Goal: Transaction & Acquisition: Purchase product/service

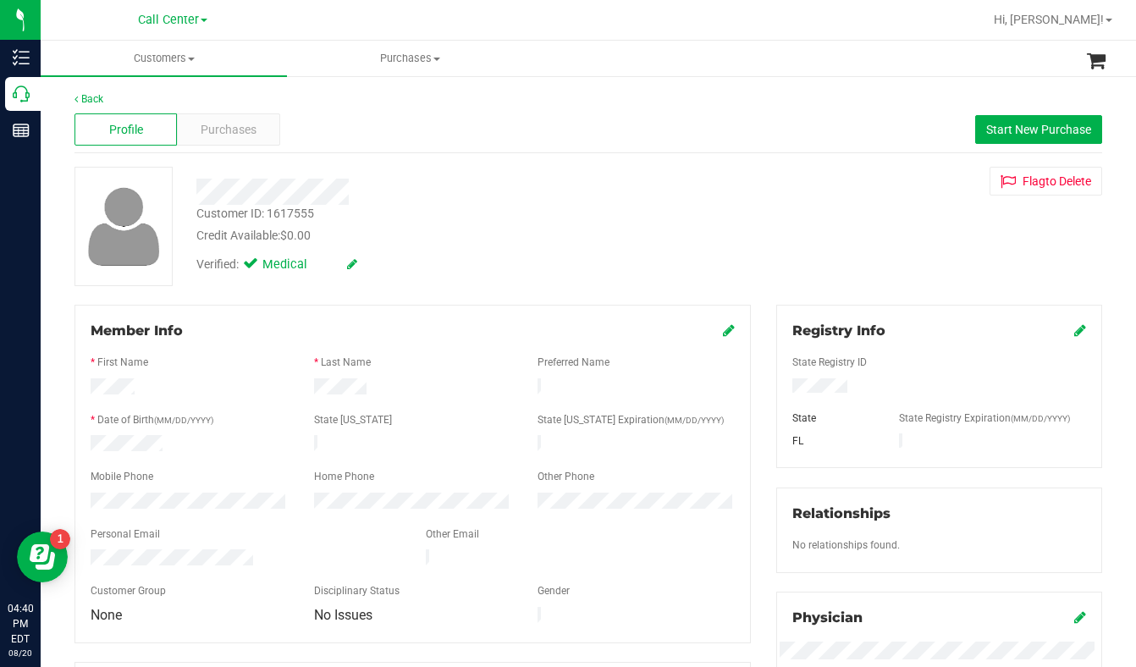
click at [858, 262] on div "Customer ID: 1617555 Credit Available: $0.00 Verified: Medical Flag to Delete" at bounding box center [588, 226] width 1053 height 119
click at [193, 62] on span "Customers" at bounding box center [164, 58] width 246 height 15
click at [129, 95] on span "All customers" at bounding box center [102, 102] width 122 height 14
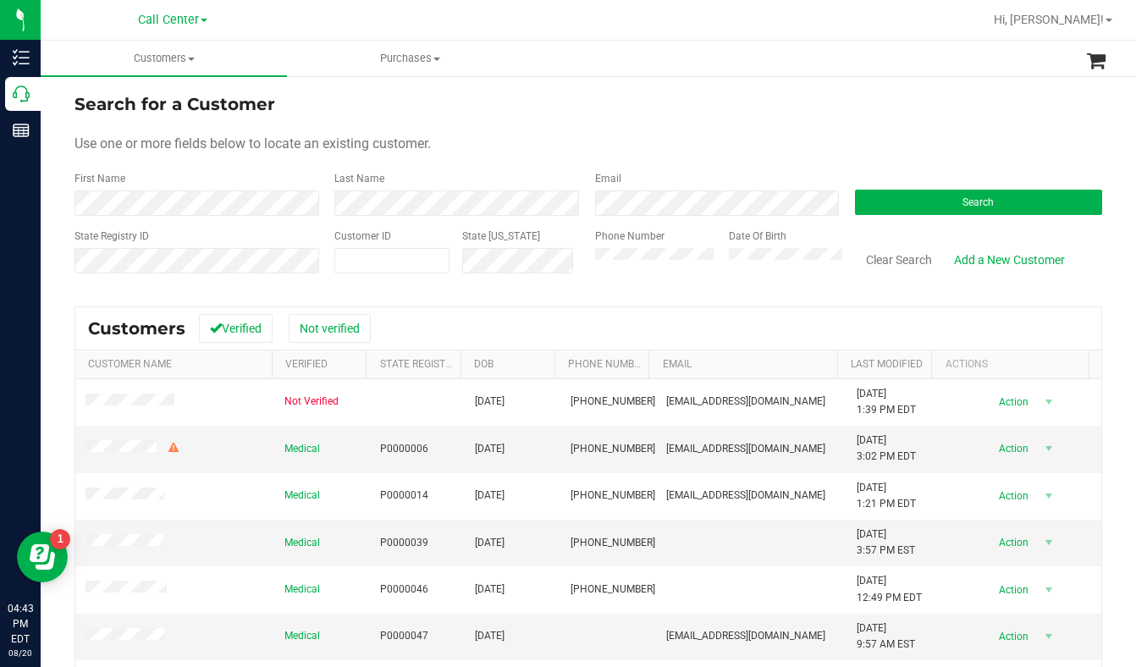
click at [918, 169] on form "Search for a Customer Use one or more fields below to locate an existing custom…" at bounding box center [588, 189] width 1028 height 197
click at [401, 268] on span at bounding box center [391, 260] width 115 height 25
type input "181022"
click at [855, 202] on button "Search" at bounding box center [978, 202] width 247 height 25
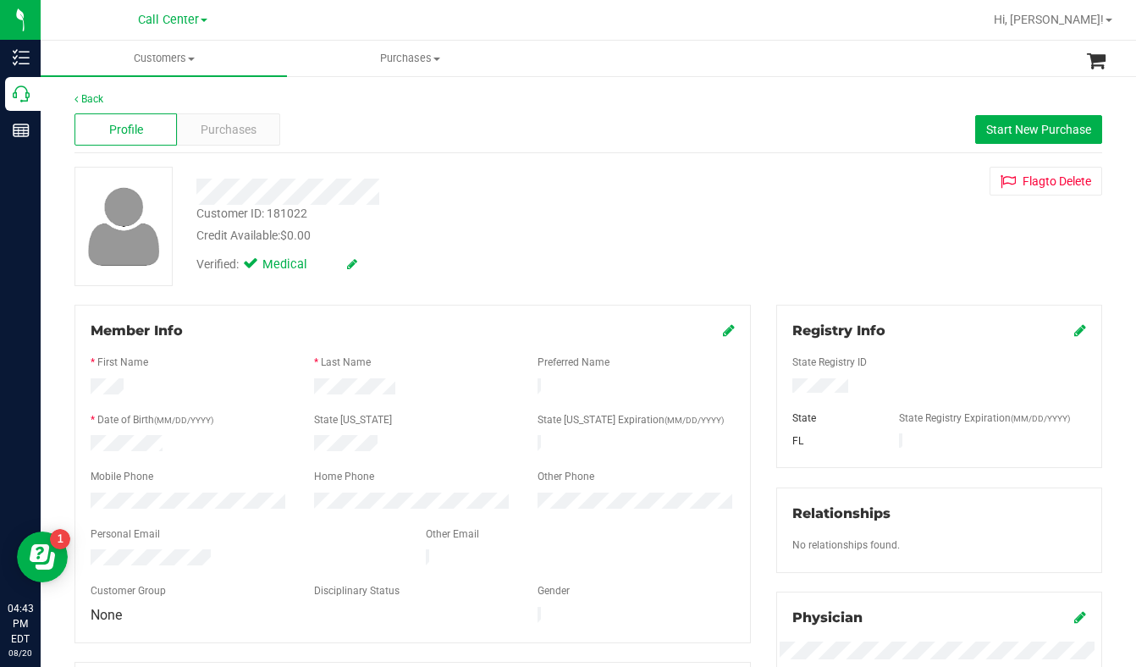
click at [872, 251] on div "Customer ID: 181022 Credit Available: $0.00 Verified: Medical Flag to Delete" at bounding box center [588, 226] width 1053 height 119
click at [891, 281] on div "Customer ID: 181022 Credit Available: $0.00 Verified: Medical Flag to Delete" at bounding box center [588, 226] width 1053 height 119
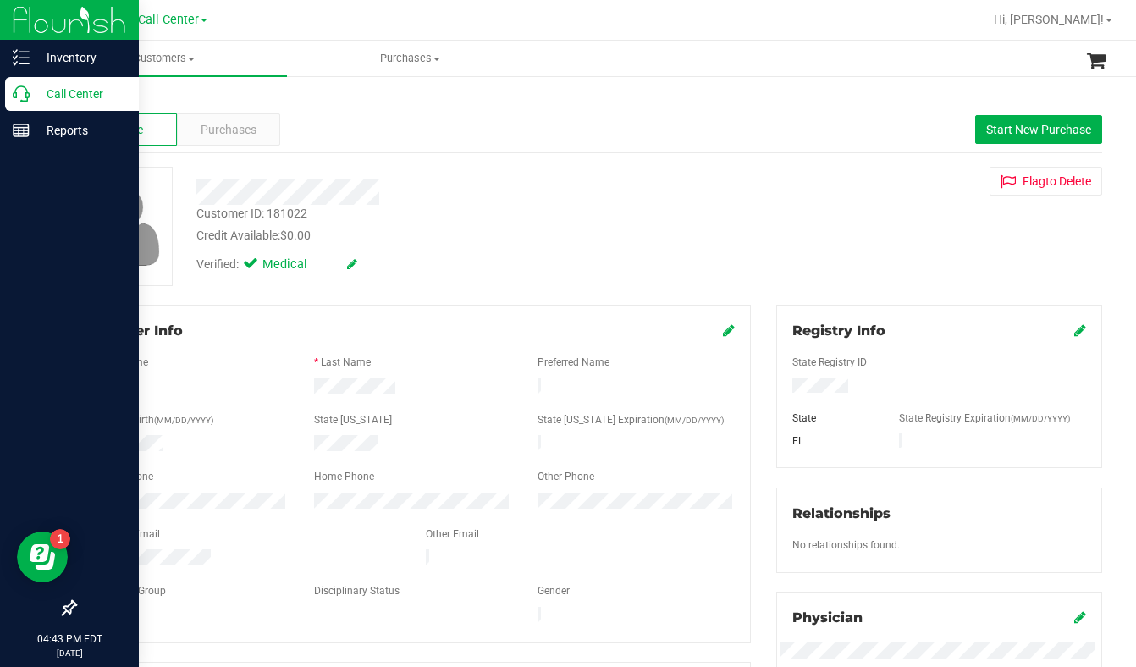
click at [3, 445] on div at bounding box center [69, 371] width 139 height 442
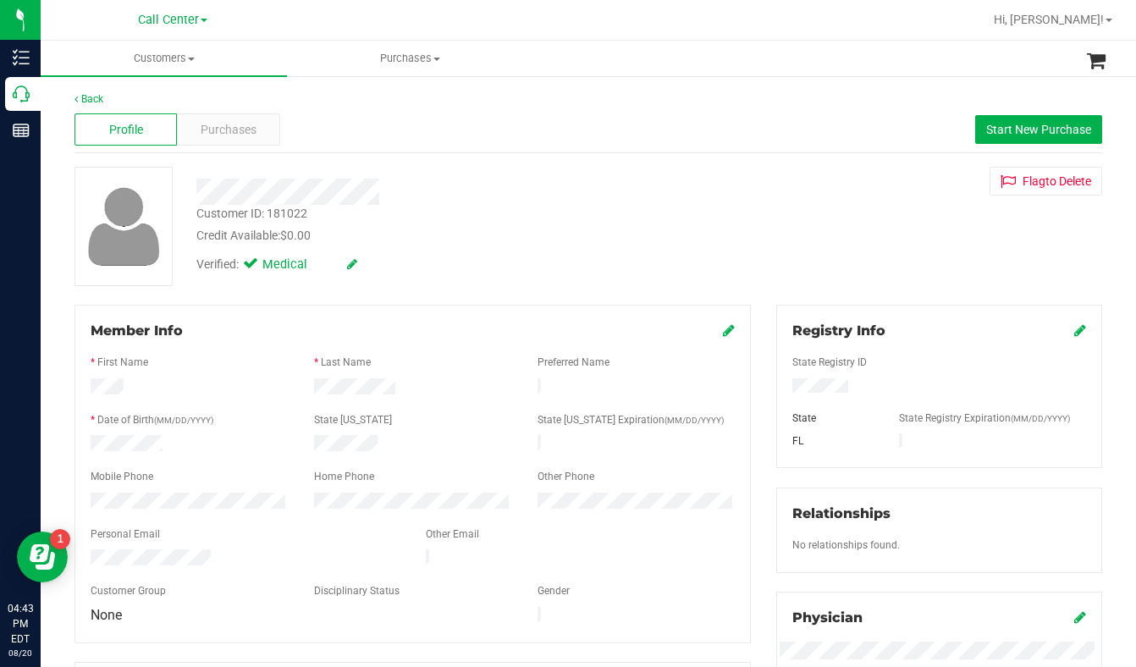
click at [1006, 259] on div "Customer ID: 181022 Credit Available: $0.00 Verified: Medical Flag to Delete" at bounding box center [588, 226] width 1053 height 119
click at [240, 130] on span "Purchases" at bounding box center [229, 130] width 56 height 18
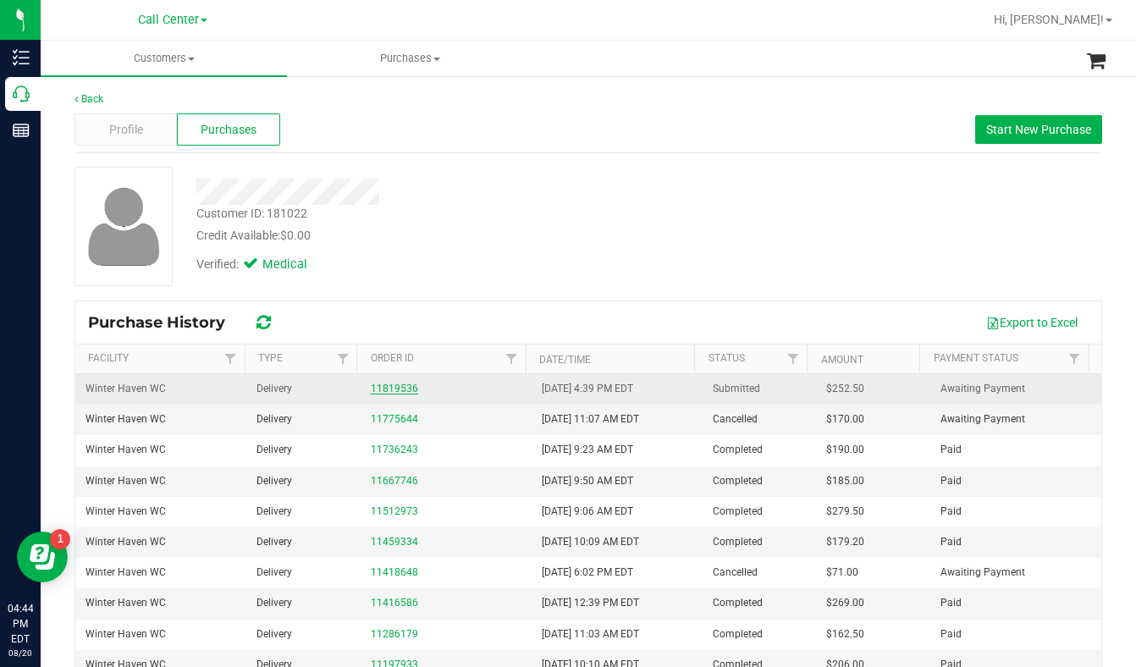
click at [380, 392] on link "11819536" at bounding box center [394, 389] width 47 height 12
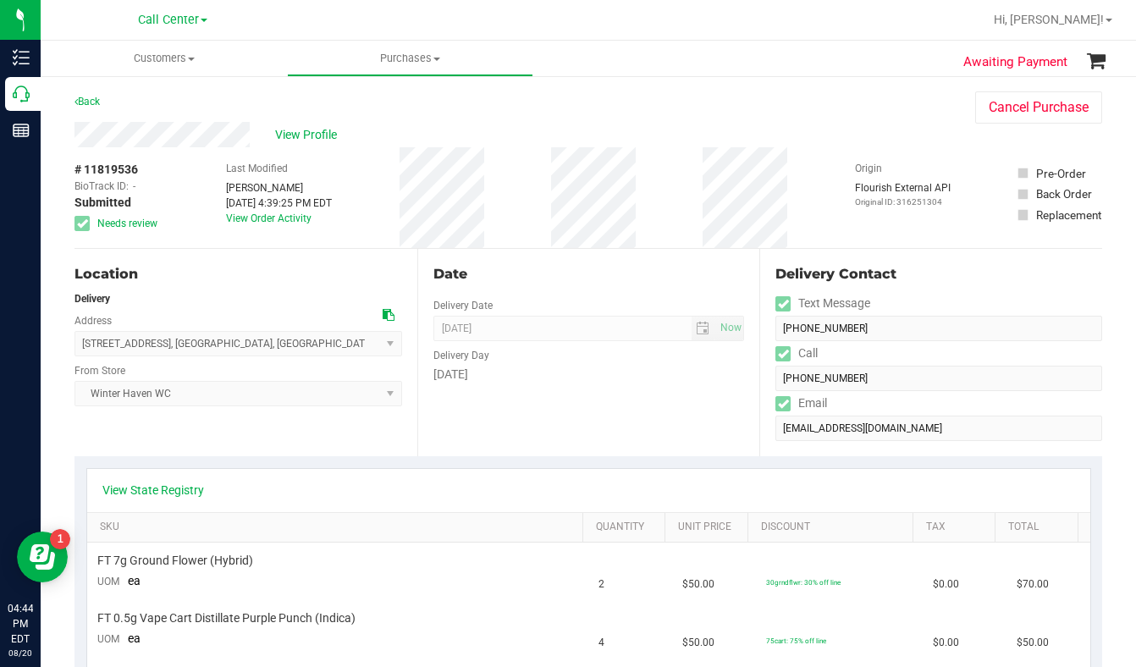
click at [849, 123] on div "View Profile" at bounding box center [507, 134] width 867 height 25
click at [316, 131] on span "View Profile" at bounding box center [309, 135] width 68 height 18
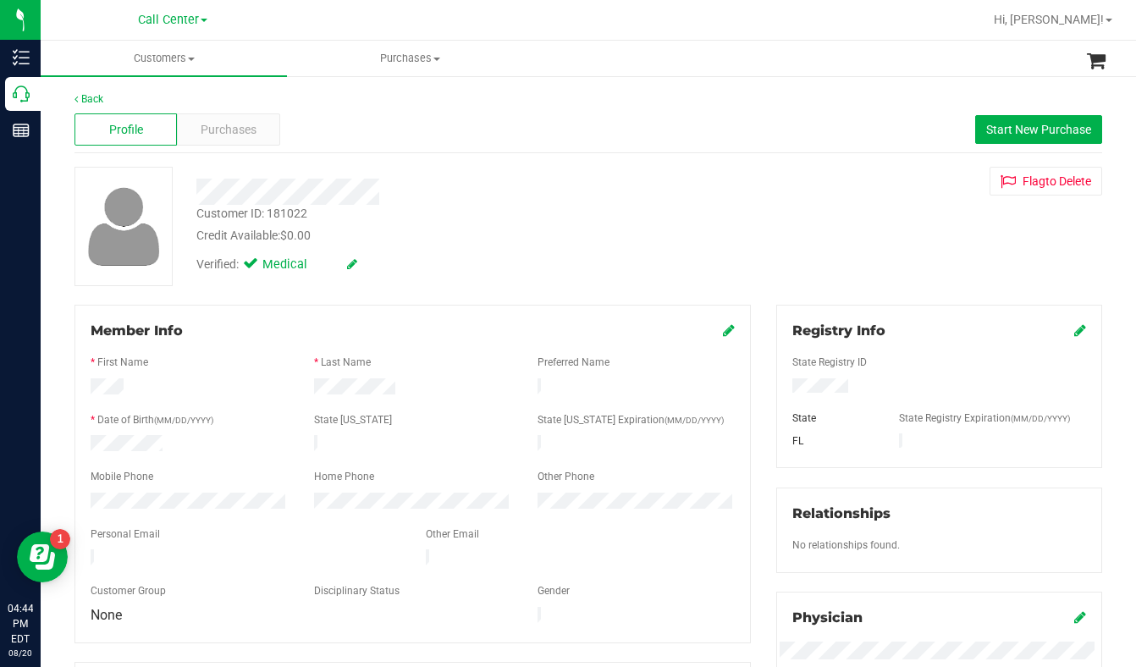
click at [891, 280] on div "Customer ID: 181022 Credit Available: $0.00 Verified: Medical Flag to Delete" at bounding box center [588, 226] width 1053 height 119
click at [488, 257] on div "Verified: Medical" at bounding box center [447, 263] width 527 height 37
click at [223, 130] on span "Purchases" at bounding box center [229, 130] width 56 height 18
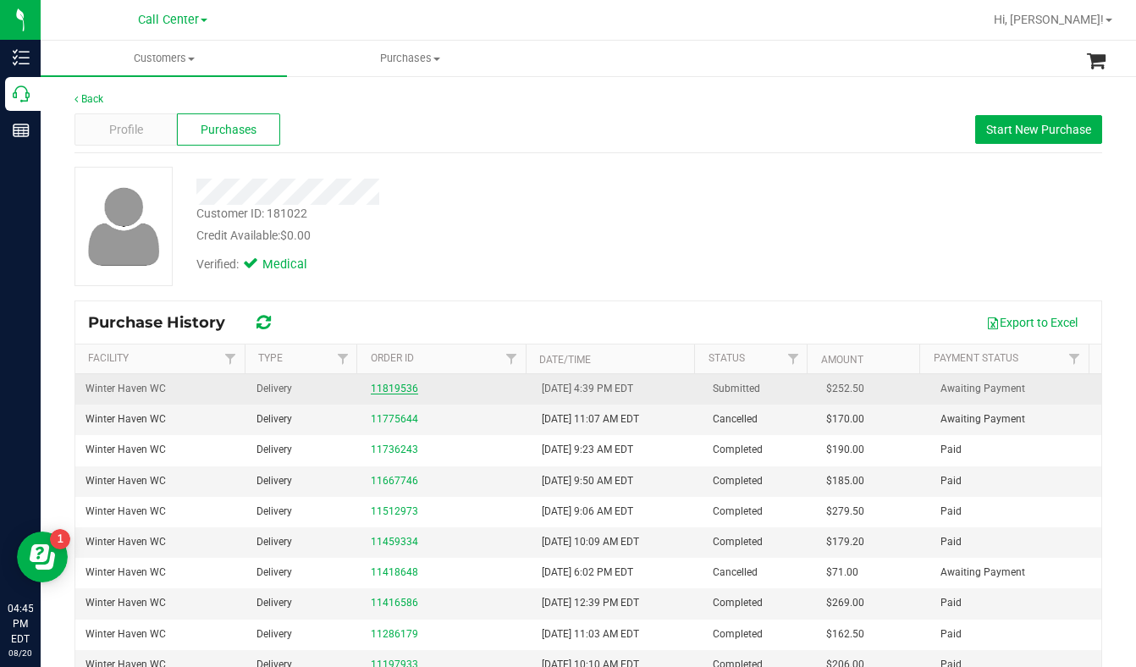
click at [386, 393] on link "11819536" at bounding box center [394, 389] width 47 height 12
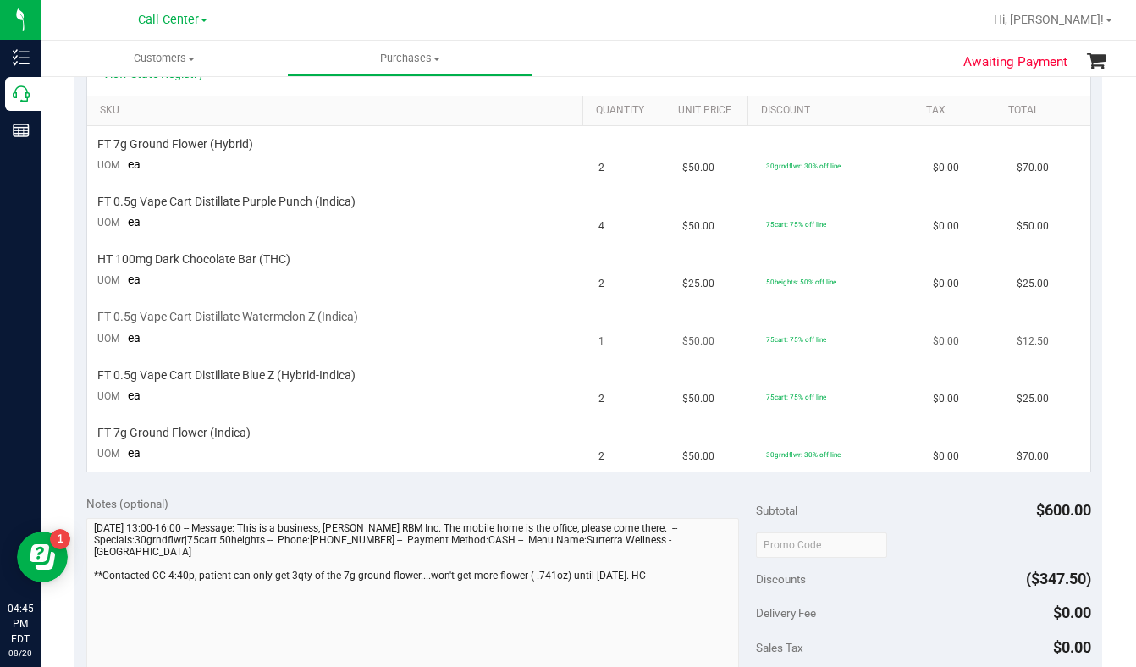
scroll to position [423, 0]
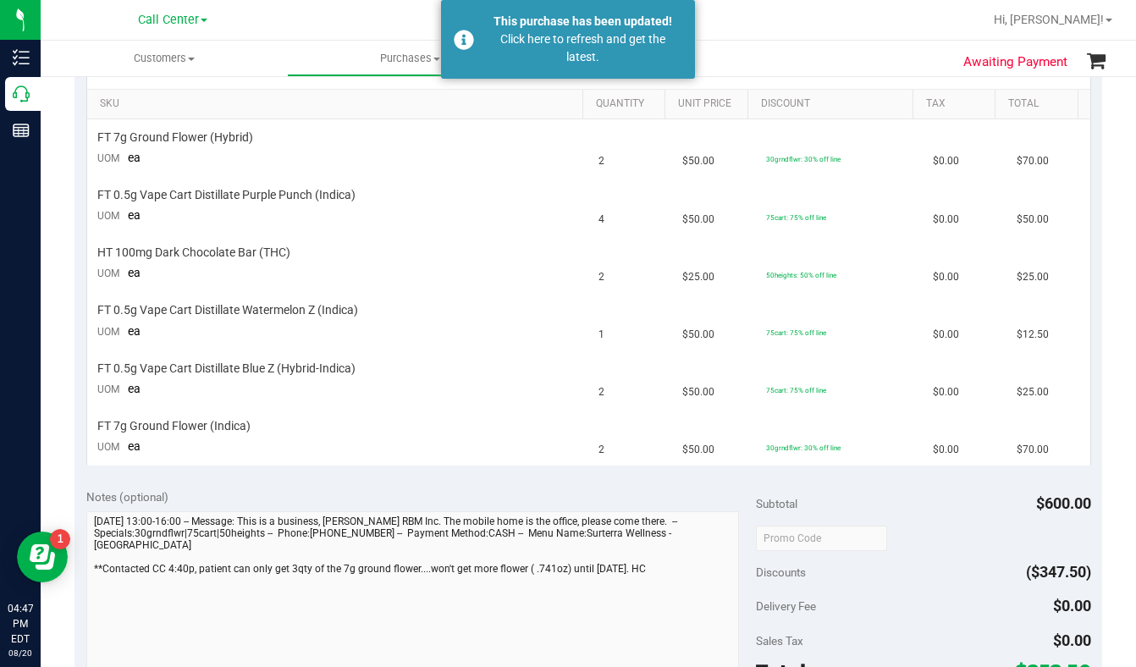
drag, startPoint x: 940, startPoint y: 542, endPoint x: 926, endPoint y: 539, distance: 13.8
click at [940, 542] on div at bounding box center [923, 537] width 335 height 30
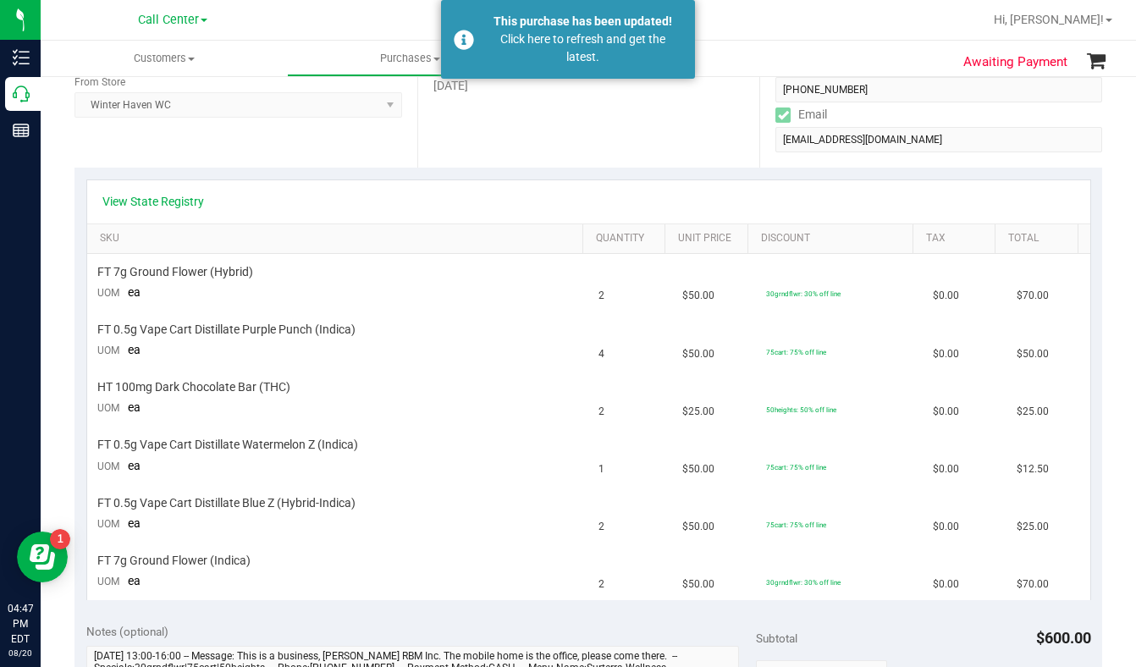
scroll to position [0, 0]
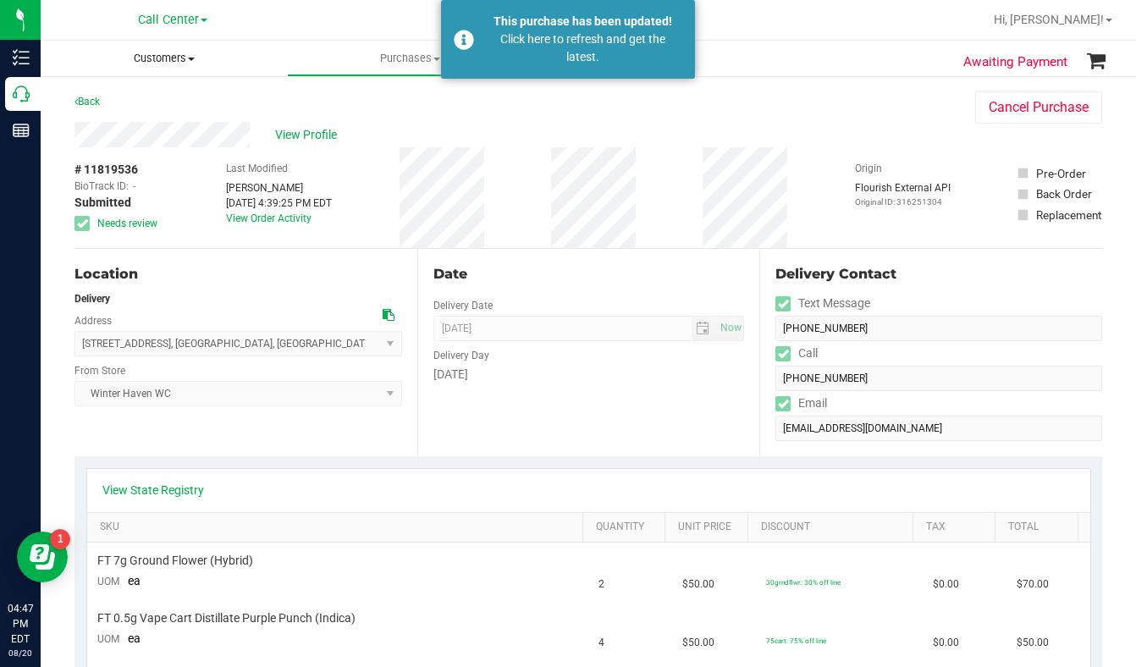
click at [191, 59] on span at bounding box center [191, 59] width 7 height 3
click at [127, 103] on span "All customers" at bounding box center [102, 102] width 122 height 14
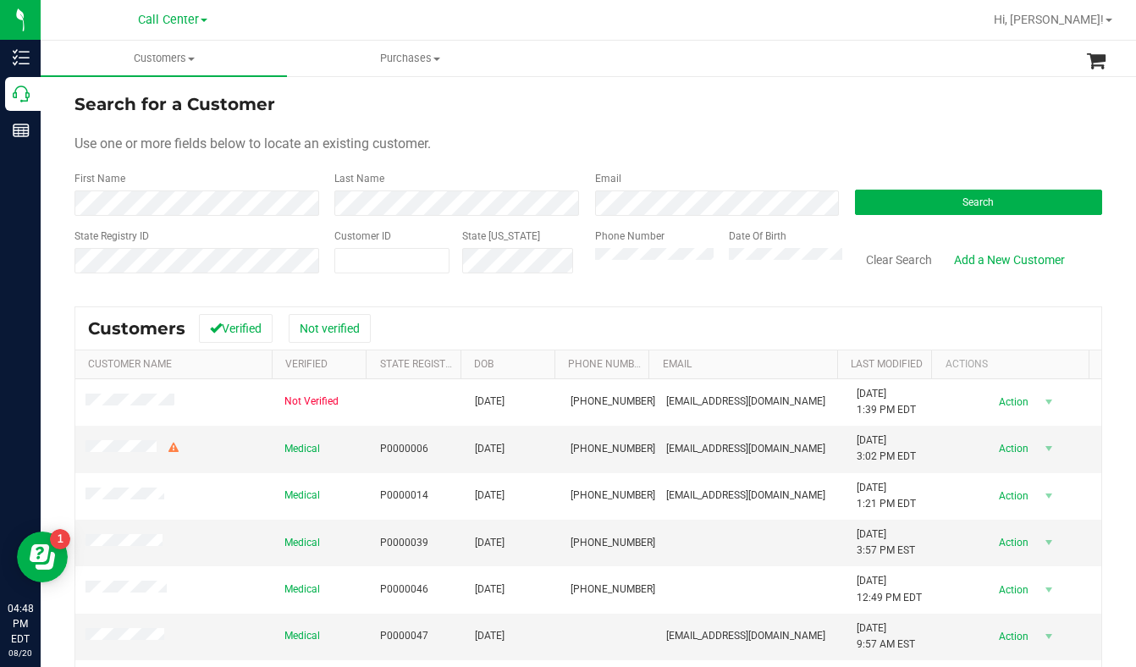
drag, startPoint x: 894, startPoint y: 128, endPoint x: 888, endPoint y: 120, distance: 9.7
click at [894, 126] on form "Search for a Customer Use one or more fields below to locate an existing custom…" at bounding box center [588, 189] width 1028 height 197
click at [937, 141] on div "Use one or more fields below to locate an existing customer." at bounding box center [588, 144] width 1028 height 20
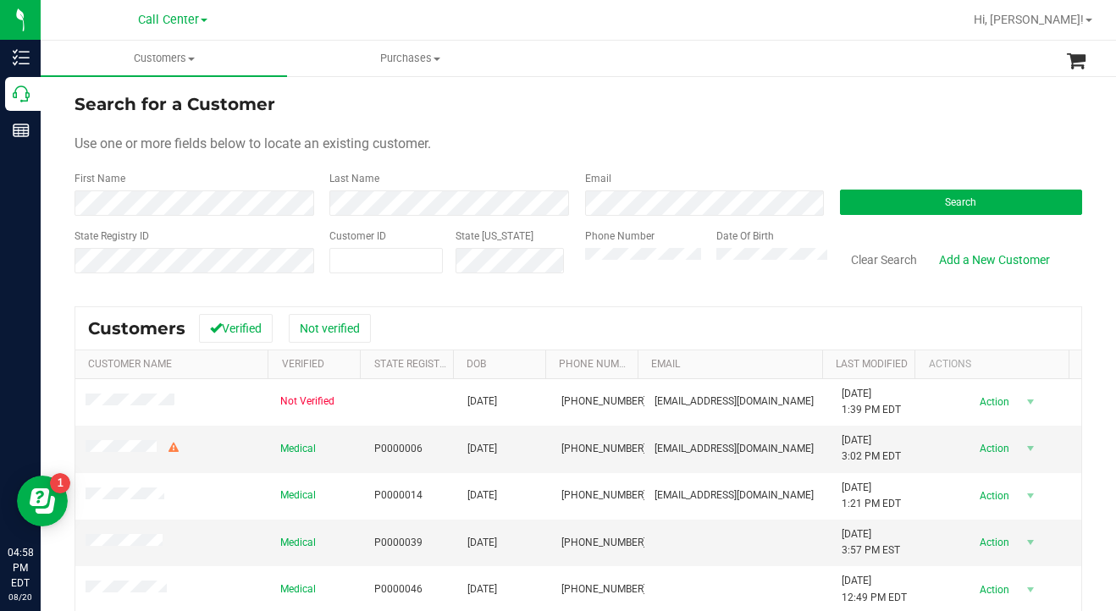
drag, startPoint x: 876, startPoint y: 153, endPoint x: 785, endPoint y: 128, distance: 94.9
click at [876, 153] on div "Use one or more fields below to locate an existing customer." at bounding box center [577, 144] width 1007 height 20
click at [377, 258] on span at bounding box center [385, 260] width 113 height 25
type input "293234"
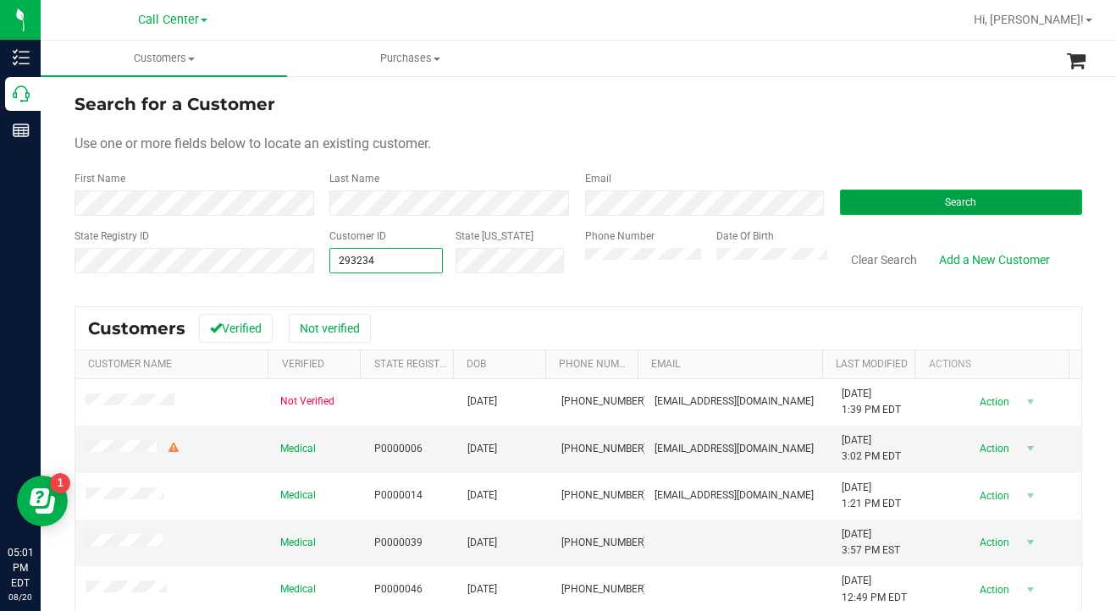
click at [872, 206] on button "Search" at bounding box center [961, 202] width 242 height 25
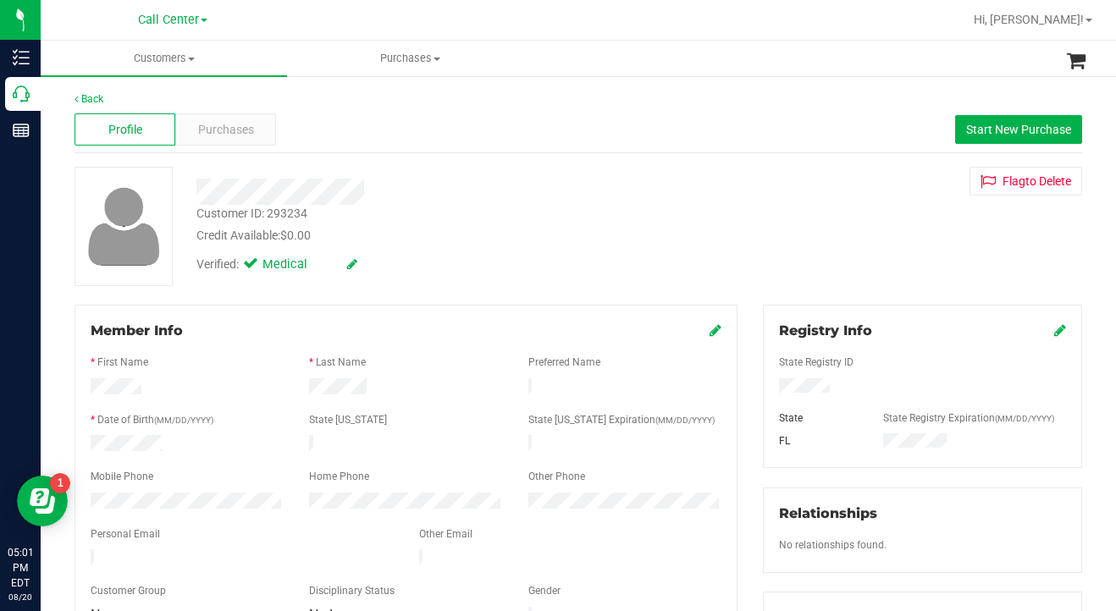
click at [867, 238] on div "Customer ID: 293234 Credit Available: $0.00 Verified: Medical Flag to [GEOGRAPH…" at bounding box center [578, 226] width 1033 height 119
click at [222, 139] on div "Purchases" at bounding box center [225, 129] width 101 height 32
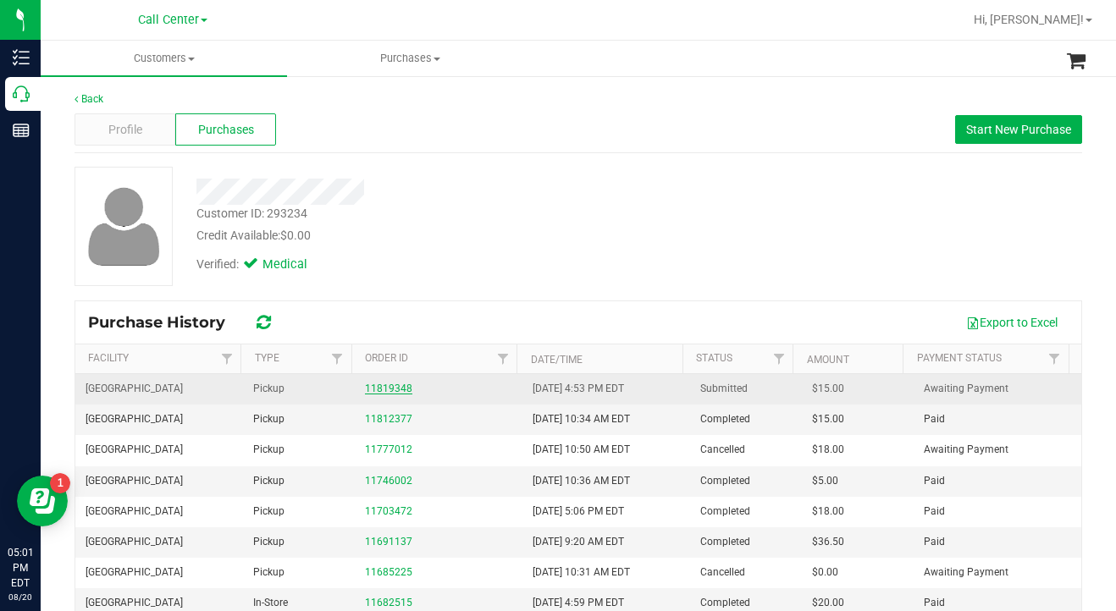
click at [380, 383] on link "11819348" at bounding box center [388, 389] width 47 height 12
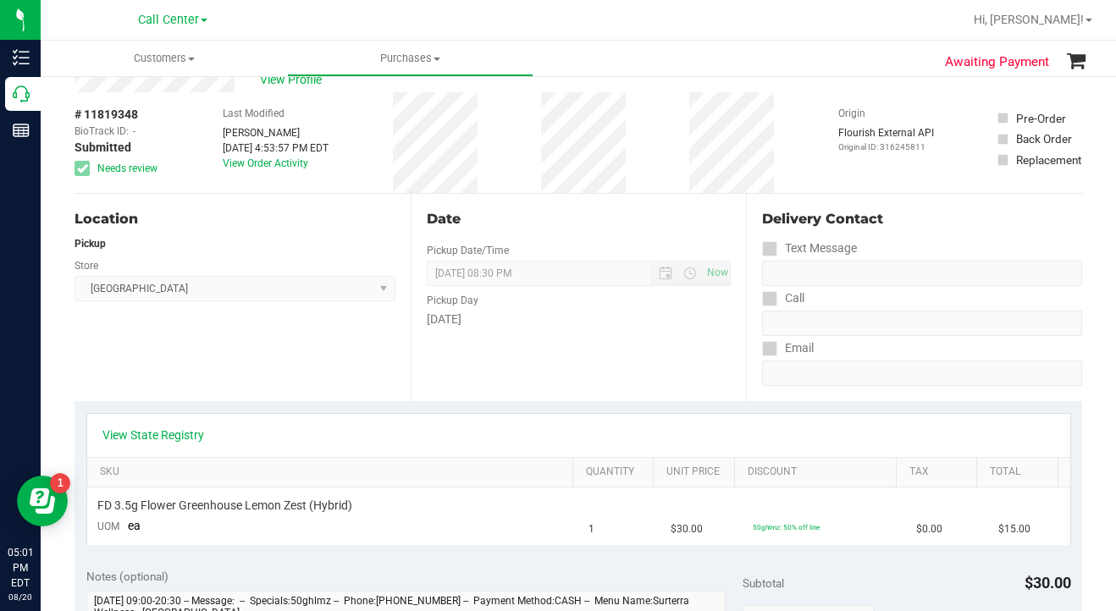
scroll to position [85, 0]
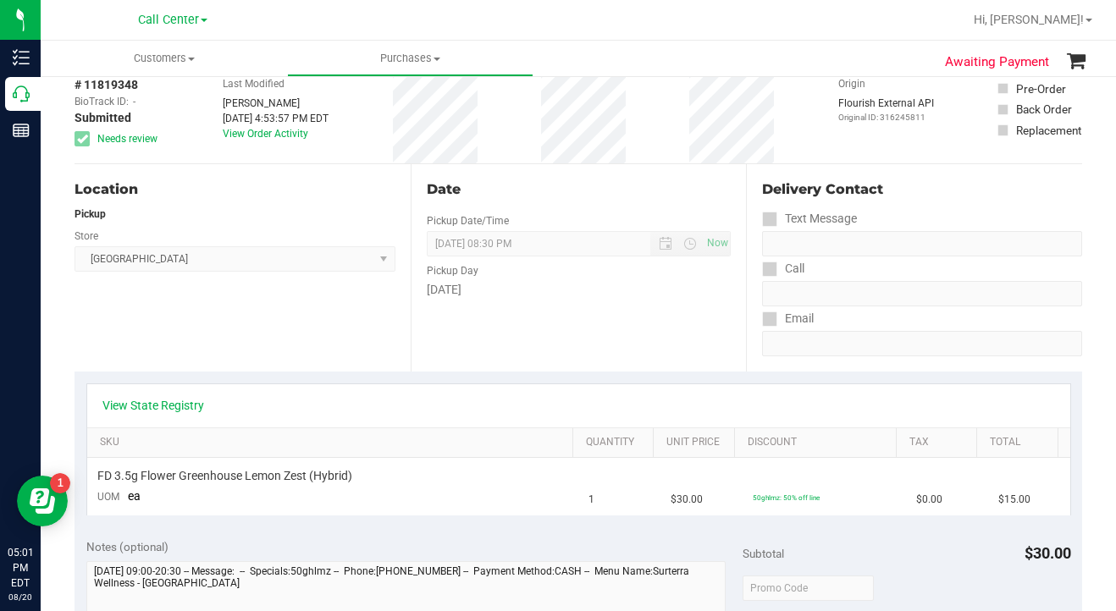
click at [844, 154] on div "Origin Flourish External API Original ID: 316245811" at bounding box center [886, 113] width 96 height 101
click at [885, 157] on div "Origin Flourish External API Original ID: 316245811" at bounding box center [886, 113] width 96 height 101
click at [273, 297] on div "Location Pickup Store [GEOGRAPHIC_DATA] WC Select Store [PERSON_NAME][GEOGRAPHI…" at bounding box center [242, 267] width 336 height 207
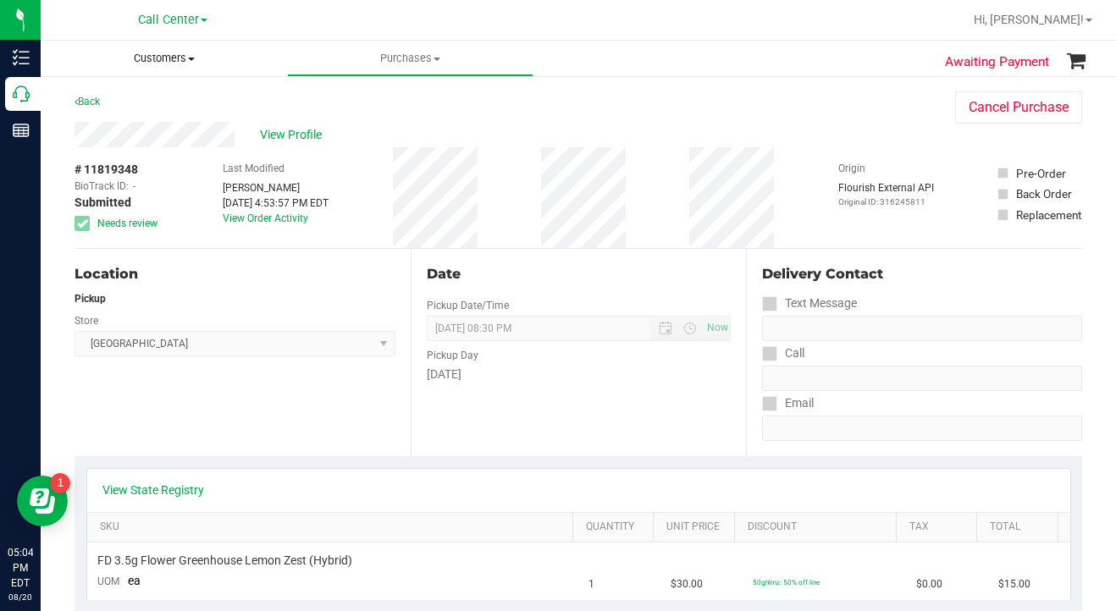
click at [193, 56] on span "Customers" at bounding box center [164, 58] width 246 height 15
click at [99, 101] on span "All customers" at bounding box center [102, 102] width 122 height 14
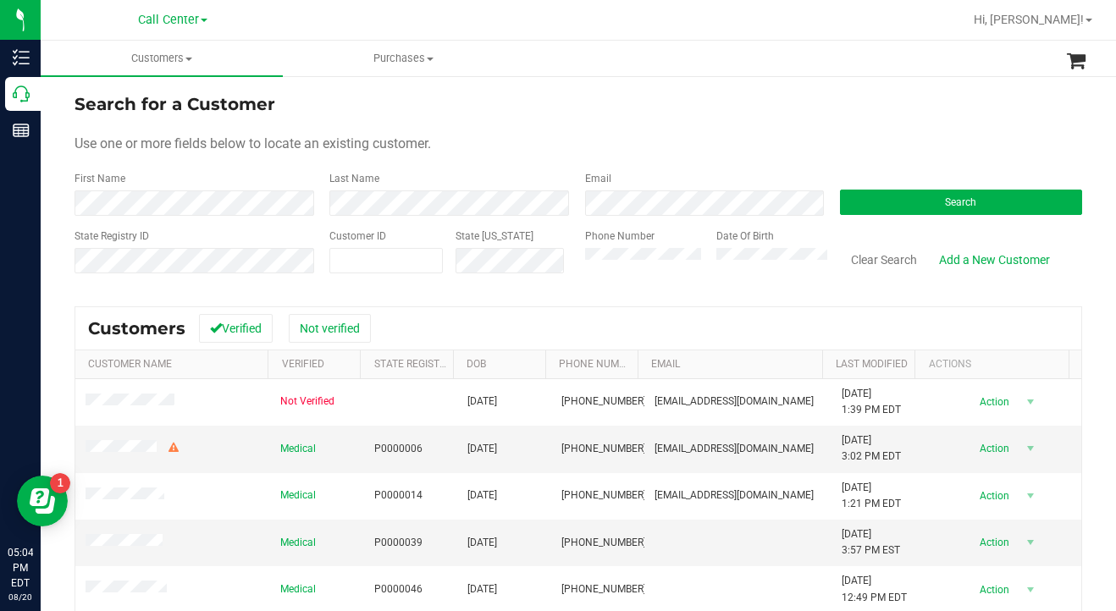
click at [644, 147] on div "Use one or more fields below to locate an existing customer." at bounding box center [577, 144] width 1007 height 20
drag, startPoint x: 937, startPoint y: 125, endPoint x: 928, endPoint y: 124, distance: 9.4
click at [937, 125] on form "Search for a Customer Use one or more fields below to locate an existing custom…" at bounding box center [577, 189] width 1007 height 197
drag, startPoint x: 880, startPoint y: 152, endPoint x: 889, endPoint y: 146, distance: 11.5
click at [880, 152] on div "Use one or more fields below to locate an existing customer." at bounding box center [577, 144] width 1007 height 20
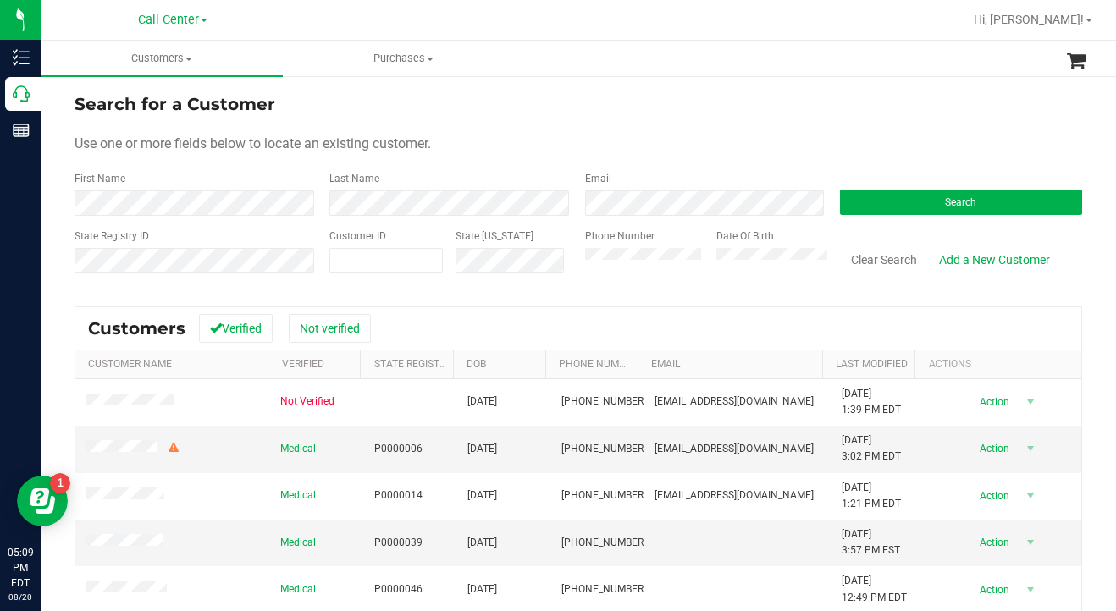
click at [457, 169] on form "Search for a Customer Use one or more fields below to locate an existing custom…" at bounding box center [577, 189] width 1007 height 197
click at [858, 120] on form "Search for a Customer Use one or more fields below to locate an existing custom…" at bounding box center [577, 189] width 1007 height 197
click at [599, 138] on div "Use one or more fields below to locate an existing customer." at bounding box center [577, 144] width 1007 height 20
click at [844, 152] on div "Use one or more fields below to locate an existing customer." at bounding box center [577, 144] width 1007 height 20
click at [854, 196] on button "Search" at bounding box center [961, 202] width 242 height 25
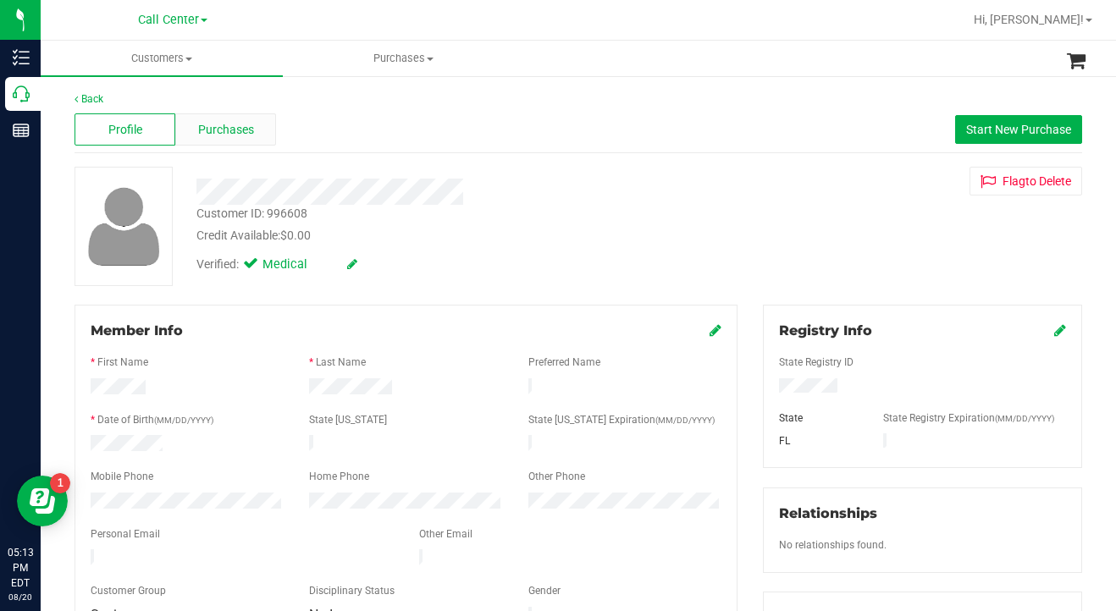
click at [225, 129] on span "Purchases" at bounding box center [226, 130] width 56 height 18
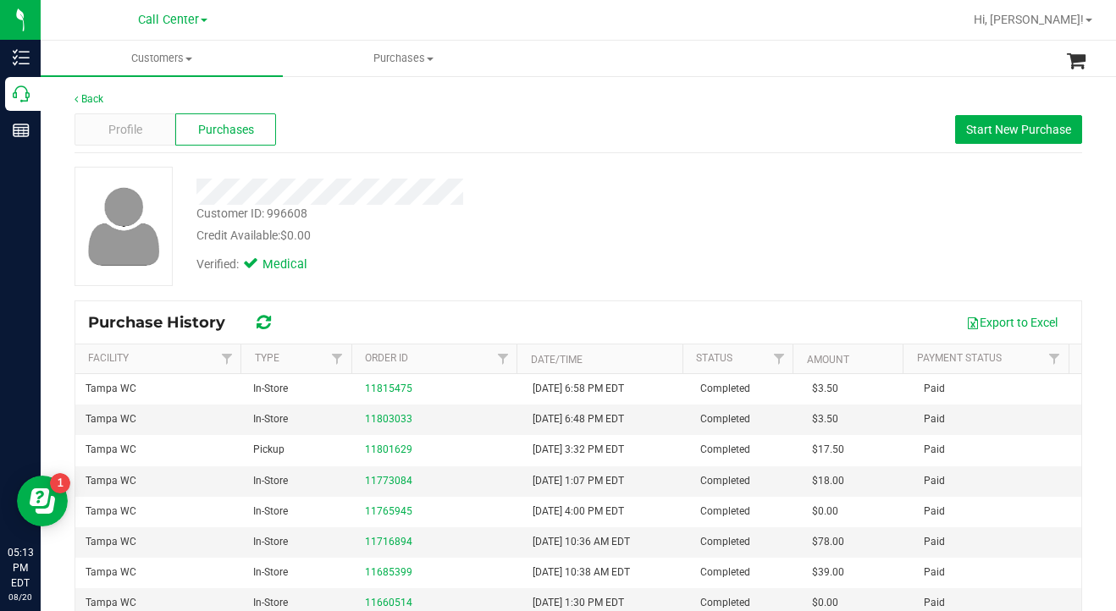
drag, startPoint x: 826, startPoint y: 250, endPoint x: 691, endPoint y: 258, distance: 135.7
click at [827, 250] on div "Customer ID: 996608 Credit Available: $0.00 Verified: Medical" at bounding box center [578, 226] width 1033 height 119
click at [134, 130] on span "Profile" at bounding box center [125, 130] width 34 height 18
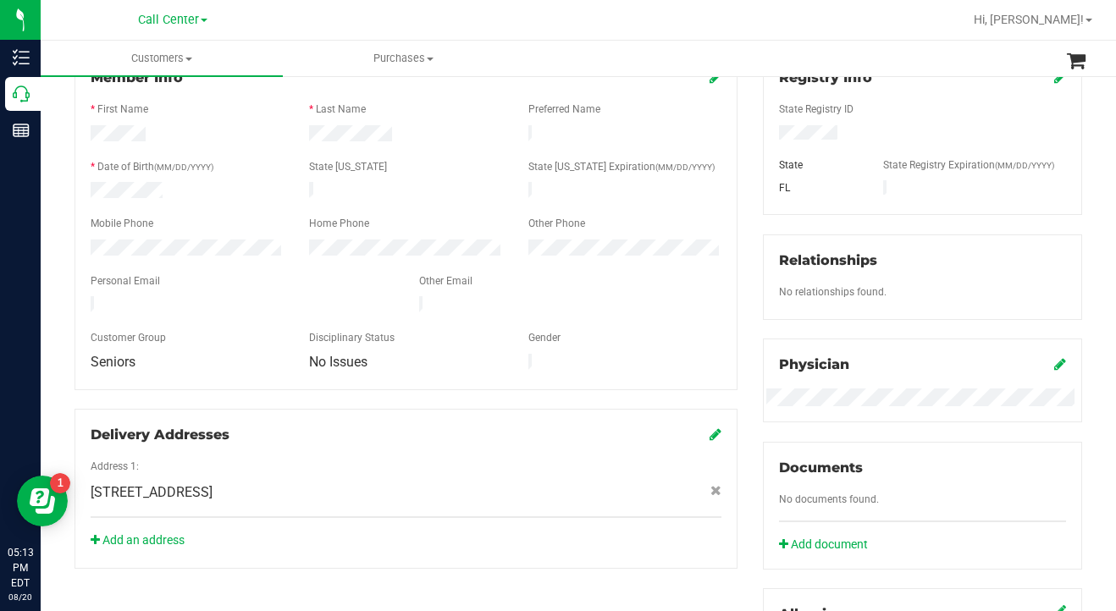
scroll to position [254, 0]
click at [268, 296] on div at bounding box center [242, 305] width 328 height 20
click at [962, 287] on div "No relationships found." at bounding box center [922, 293] width 312 height 19
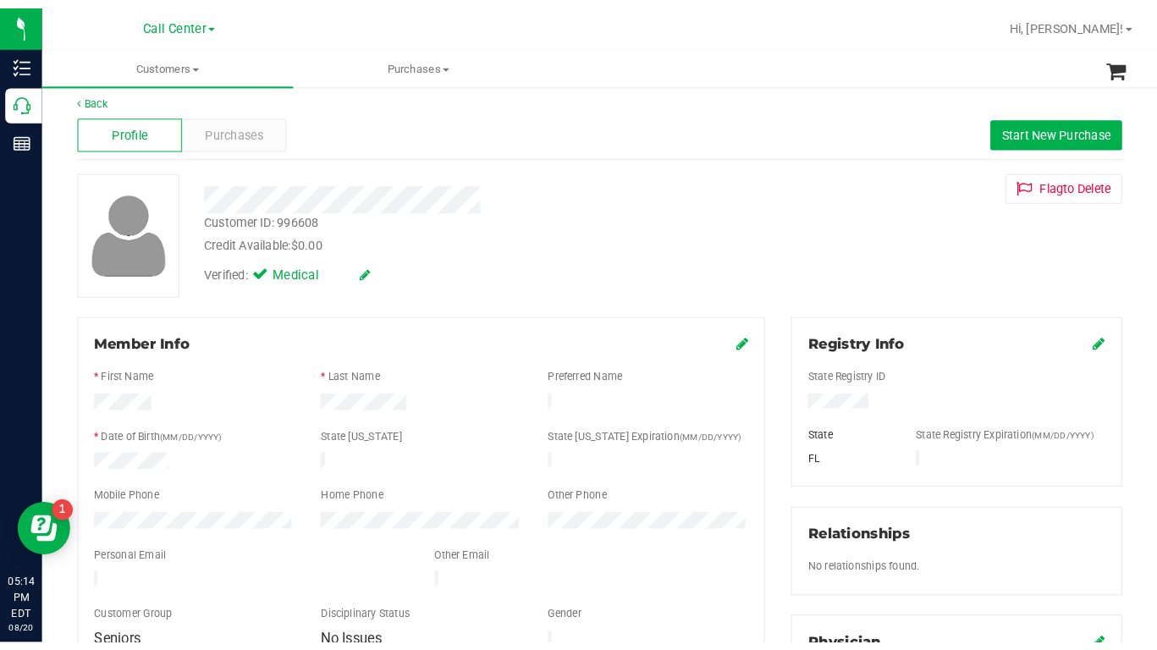
scroll to position [0, 0]
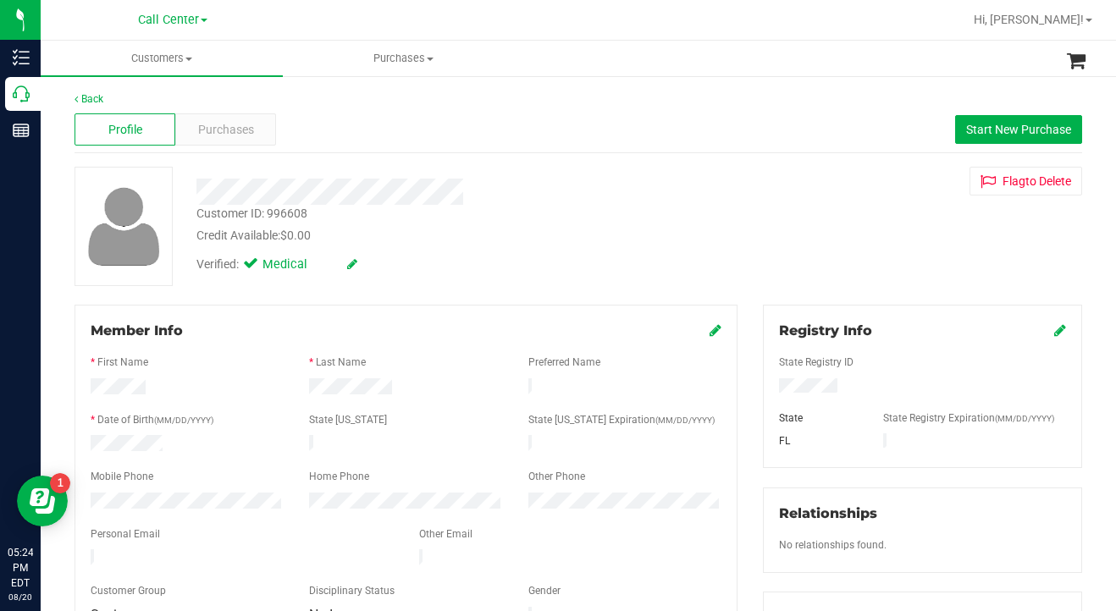
click at [601, 243] on div "Credit Available: $0.00" at bounding box center [441, 236] width 491 height 18
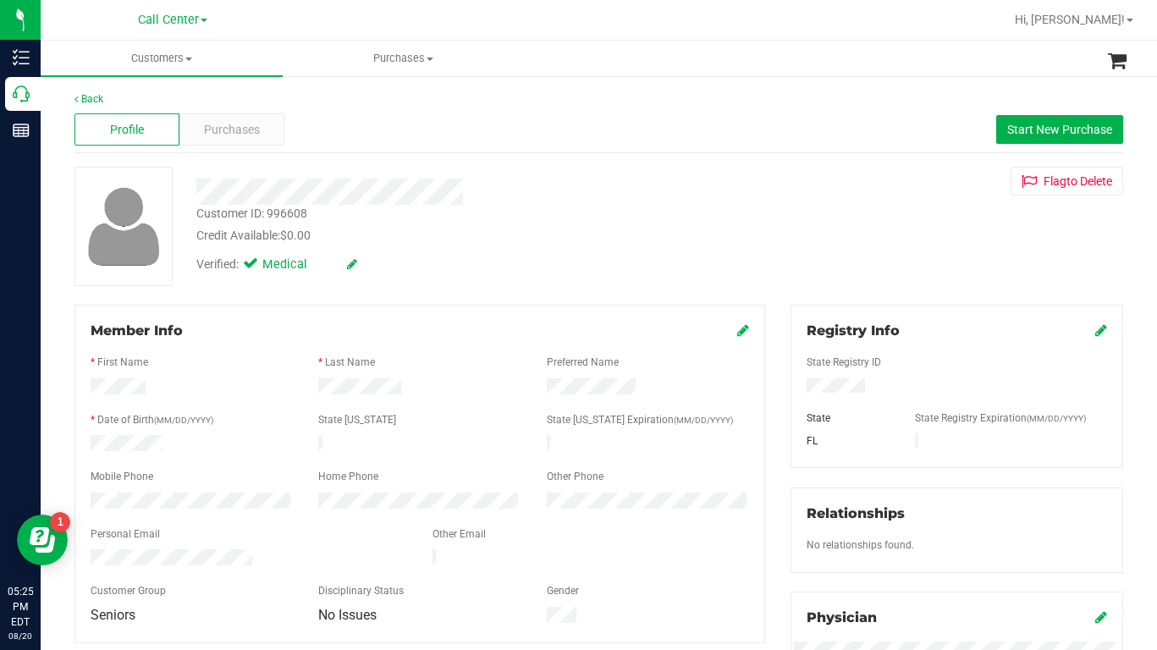
click at [577, 256] on div "Verified: Medical" at bounding box center [453, 263] width 538 height 37
click at [241, 124] on span "Purchases" at bounding box center [232, 130] width 56 height 18
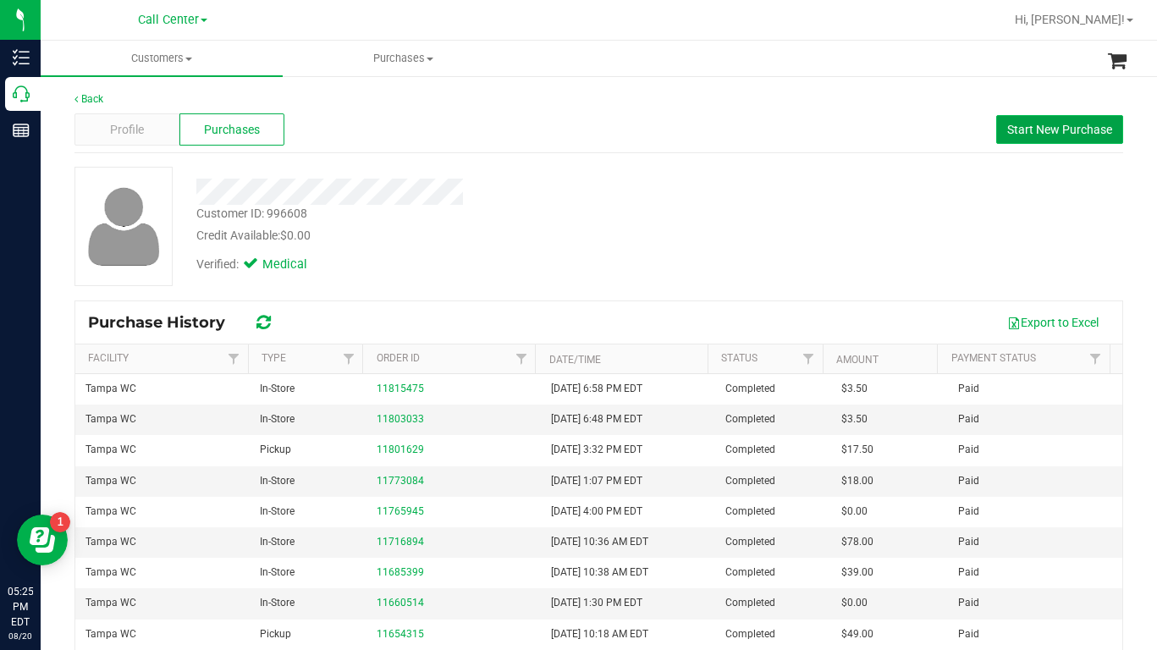
click at [1026, 124] on span "Start New Purchase" at bounding box center [1059, 130] width 105 height 14
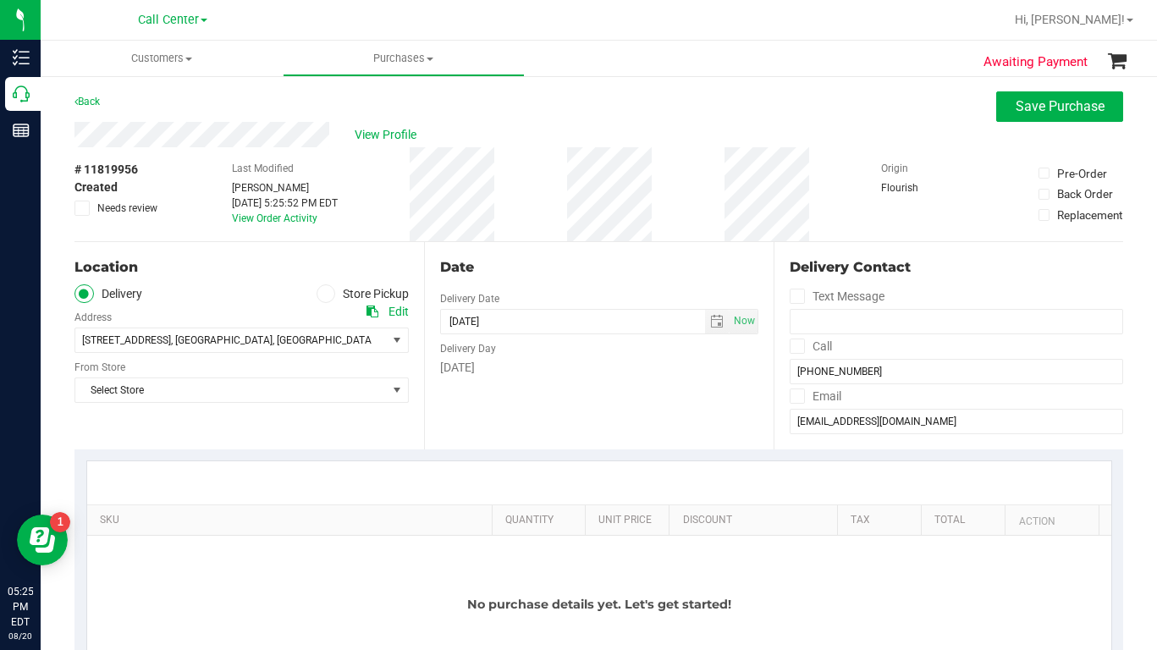
click at [323, 294] on icon at bounding box center [326, 294] width 10 height 0
click at [0, 0] on input "Store Pickup" at bounding box center [0, 0] width 0 height 0
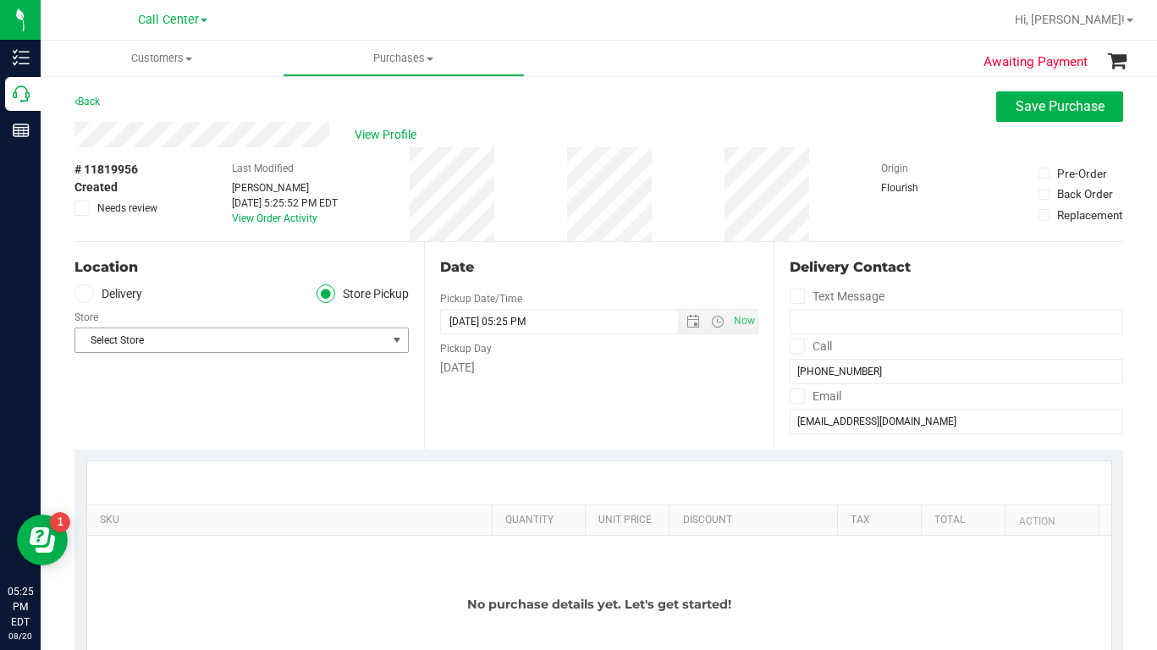
click at [122, 340] on span "Select Store" at bounding box center [231, 340] width 312 height 24
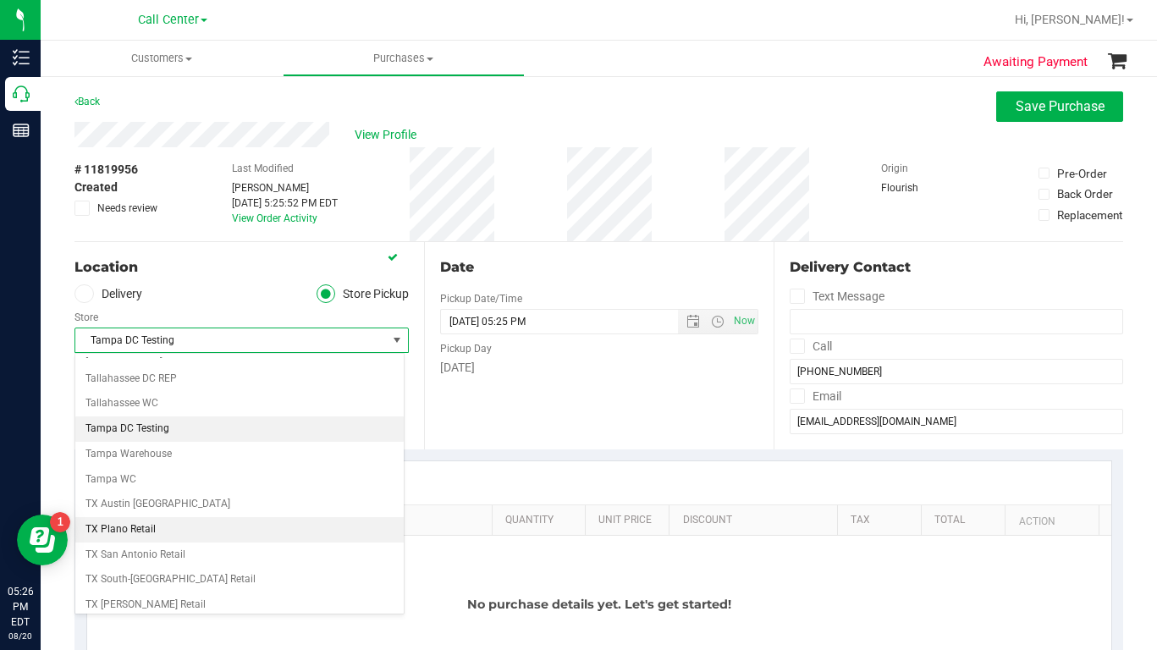
scroll to position [1149, 0]
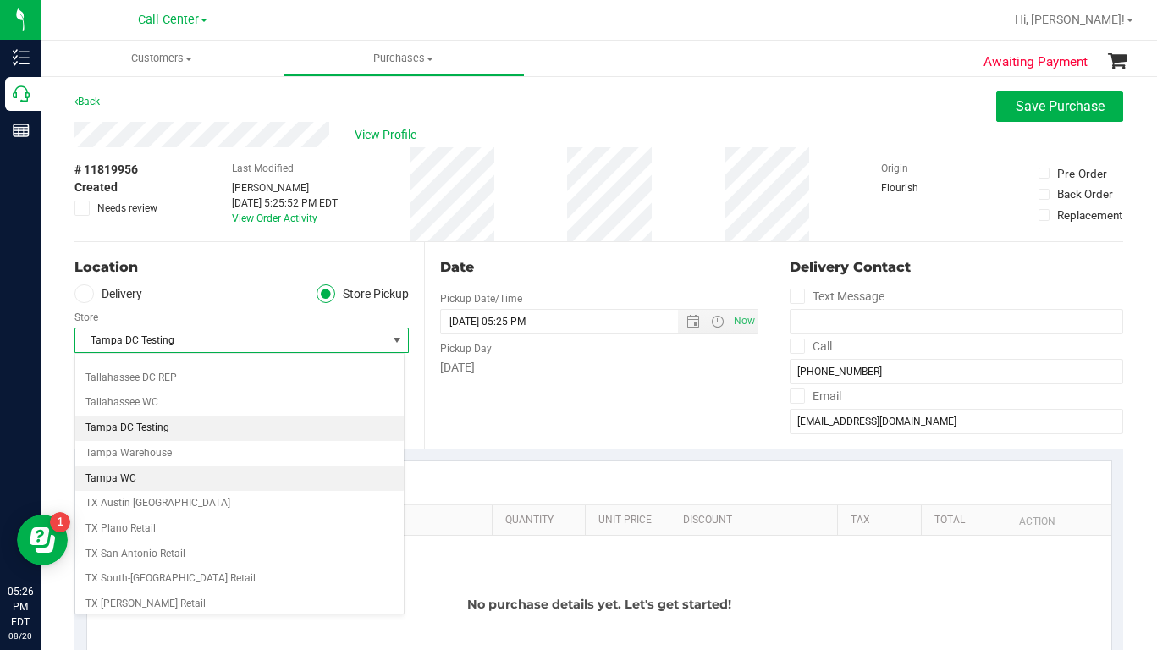
click at [130, 474] on li "Tampa WC" at bounding box center [239, 478] width 328 height 25
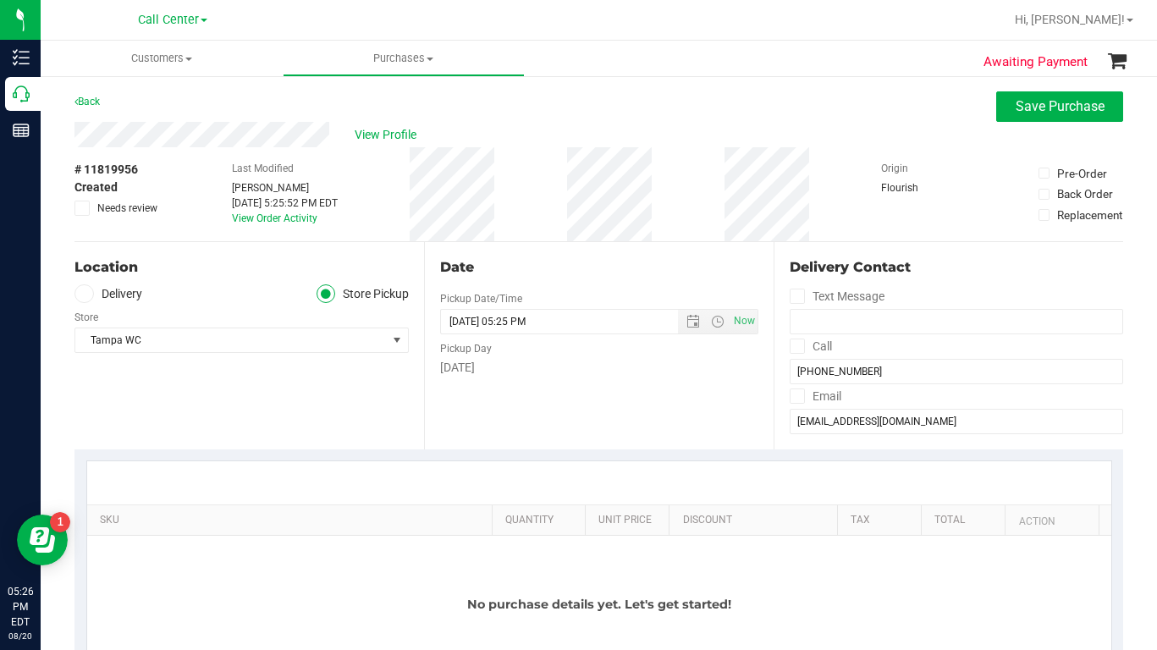
drag, startPoint x: 147, startPoint y: 559, endPoint x: 150, endPoint y: 550, distance: 8.8
click at [147, 557] on div "No purchase details yet. Let's get started!" at bounding box center [599, 604] width 1024 height 137
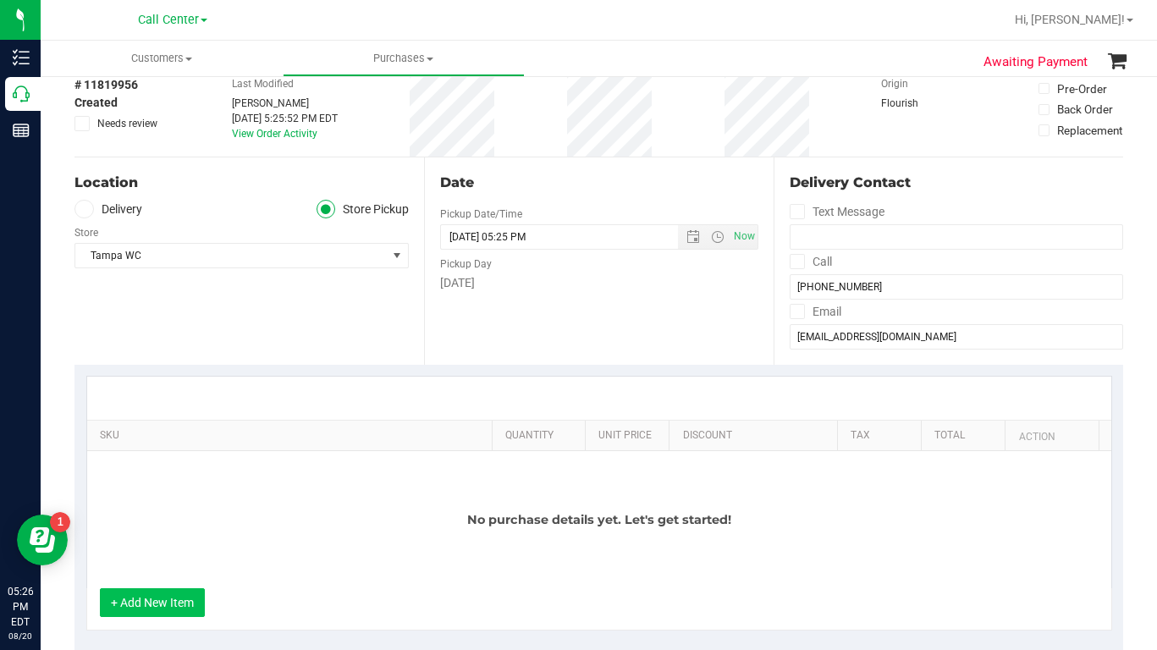
click at [153, 605] on button "+ Add New Item" at bounding box center [152, 602] width 105 height 29
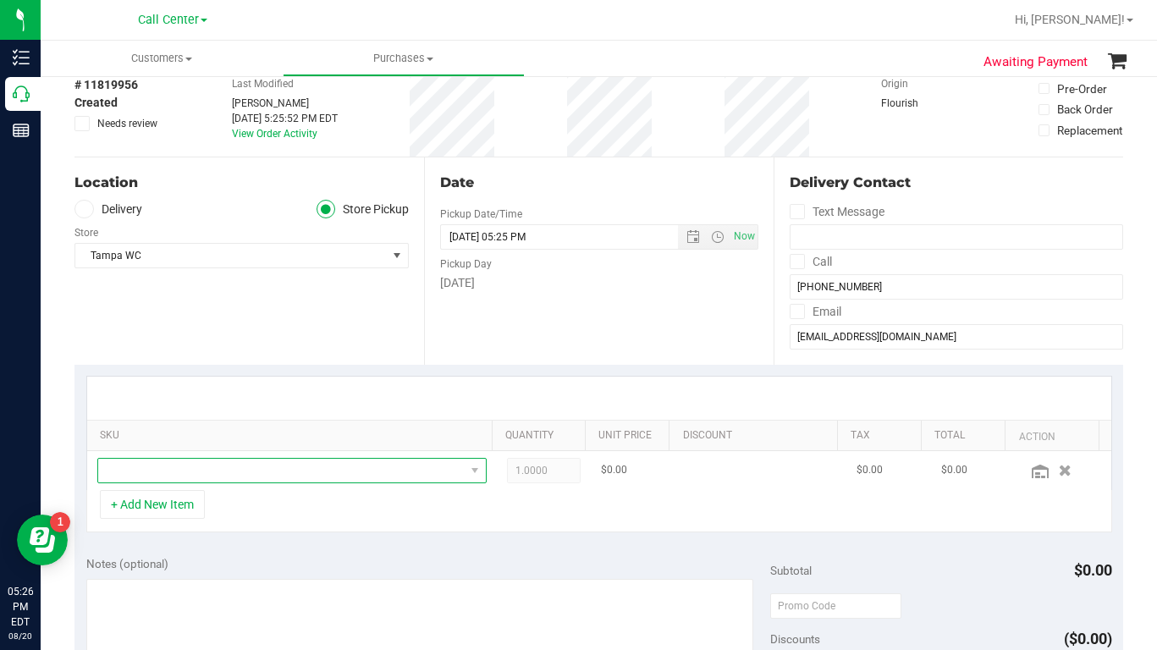
click at [124, 477] on span "NO DATA FOUND" at bounding box center [281, 471] width 367 height 24
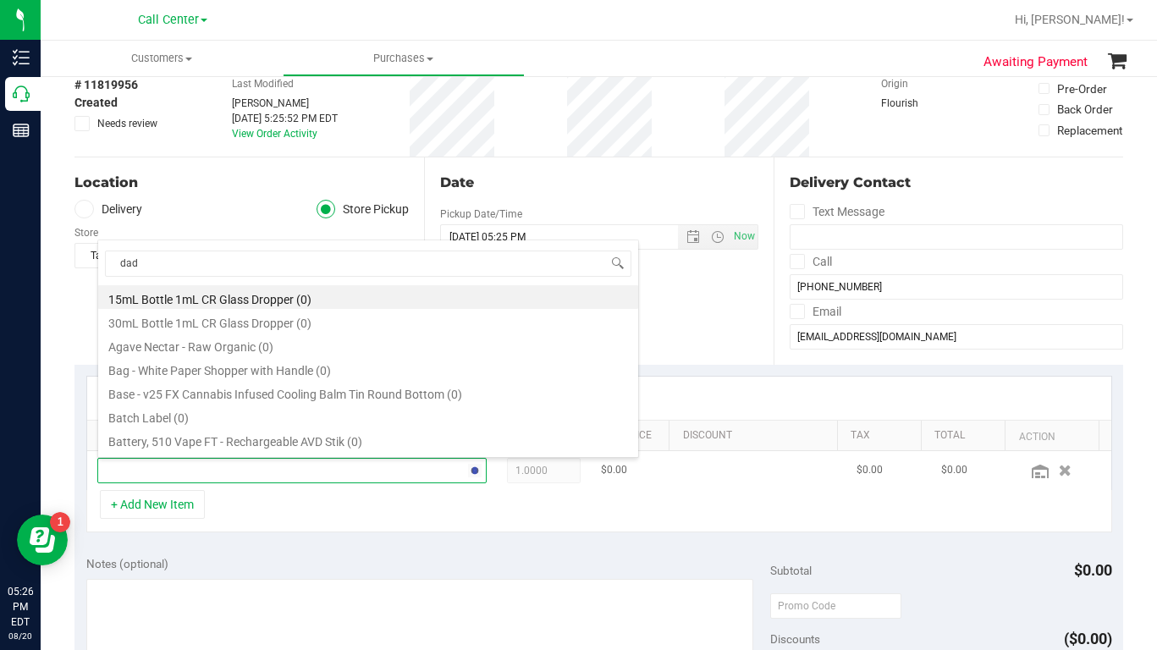
type input "dada"
click at [177, 292] on li "FD 3.5g Flower Greenhouse Don Dada (Hybrid) (10)" at bounding box center [368, 297] width 540 height 24
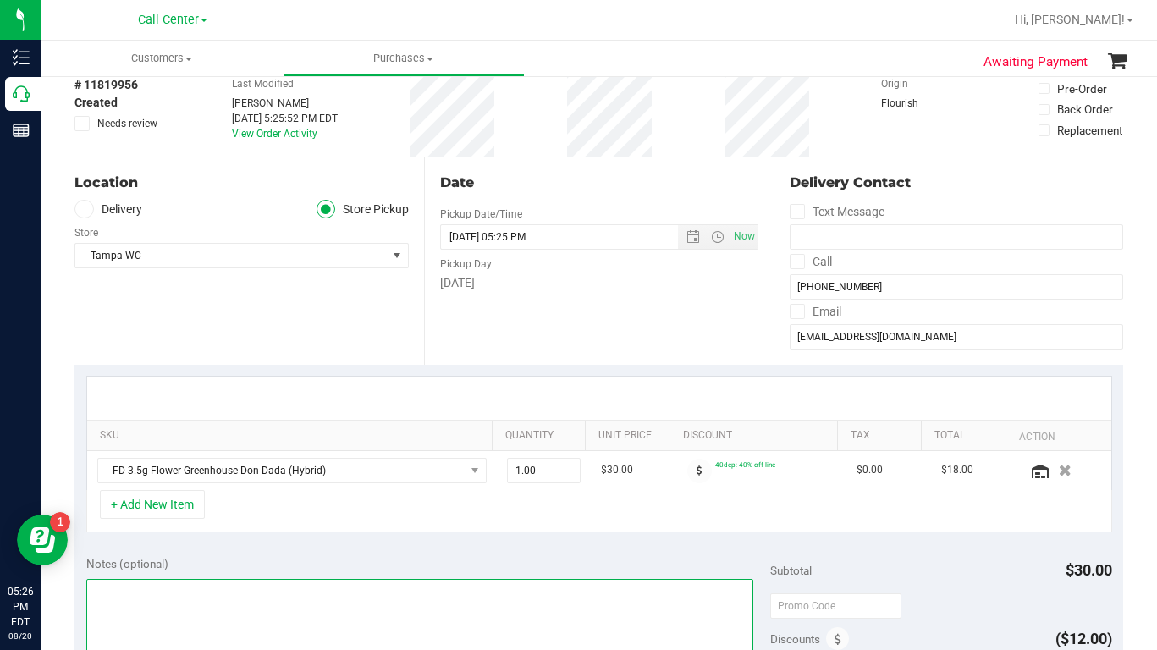
click at [164, 603] on textarea at bounding box center [419, 660] width 667 height 163
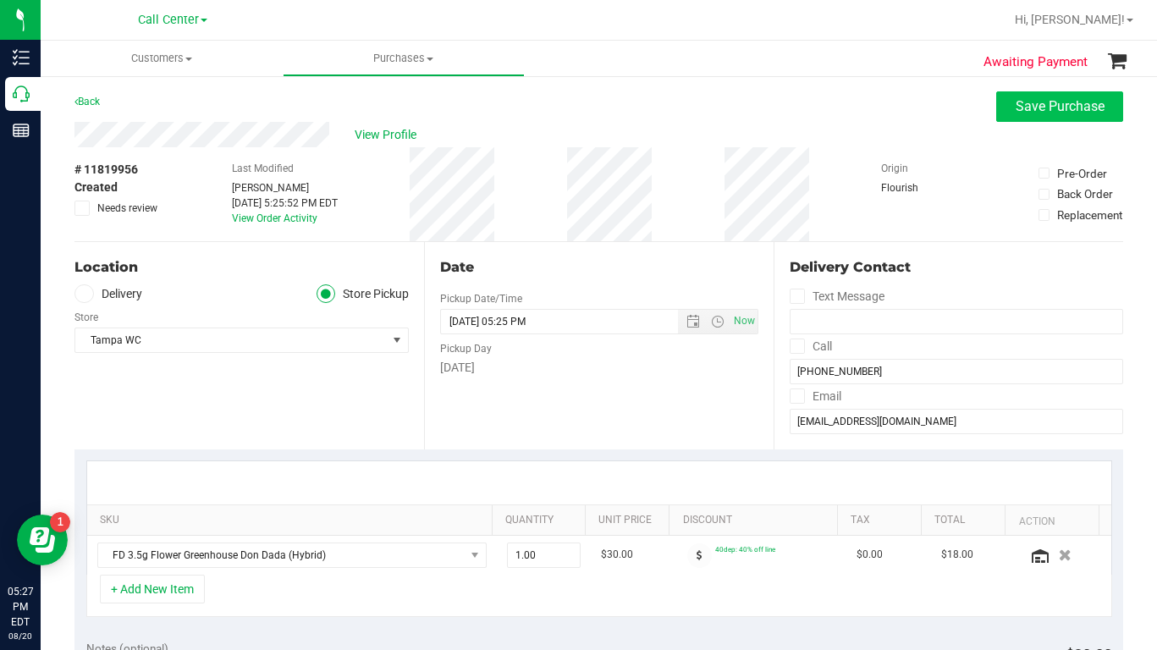
type textarea "LC CC Please advise Rain if there is any $20 flower available."
click at [1001, 103] on button "Save Purchase" at bounding box center [1059, 106] width 127 height 30
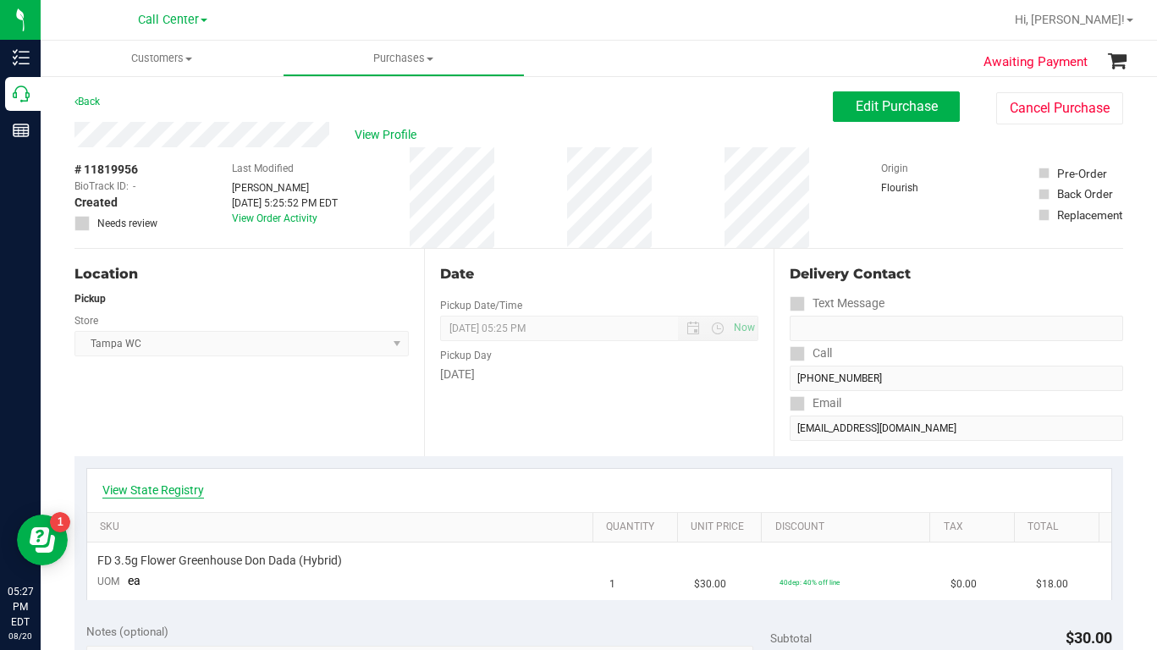
click at [157, 490] on link "View State Registry" at bounding box center [153, 490] width 102 height 17
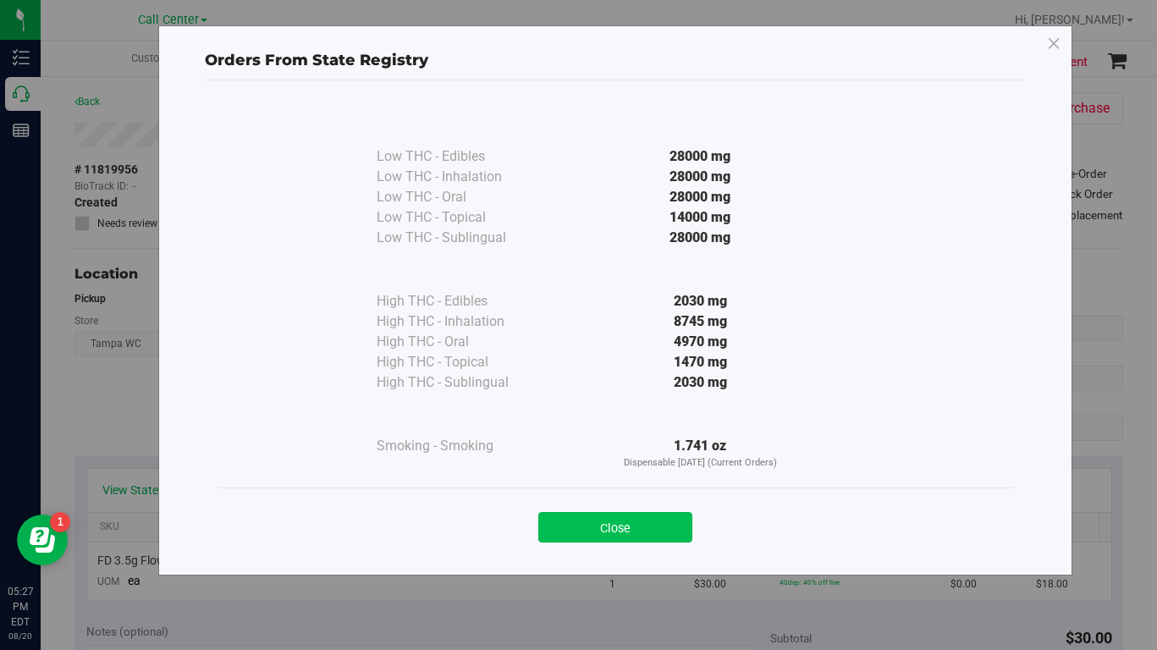
click at [606, 532] on button "Close" at bounding box center [615, 527] width 154 height 30
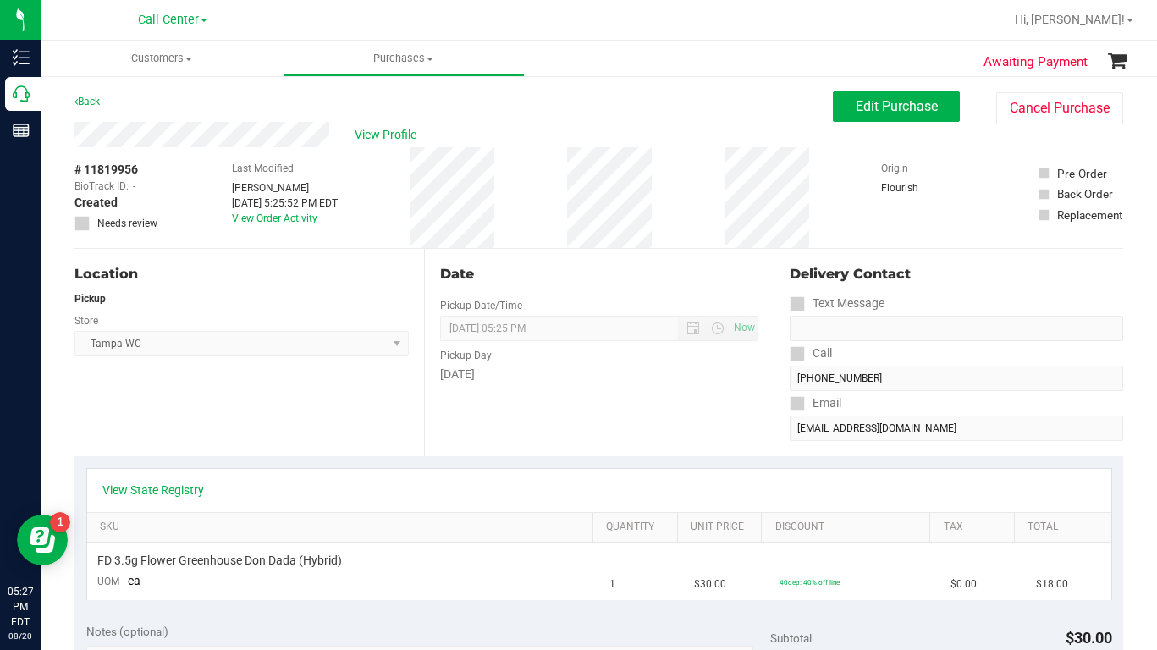
click at [273, 429] on div "Location Pickup Store [GEOGRAPHIC_DATA] WC Select Store [PERSON_NAME][GEOGRAPHI…" at bounding box center [249, 352] width 350 height 207
click at [202, 419] on div "Location Pickup Store [GEOGRAPHIC_DATA] WC Select Store [PERSON_NAME][GEOGRAPHI…" at bounding box center [249, 352] width 350 height 207
click at [178, 416] on div "Location Pickup Store [GEOGRAPHIC_DATA] WC Select Store [PERSON_NAME][GEOGRAPHI…" at bounding box center [249, 352] width 350 height 207
click at [247, 416] on div "Location Pickup Store [GEOGRAPHIC_DATA] WC Select Store [PERSON_NAME][GEOGRAPHI…" at bounding box center [249, 352] width 350 height 207
click at [234, 411] on div "Location Pickup Store [GEOGRAPHIC_DATA] WC Select Store [PERSON_NAME][GEOGRAPHI…" at bounding box center [249, 352] width 350 height 207
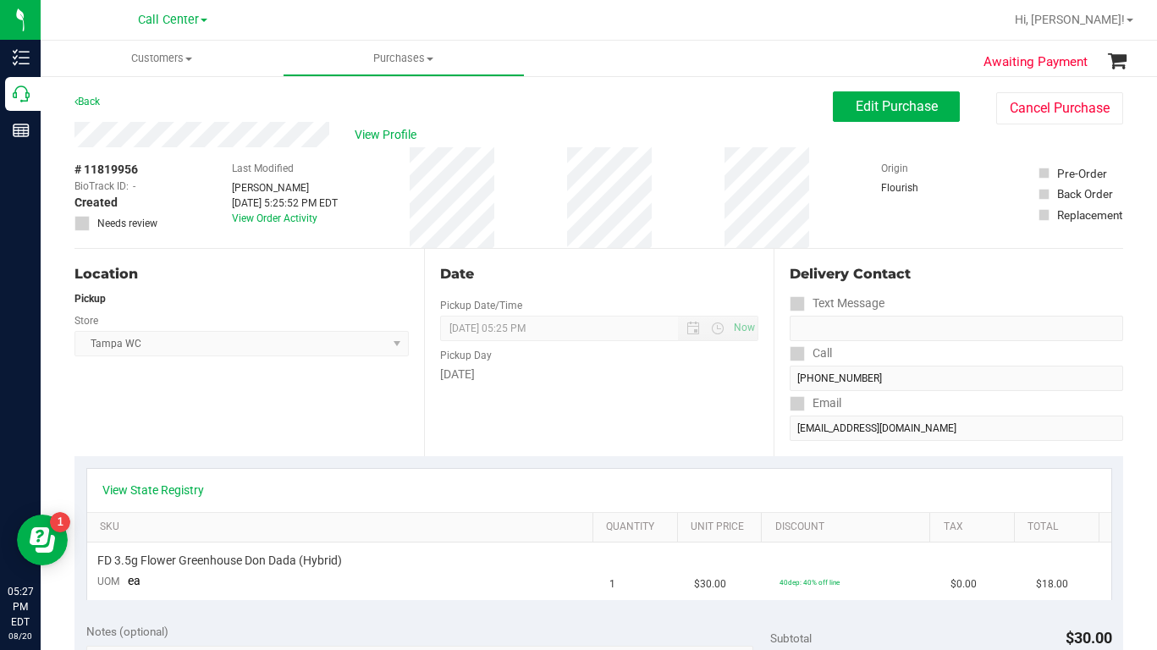
click at [256, 414] on div "Location Pickup Store [GEOGRAPHIC_DATA] WC Select Store [PERSON_NAME][GEOGRAPHI…" at bounding box center [249, 352] width 350 height 207
click at [259, 405] on div "Location Pickup Store [GEOGRAPHIC_DATA] WC Select Store [PERSON_NAME][GEOGRAPHI…" at bounding box center [249, 352] width 350 height 207
click at [856, 109] on span "Edit Purchase" at bounding box center [897, 106] width 82 height 16
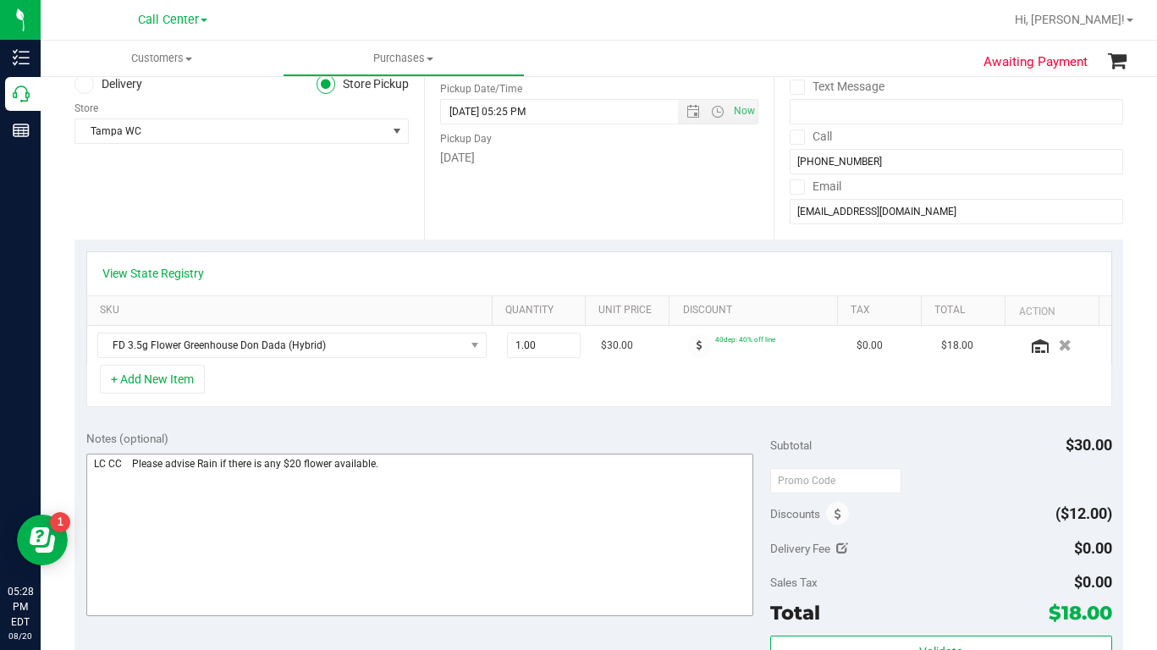
scroll to position [254, 0]
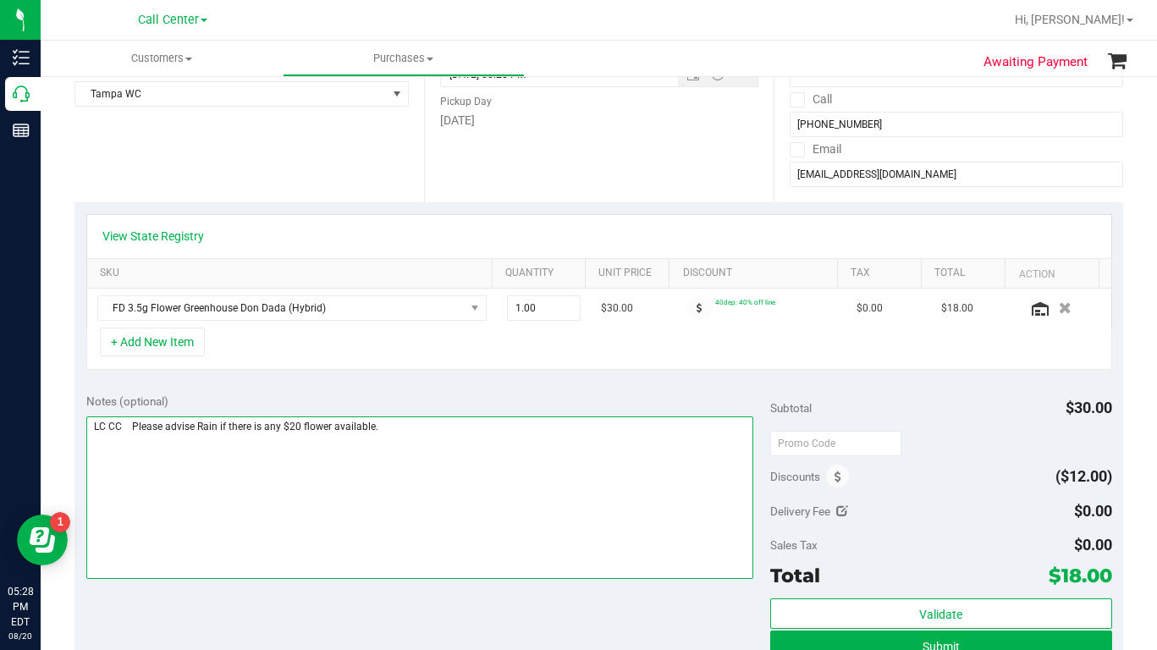
click at [130, 427] on textarea at bounding box center [419, 497] width 667 height 163
drag, startPoint x: 538, startPoint y: 423, endPoint x: 548, endPoint y: 425, distance: 9.5
click at [538, 422] on textarea at bounding box center [419, 497] width 667 height 163
click at [450, 426] on textarea at bounding box center [419, 497] width 667 height 163
click at [477, 475] on textarea at bounding box center [419, 497] width 667 height 163
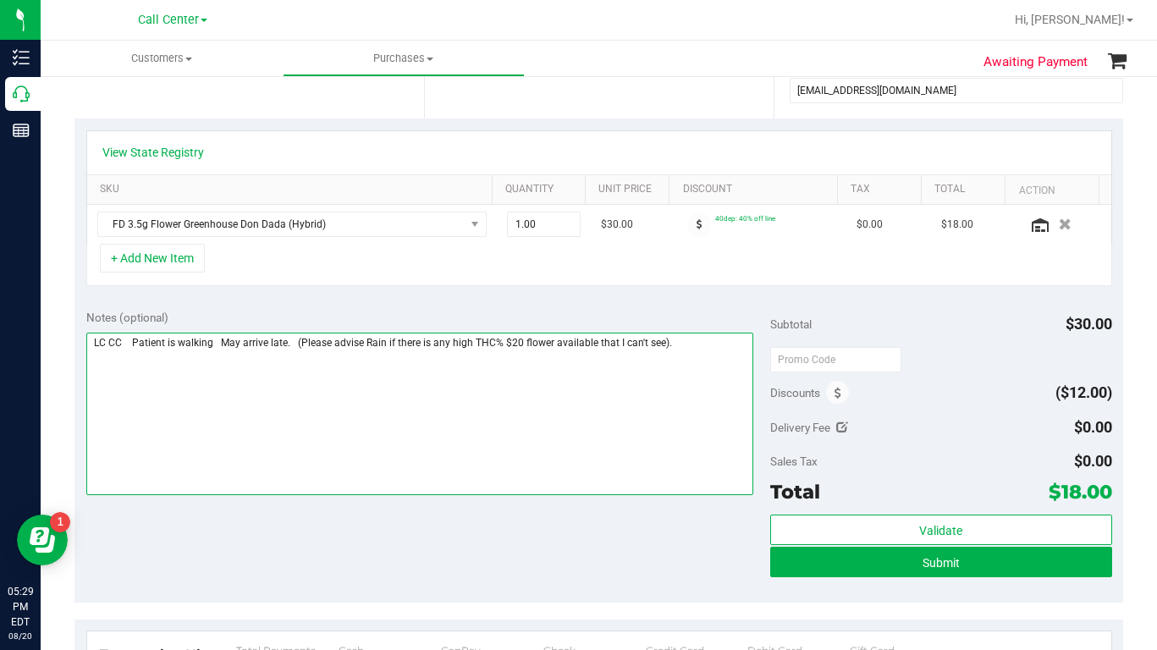
scroll to position [339, 0]
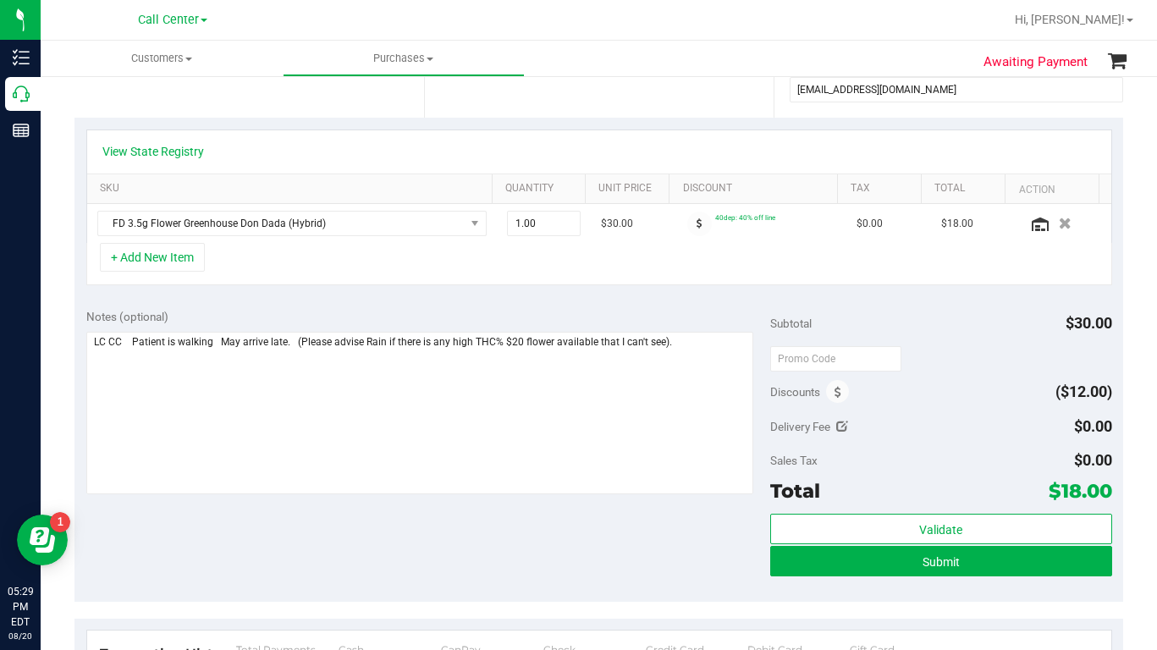
click at [591, 543] on div "Notes (optional) Subtotal $30.00 Discounts ($12.00) Delivery Fee $0.00 Sales Ta…" at bounding box center [598, 449] width 1049 height 305
click at [617, 560] on div "Notes (optional) Subtotal $30.00 Discounts ($12.00) Delivery Fee $0.00 Sales Ta…" at bounding box center [598, 449] width 1049 height 305
click at [687, 571] on div "Notes (optional) Subtotal $30.00 Discounts ($12.00) Delivery Fee $0.00 Sales Ta…" at bounding box center [598, 449] width 1049 height 305
click at [687, 569] on div "Notes (optional) Subtotal $30.00 Discounts ($12.00) Delivery Fee $0.00 Sales Ta…" at bounding box center [598, 449] width 1049 height 305
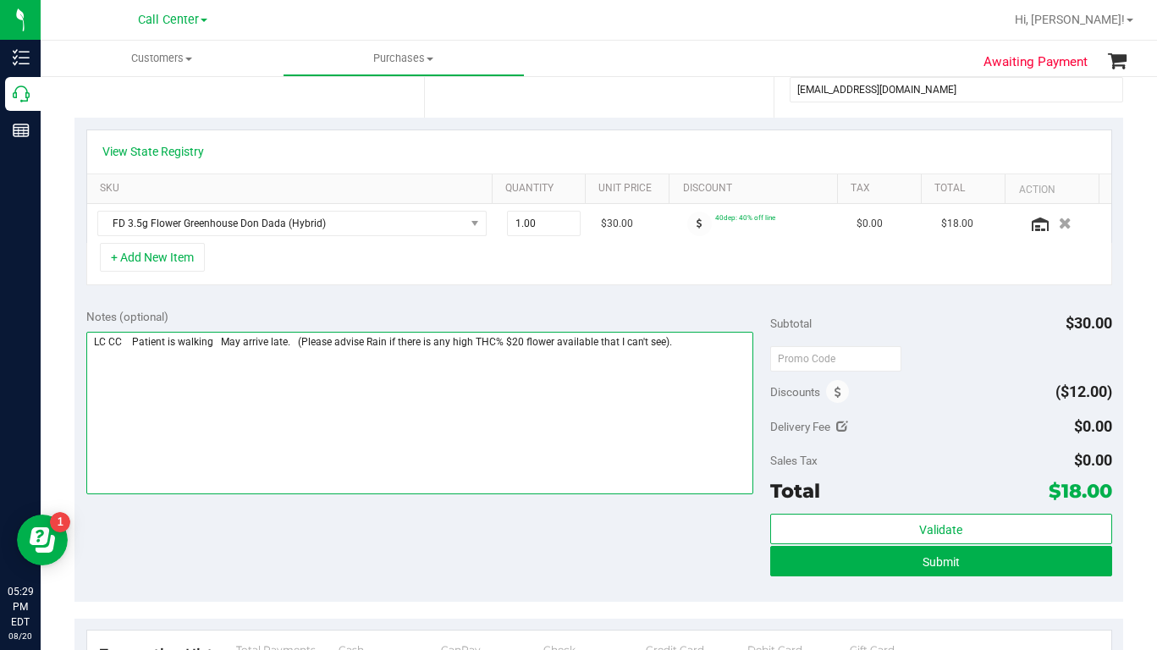
click at [284, 341] on textarea at bounding box center [419, 413] width 667 height 163
click at [257, 445] on textarea at bounding box center [419, 413] width 667 height 163
click at [674, 343] on textarea at bounding box center [419, 413] width 667 height 163
click at [718, 340] on textarea at bounding box center [419, 413] width 667 height 163
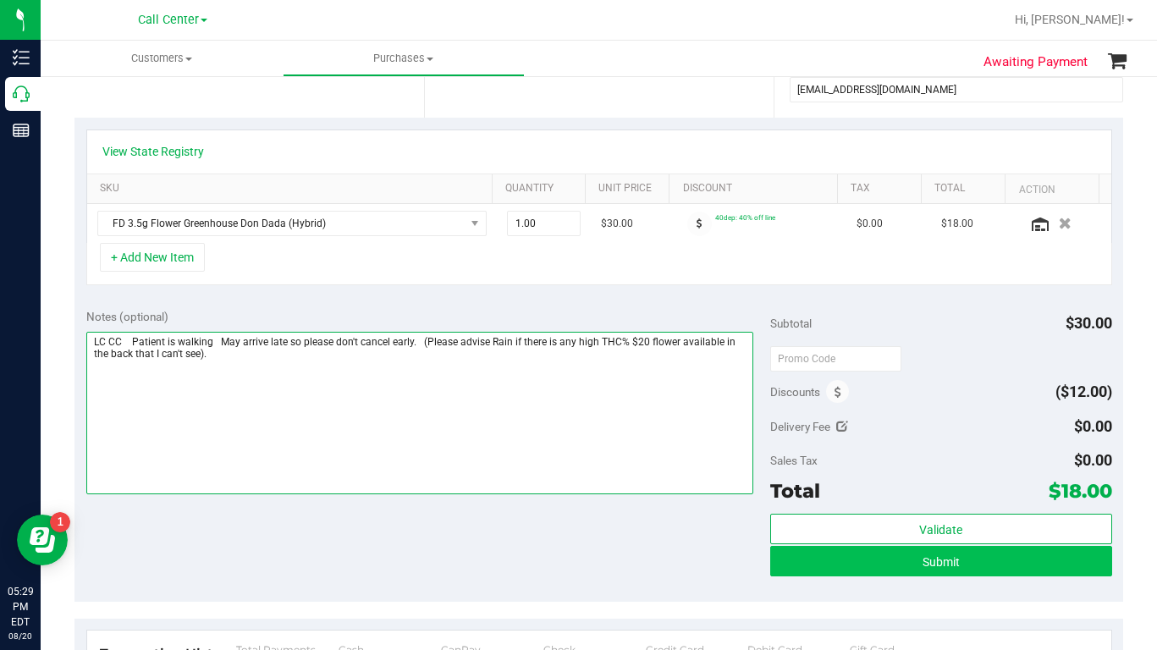
type textarea "LC CC Patient is walking May arrive late so please don't cancel early. (Please …"
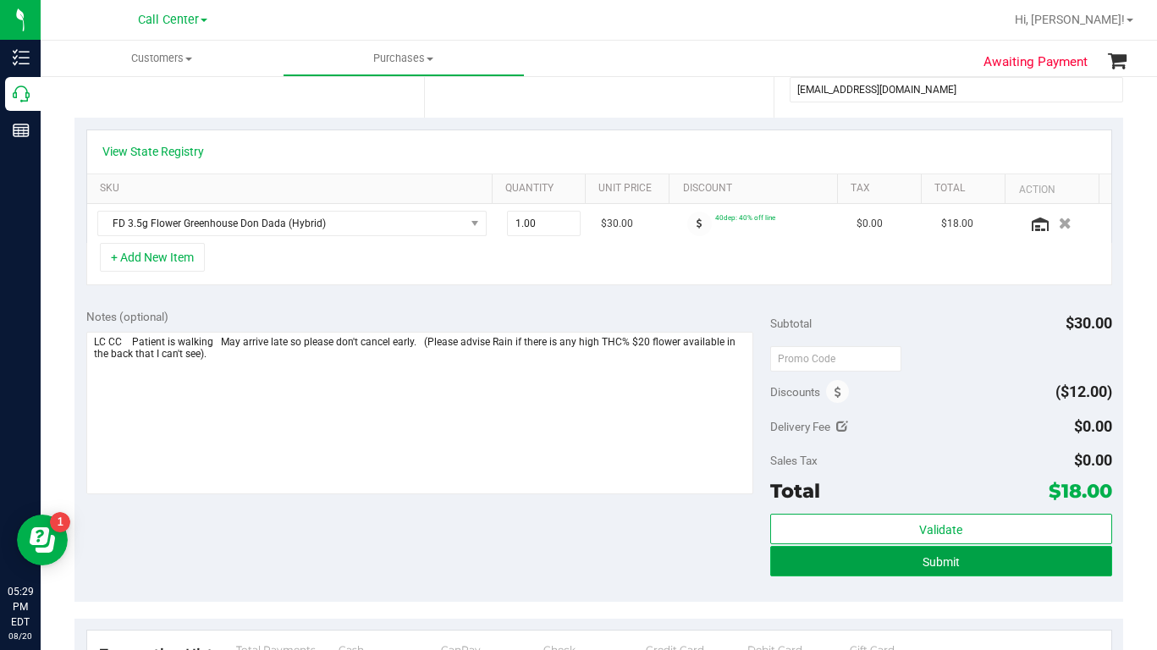
click at [824, 562] on button "Submit" at bounding box center [941, 561] width 342 height 30
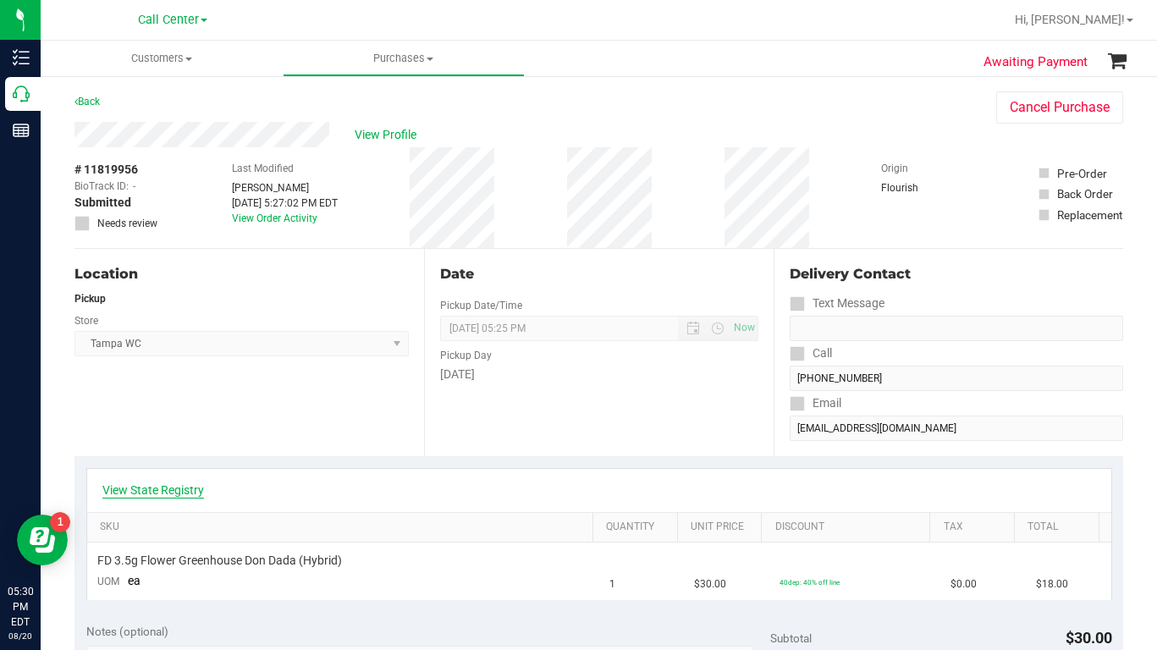
click at [155, 495] on link "View State Registry" at bounding box center [153, 490] width 102 height 17
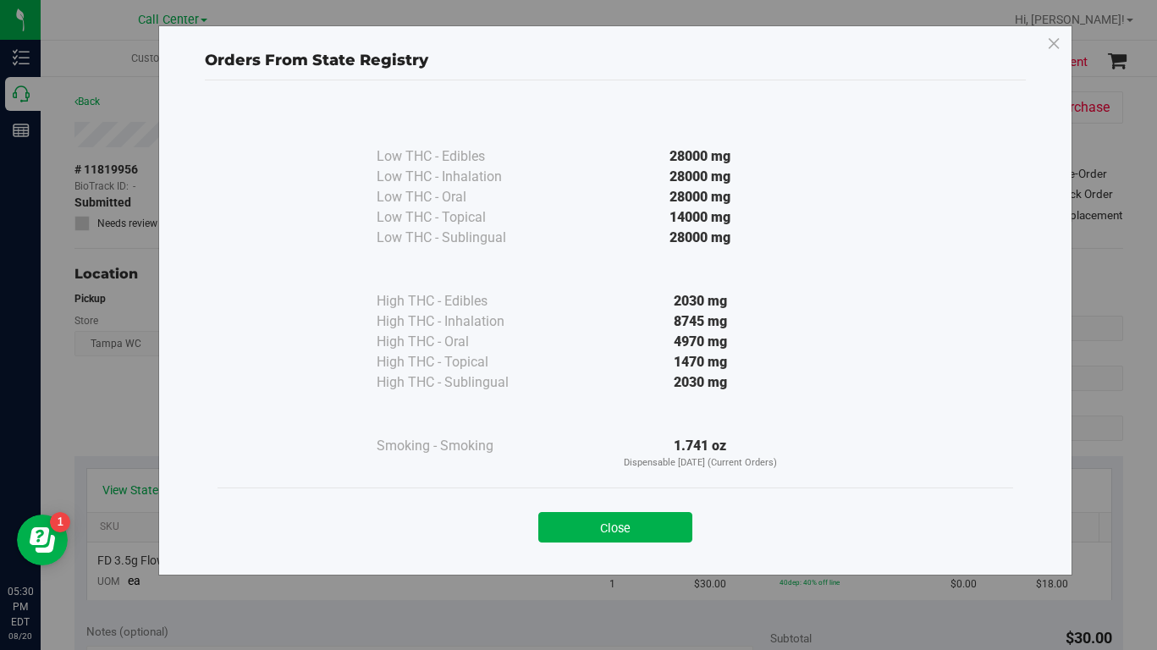
click at [584, 516] on button "Close" at bounding box center [615, 527] width 154 height 30
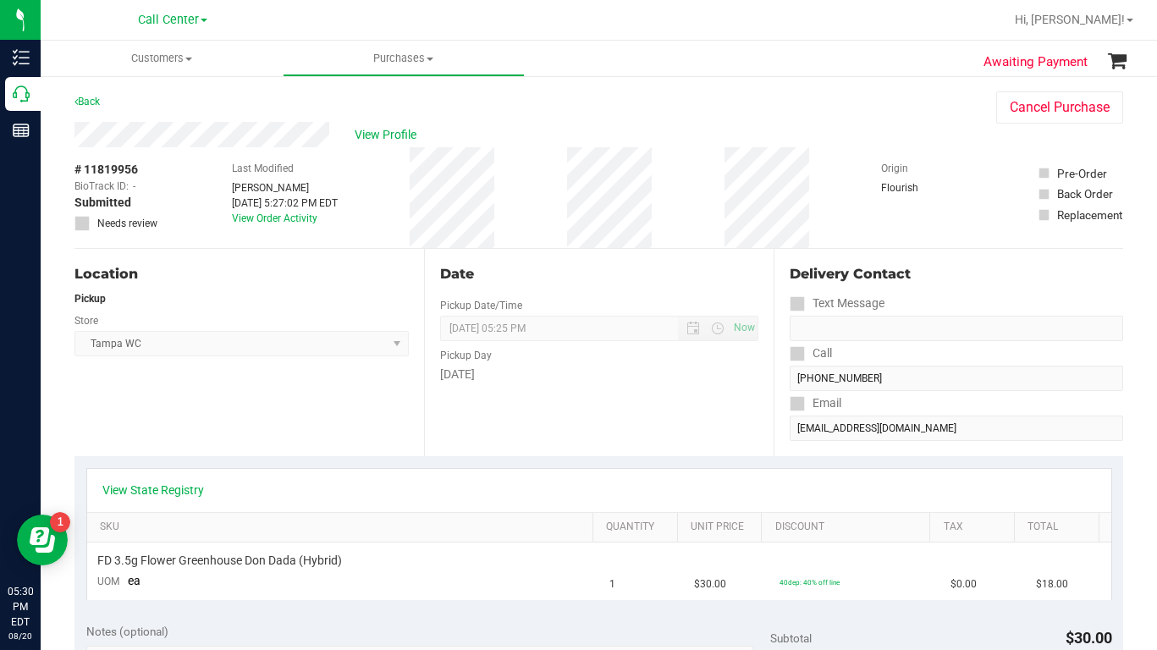
click at [317, 417] on div "Location Pickup Store [GEOGRAPHIC_DATA] WC Select Store [PERSON_NAME][GEOGRAPHI…" at bounding box center [249, 352] width 350 height 207
click at [282, 427] on div "Location Pickup Store [GEOGRAPHIC_DATA] WC Select Store [PERSON_NAME][GEOGRAPHI…" at bounding box center [249, 352] width 350 height 207
drag, startPoint x: 874, startPoint y: 167, endPoint x: 869, endPoint y: 178, distance: 12.1
click at [881, 167] on label "Origin" at bounding box center [894, 168] width 27 height 15
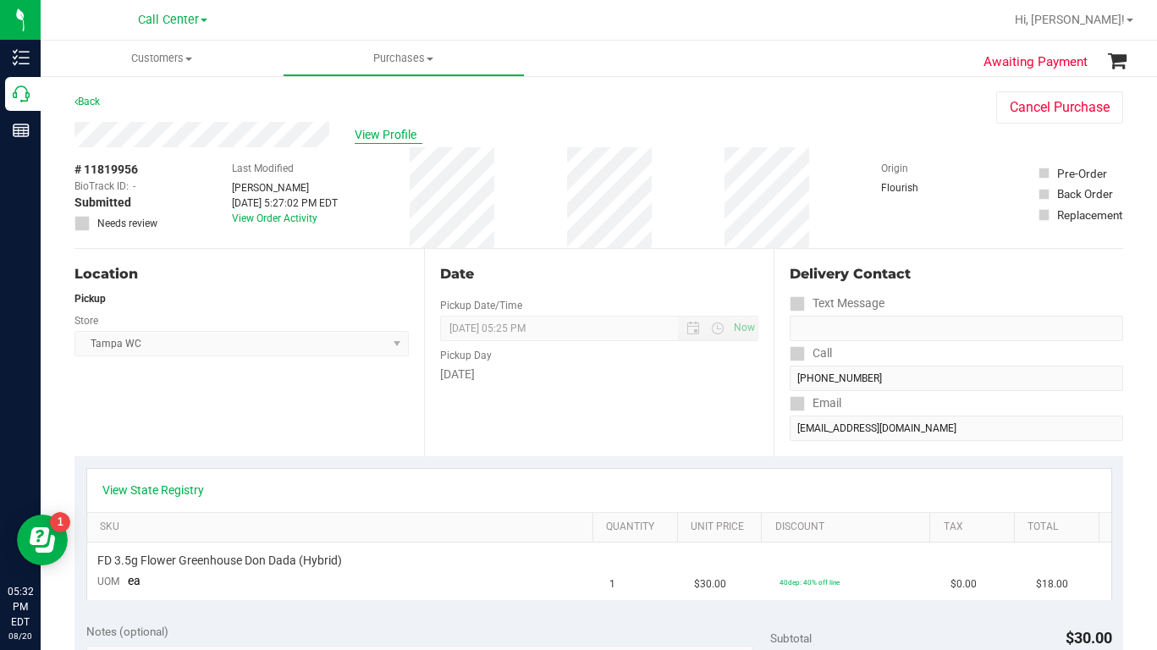
click at [377, 136] on span "View Profile" at bounding box center [389, 135] width 68 height 18
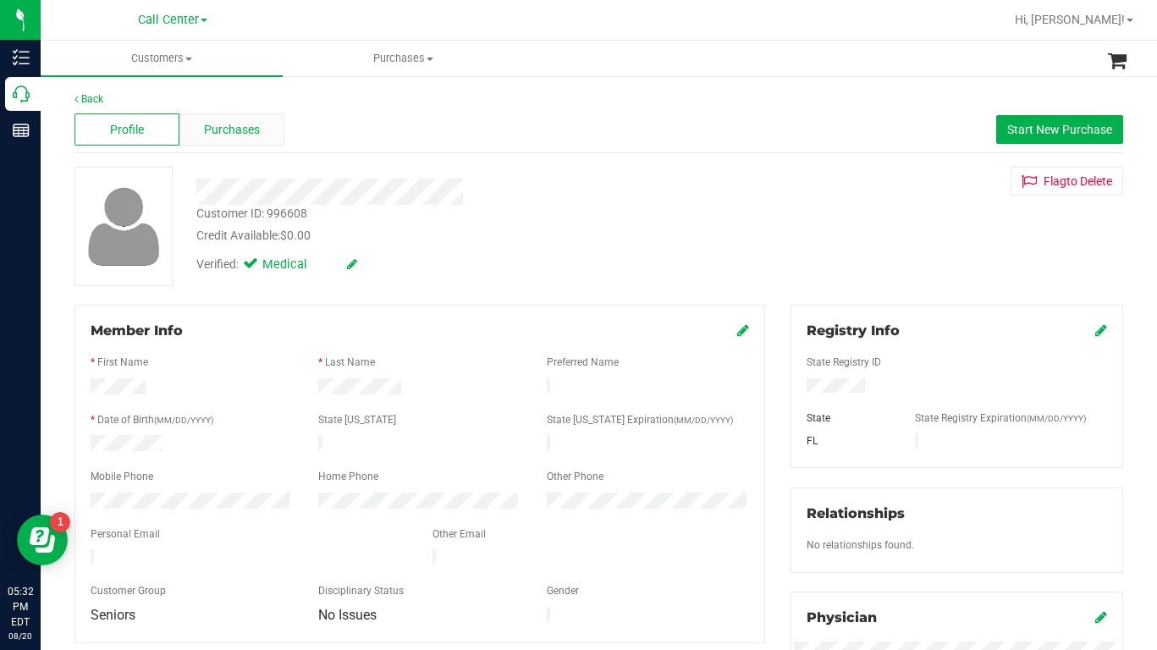
click at [220, 130] on span "Purchases" at bounding box center [232, 130] width 56 height 18
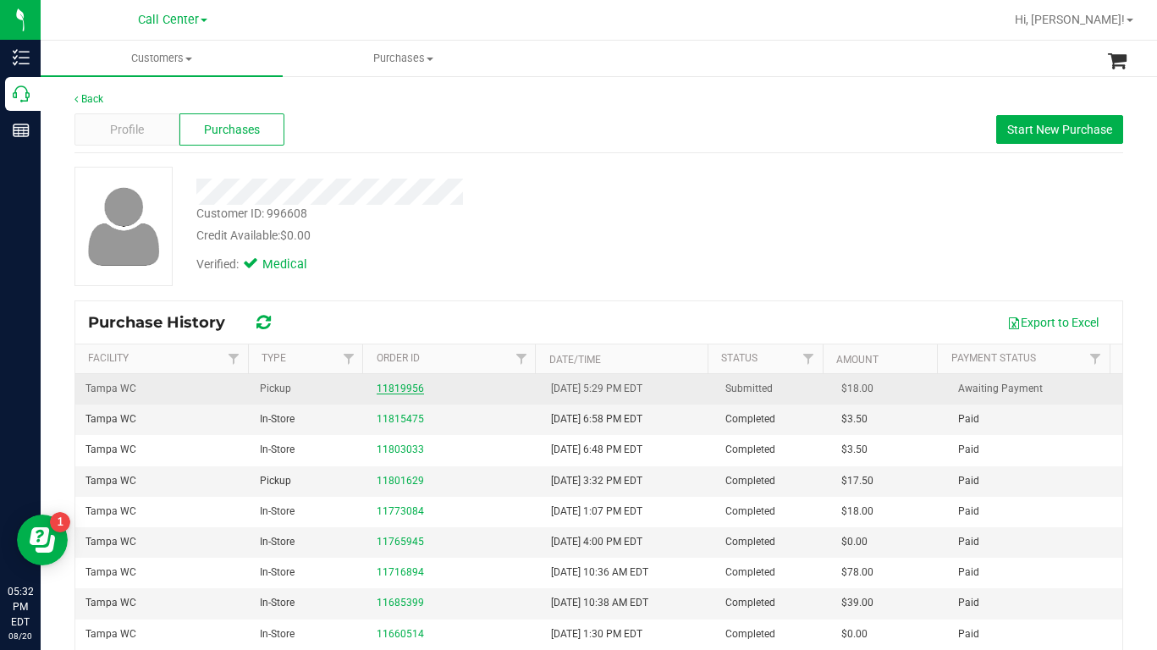
click at [396, 389] on link "11819956" at bounding box center [400, 389] width 47 height 12
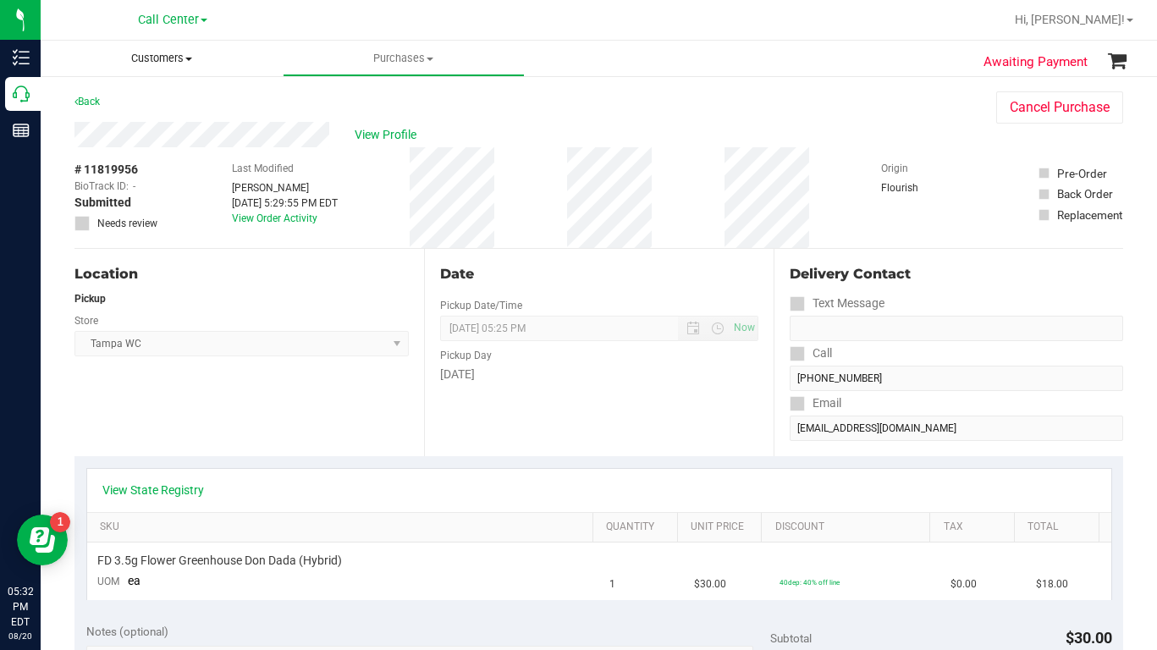
click at [185, 63] on span "Customers" at bounding box center [162, 58] width 242 height 15
click at [131, 108] on span "All customers" at bounding box center [102, 102] width 122 height 14
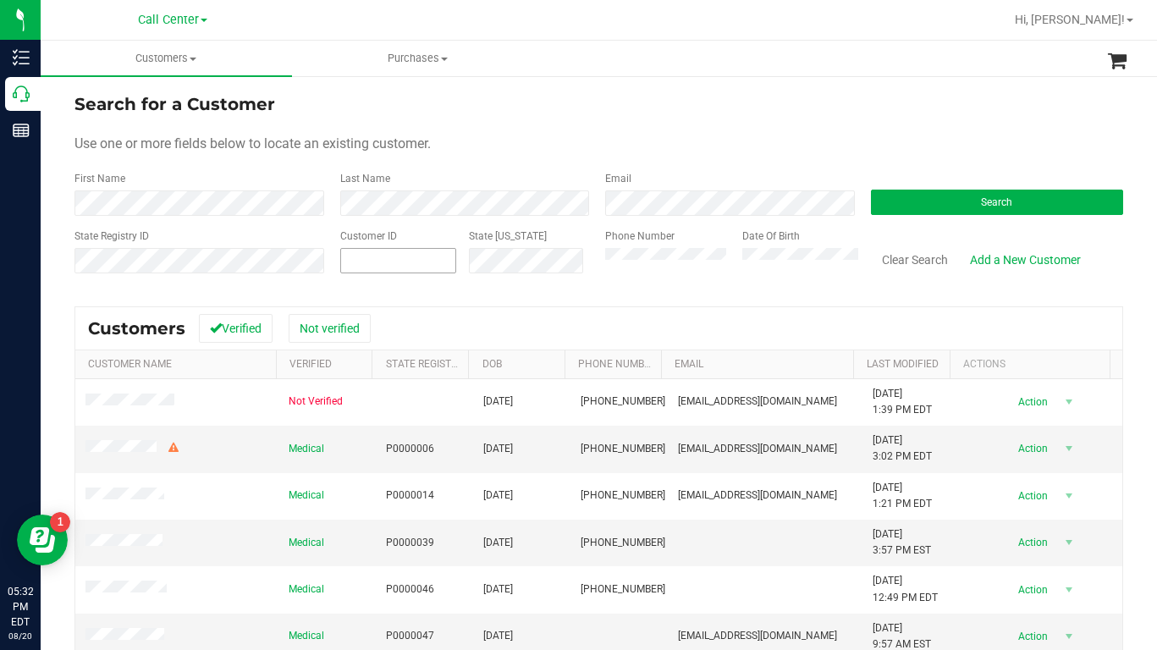
click at [378, 260] on span at bounding box center [398, 260] width 117 height 25
type input "1585253"
click at [907, 204] on button "Search" at bounding box center [997, 202] width 253 height 25
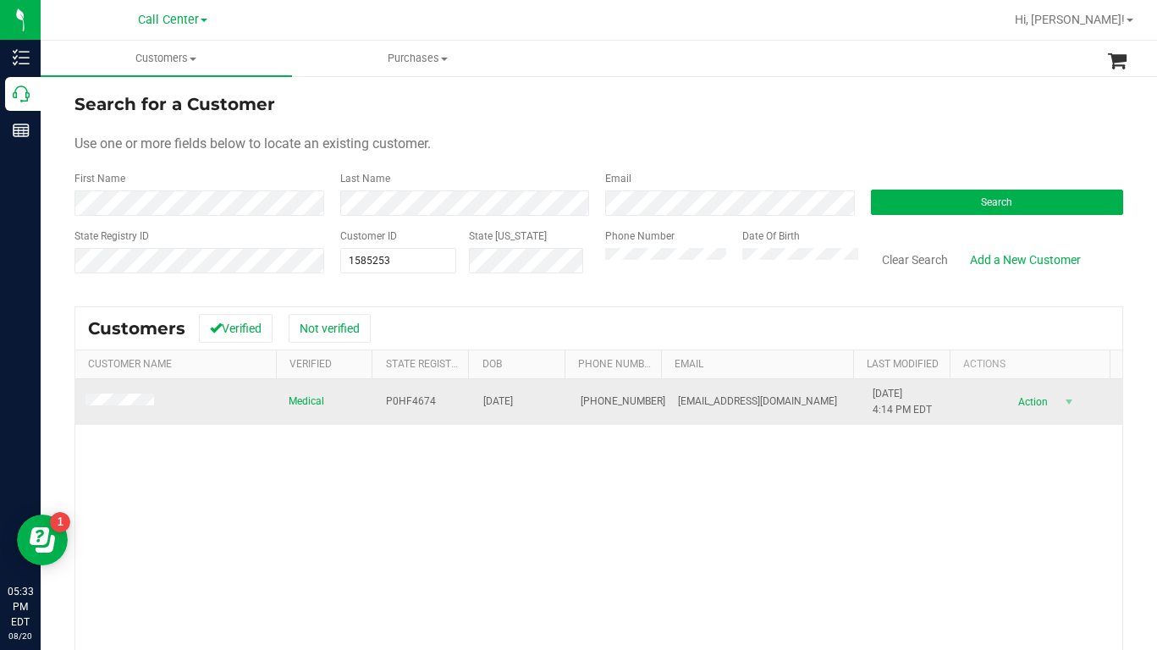
click at [138, 390] on td at bounding box center [176, 402] width 203 height 46
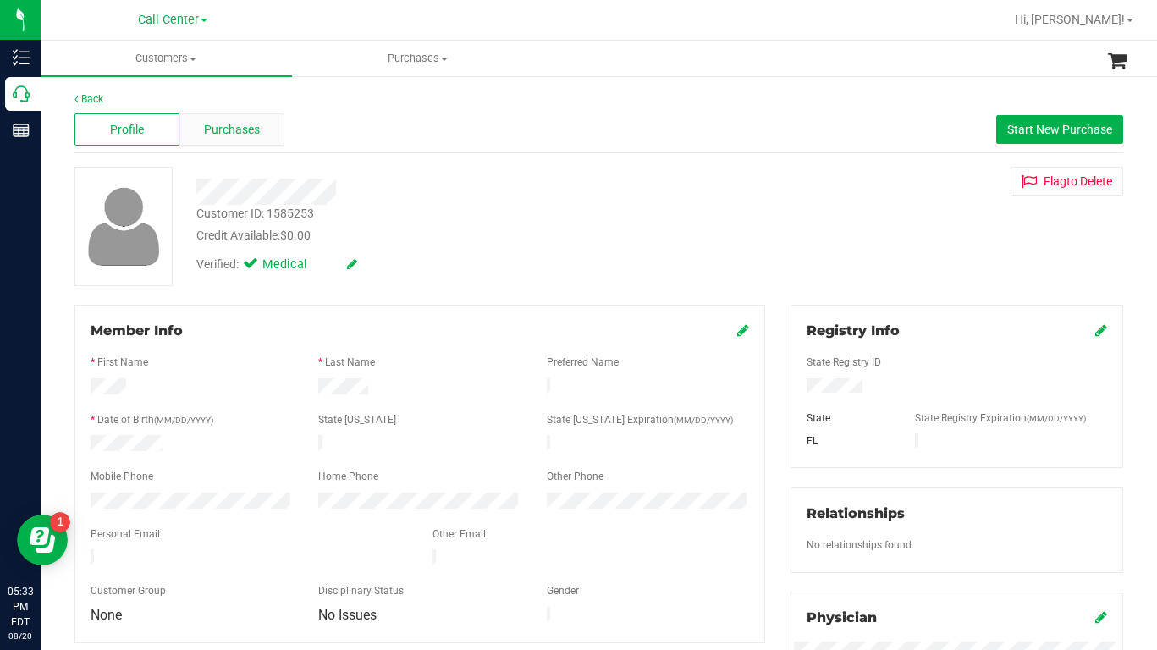
click at [227, 130] on span "Purchases" at bounding box center [232, 130] width 56 height 18
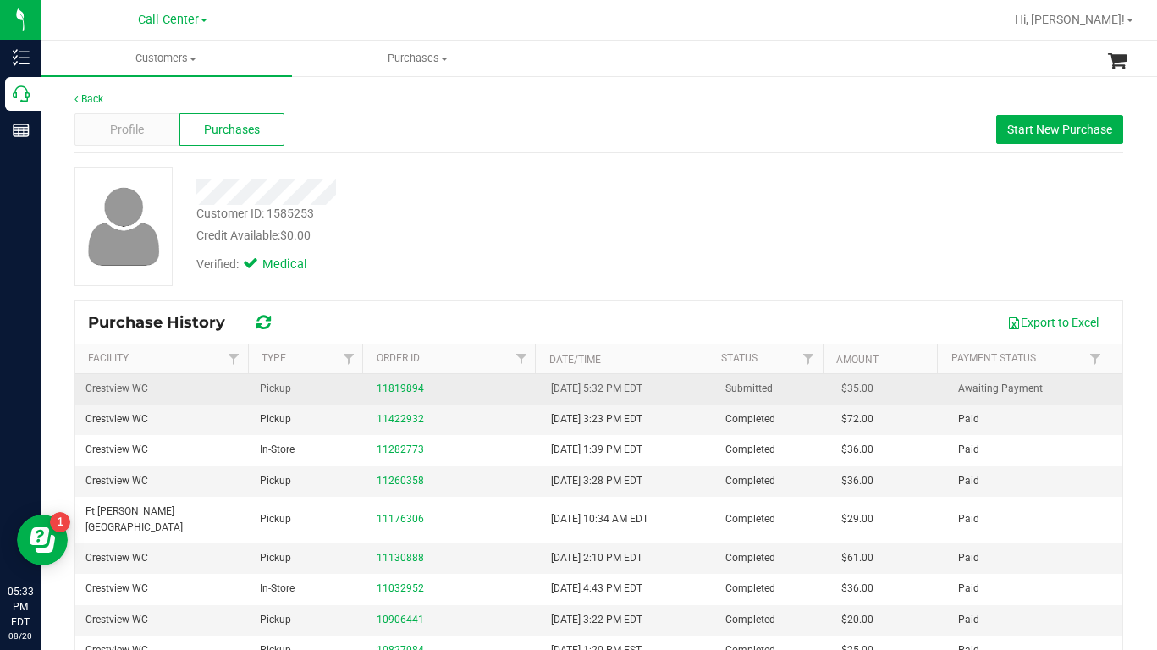
click at [394, 386] on link "11819894" at bounding box center [400, 389] width 47 height 12
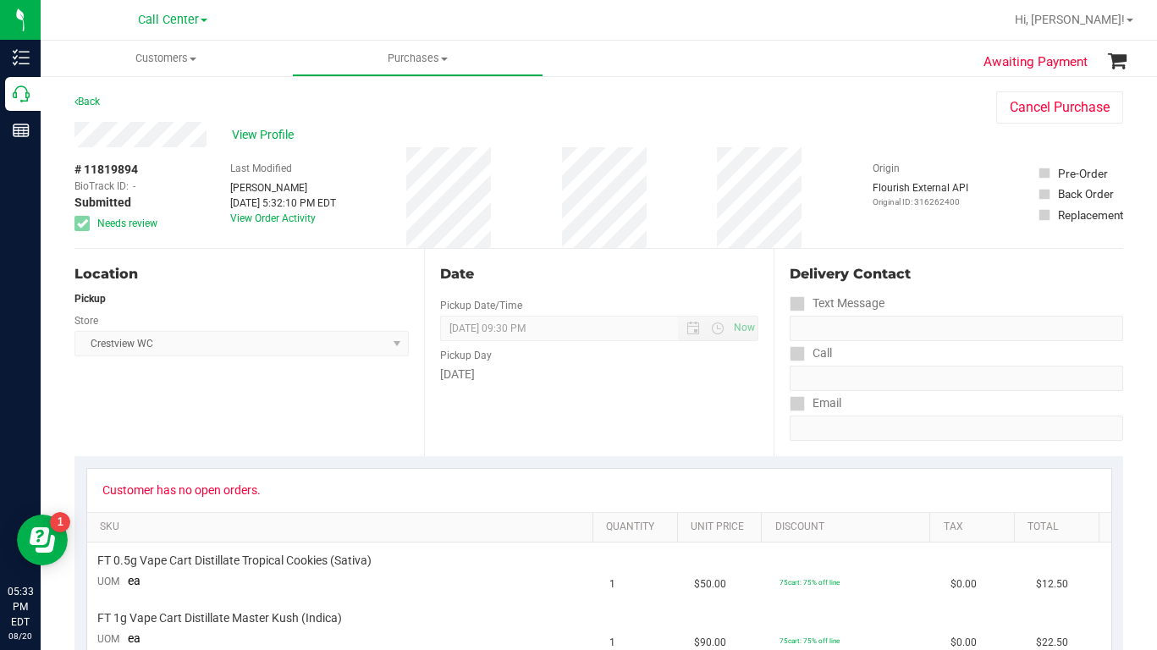
click at [960, 124] on div "View Profile # 11819894 BioTrack ID: - Submitted Needs review Last Modified [PE…" at bounding box center [598, 185] width 1049 height 127
click at [252, 136] on span "View Profile" at bounding box center [266, 135] width 68 height 18
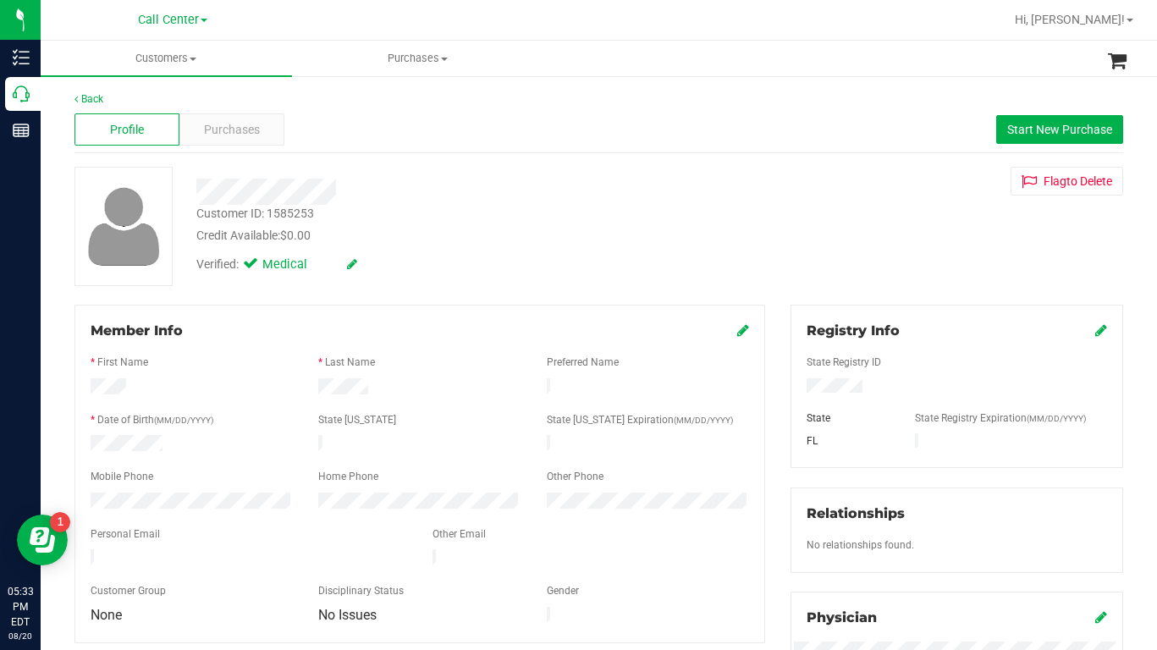
click at [902, 253] on div "Customer ID: 1585253 Credit Available: $0.00 Verified: Medical Flag to [GEOGRAP…" at bounding box center [599, 226] width 1074 height 119
click at [922, 234] on div "Customer ID: 1585253 Credit Available: $0.00 Verified: Medical Flag to [GEOGRAP…" at bounding box center [599, 226] width 1074 height 119
click at [904, 240] on div "Customer ID: 1585253 Credit Available: $0.00 Verified: Medical Flag to [GEOGRAP…" at bounding box center [599, 226] width 1074 height 119
click at [911, 271] on div "Customer ID: 1585253 Credit Available: $0.00 Verified: Medical Flag to [GEOGRAP…" at bounding box center [599, 226] width 1074 height 119
click at [192, 62] on span "Customers" at bounding box center [166, 58] width 251 height 15
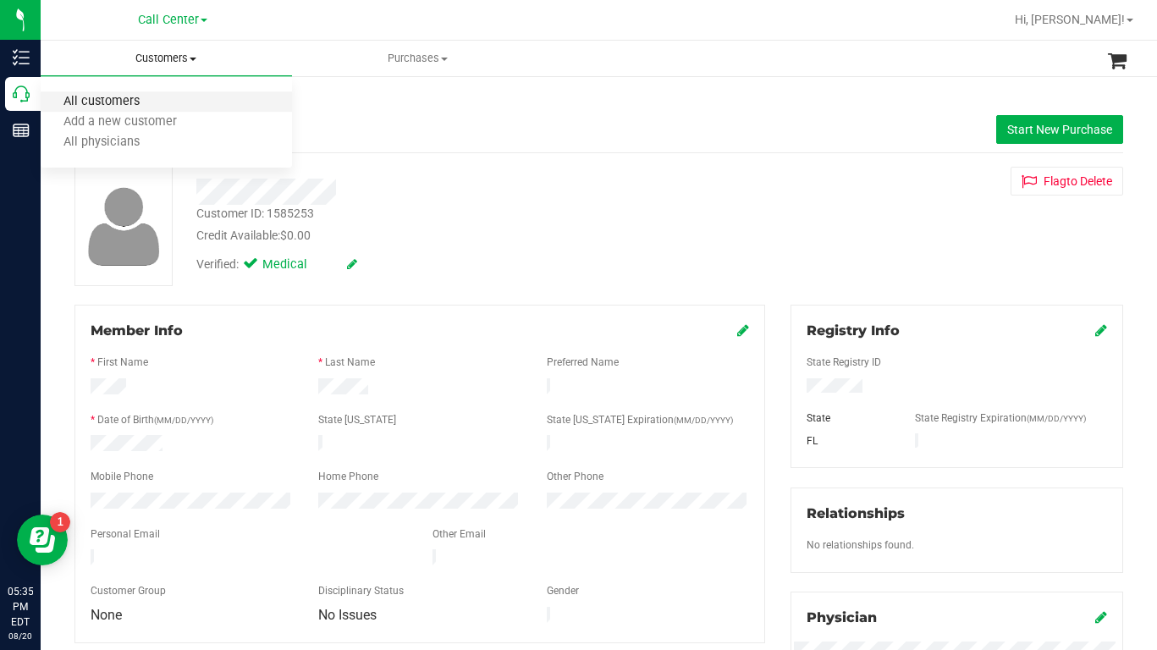
click at [155, 97] on span "All customers" at bounding box center [102, 102] width 122 height 14
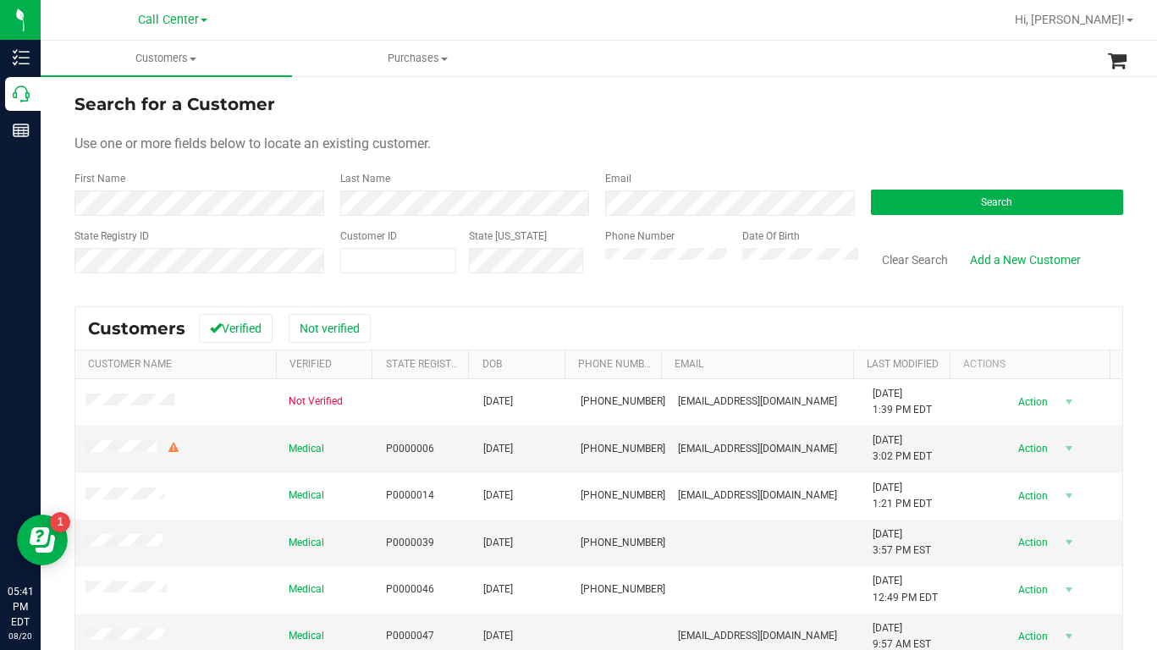
drag, startPoint x: 937, startPoint y: 144, endPoint x: 924, endPoint y: 145, distance: 13.6
click at [937, 144] on div "Use one or more fields below to locate an existing customer." at bounding box center [598, 144] width 1049 height 20
click at [929, 211] on button "Search" at bounding box center [997, 202] width 253 height 25
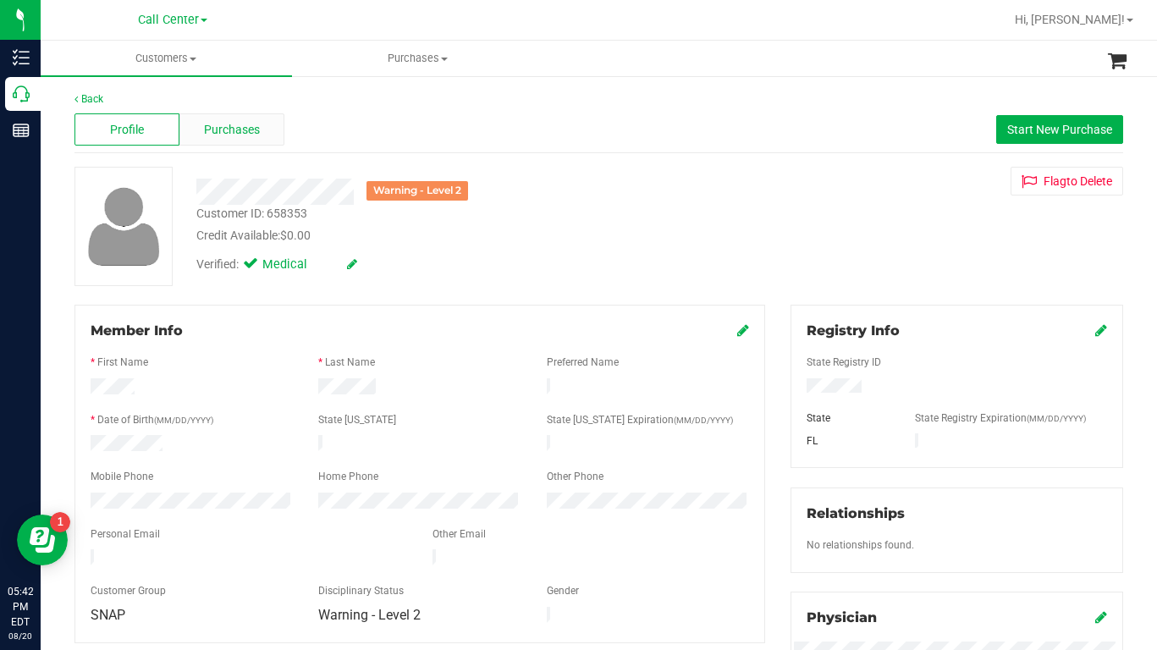
click at [239, 134] on span "Purchases" at bounding box center [232, 130] width 56 height 18
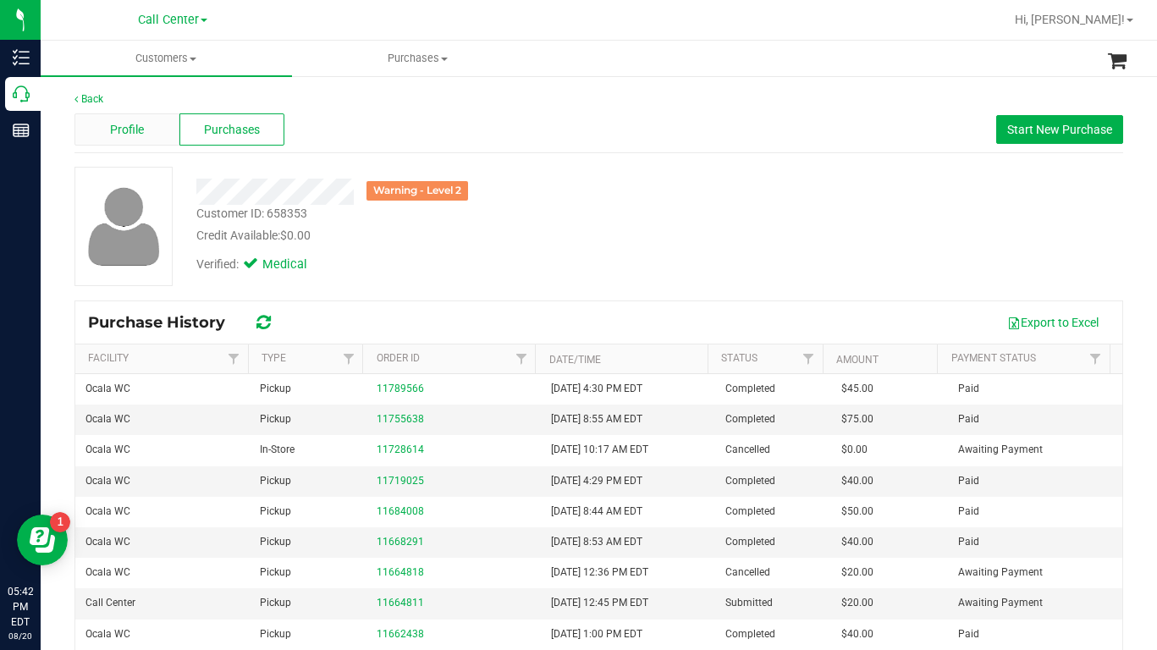
click at [122, 135] on span "Profile" at bounding box center [127, 130] width 34 height 18
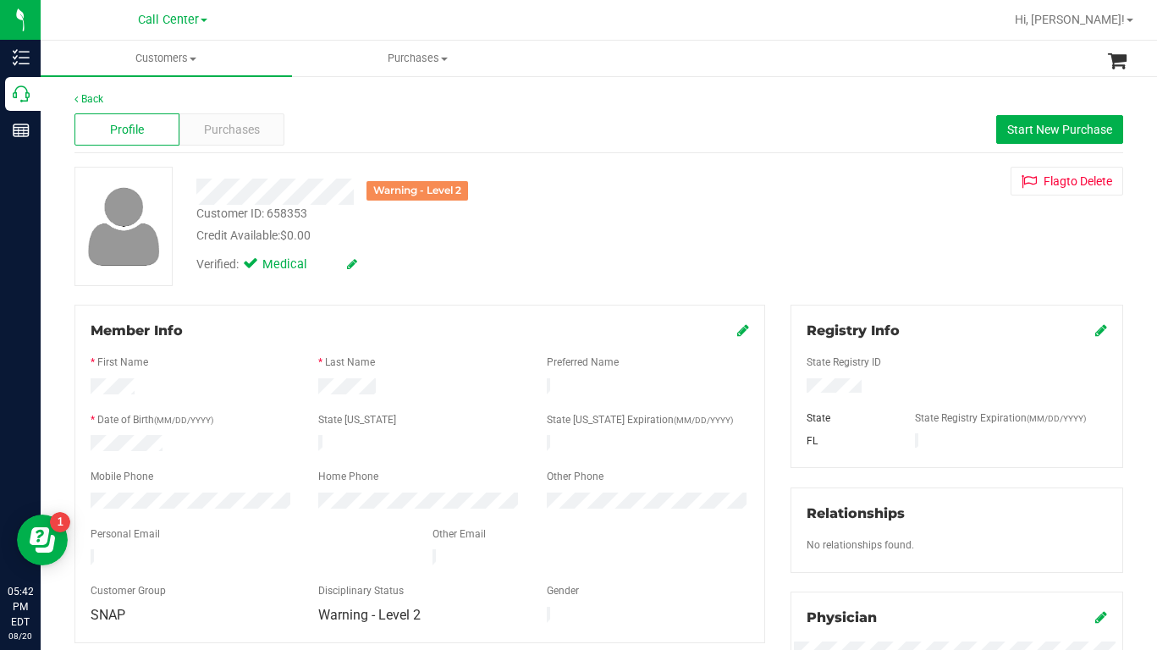
click at [593, 236] on div "Credit Available: $0.00" at bounding box center [452, 236] width 512 height 18
drag, startPoint x: 885, startPoint y: 229, endPoint x: 875, endPoint y: 239, distance: 14.4
click at [885, 229] on div "Warning - Level 2 Customer ID: 658353 Credit Available: $0.00 Verified: Medical…" at bounding box center [599, 226] width 1074 height 119
click at [880, 236] on div "Warning - Level 2 Customer ID: 658353 Credit Available: $0.00 Verified: Medical…" at bounding box center [599, 226] width 1074 height 119
click at [437, 268] on div "Verified: Medical" at bounding box center [453, 263] width 538 height 37
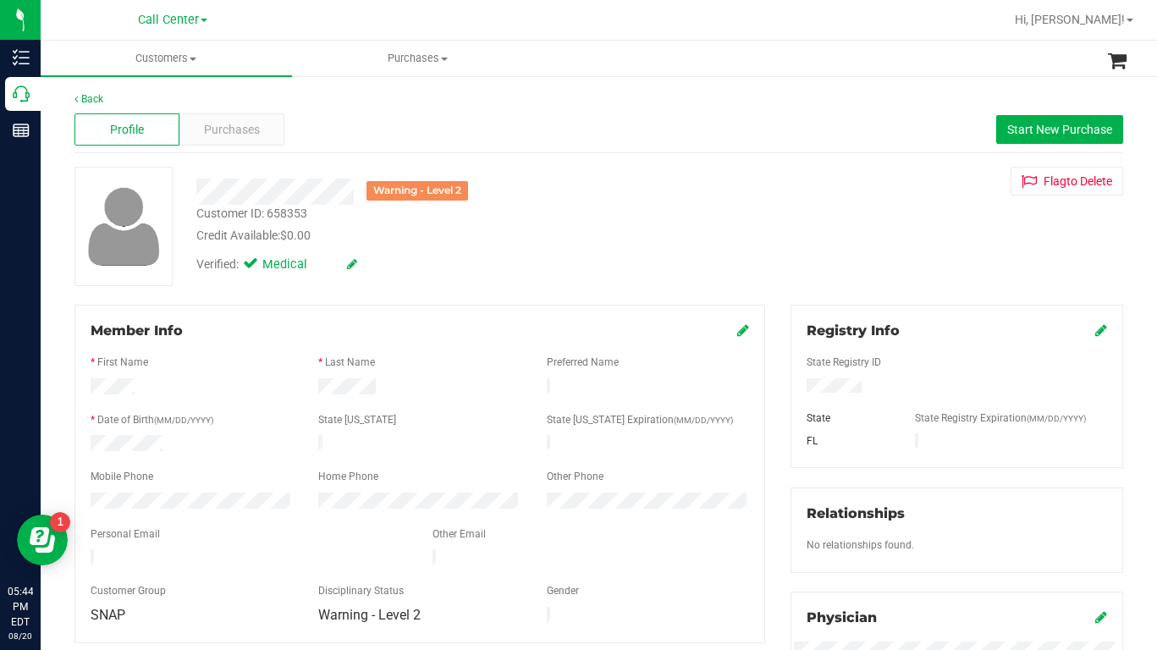
click at [737, 334] on icon at bounding box center [743, 330] width 12 height 14
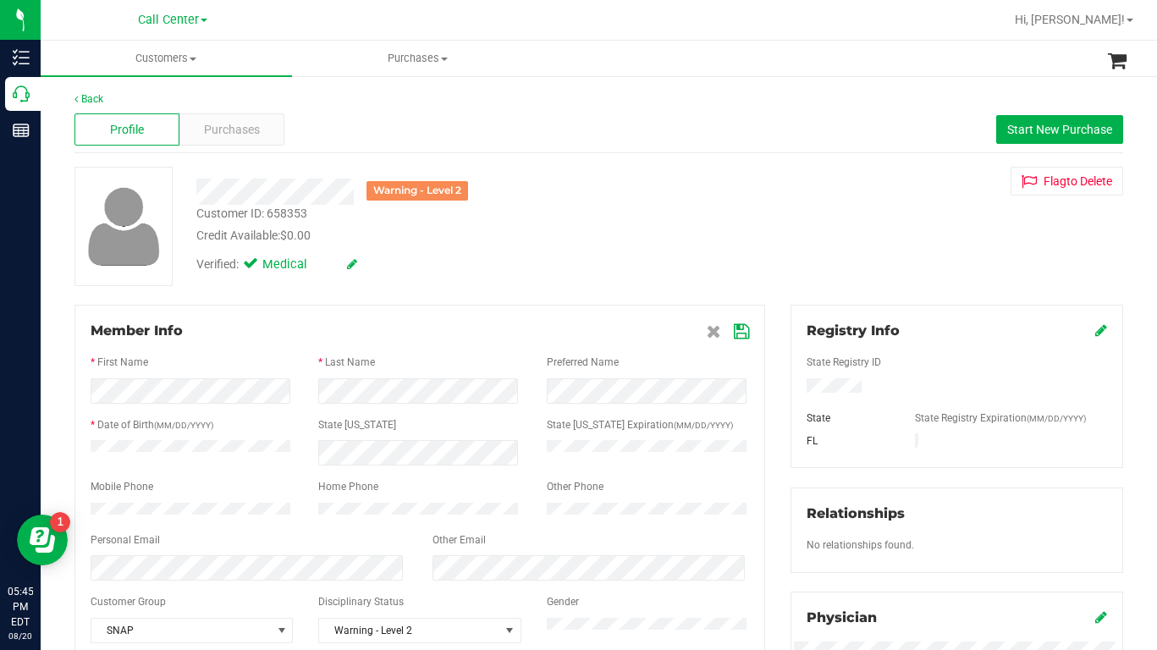
click at [900, 275] on div "Warning - Level 2 Customer ID: 658353 Credit Available: $0.00 Verified: Medical…" at bounding box center [599, 226] width 1074 height 119
click at [734, 334] on icon at bounding box center [741, 332] width 15 height 14
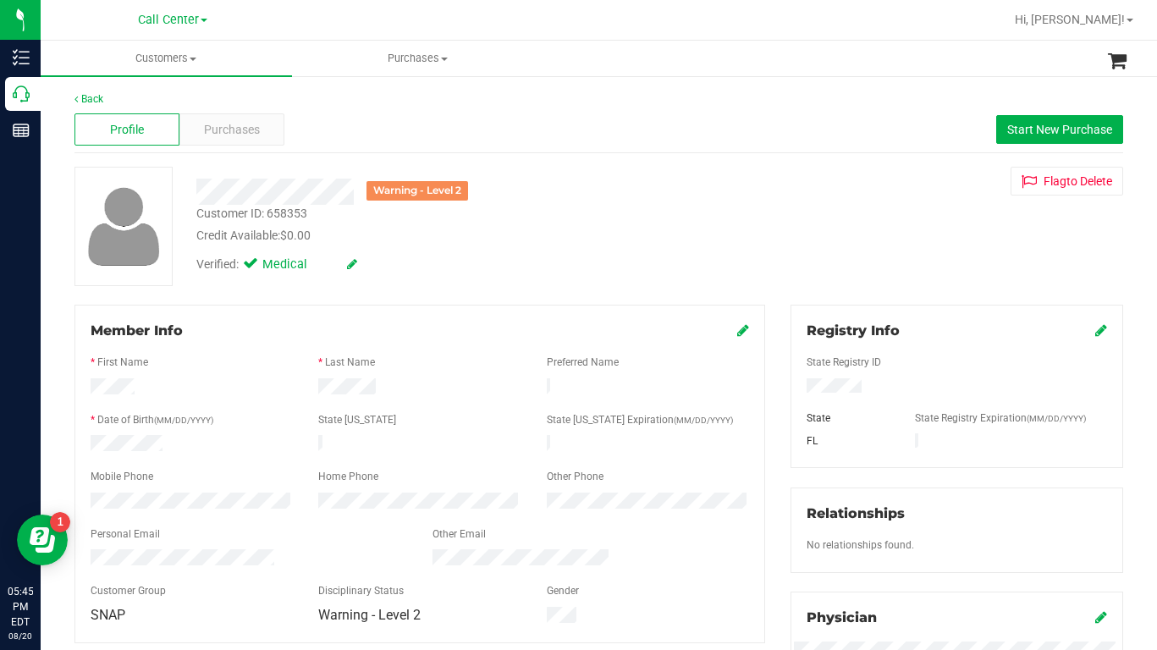
click at [923, 265] on div "Warning - Level 2 Customer ID: 658353 Credit Available: $0.00 Verified: Medical…" at bounding box center [599, 226] width 1074 height 119
click at [241, 215] on div "Customer ID: 658353" at bounding box center [251, 214] width 111 height 18
click at [240, 215] on div "Customer ID: 658353" at bounding box center [251, 214] width 111 height 18
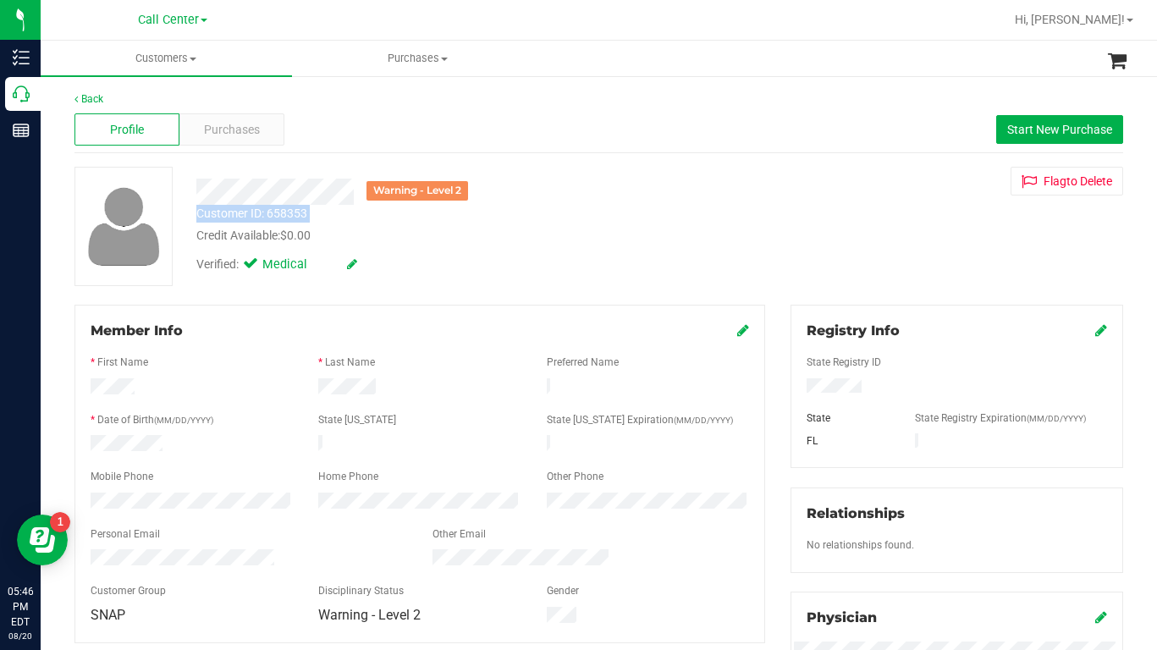
copy div "Customer ID: 658353"
click at [891, 256] on div "Warning - Level 2 Customer ID: 658353 Credit Available: $0.00 Verified: Medical…" at bounding box center [599, 226] width 1074 height 119
click at [195, 60] on span at bounding box center [193, 59] width 7 height 3
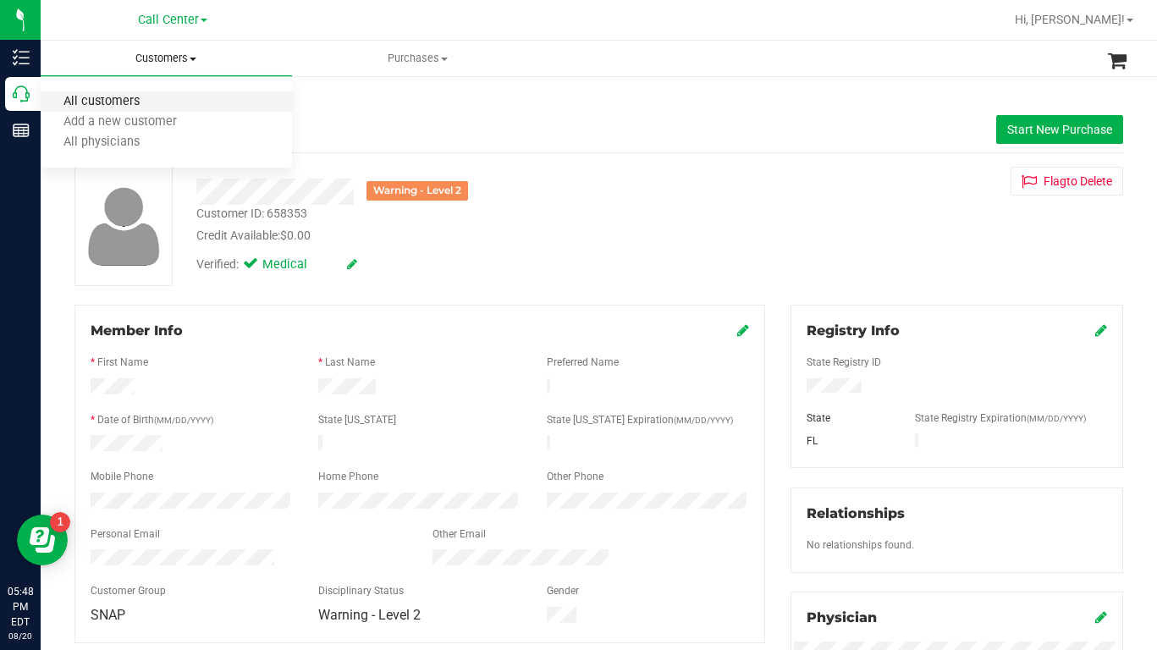
click at [108, 102] on span "All customers" at bounding box center [102, 102] width 122 height 14
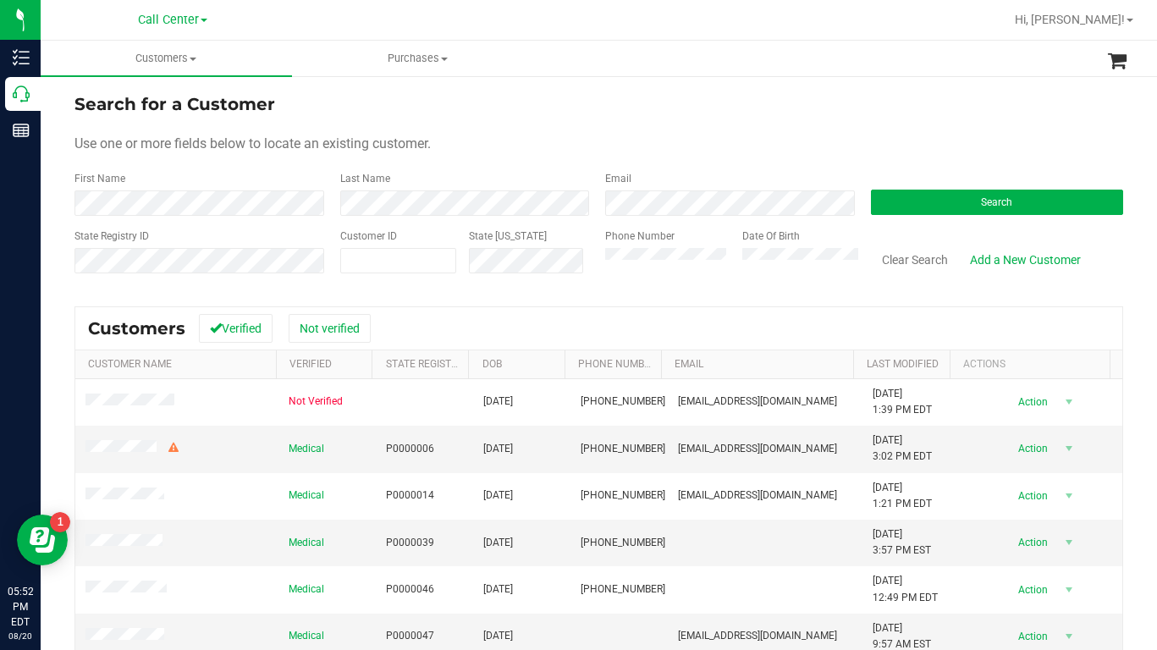
click at [924, 150] on div "Use one or more fields below to locate an existing customer." at bounding box center [598, 144] width 1049 height 20
click at [375, 256] on span at bounding box center [398, 260] width 117 height 25
type input "549172"
click at [899, 200] on button "Search" at bounding box center [997, 202] width 253 height 25
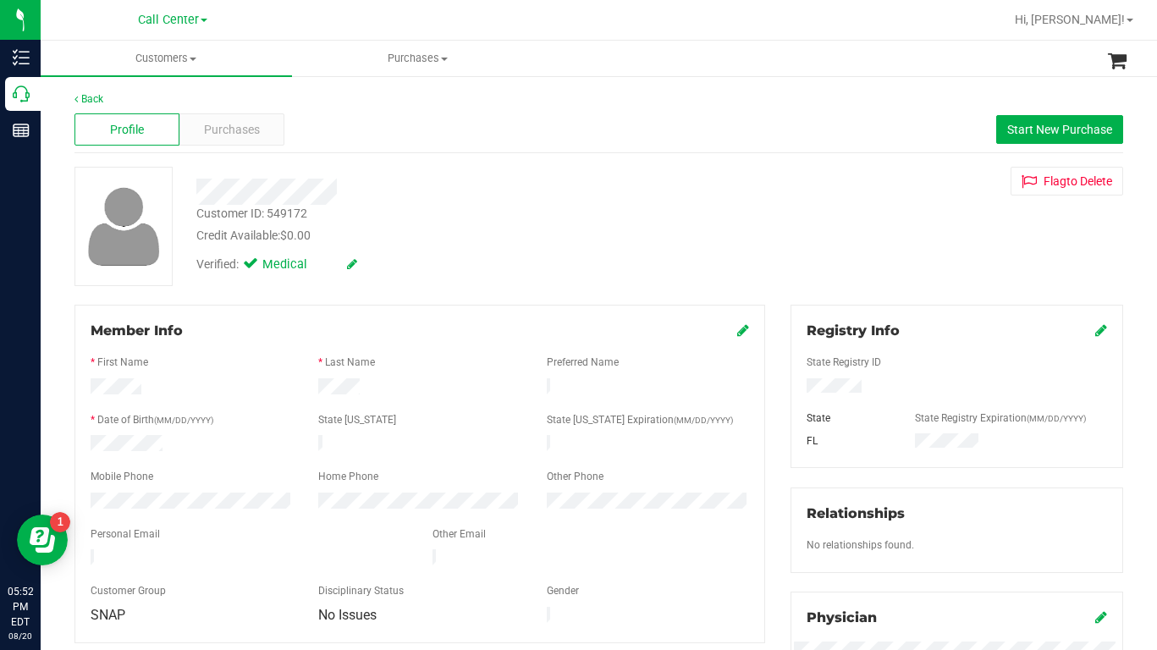
drag, startPoint x: 897, startPoint y: 248, endPoint x: 704, endPoint y: 229, distance: 194.0
click at [896, 248] on div "Customer ID: 549172 Credit Available: $0.00 Verified: Medical Flag to [GEOGRAPH…" at bounding box center [599, 226] width 1074 height 119
click at [237, 129] on span "Purchases" at bounding box center [232, 130] width 56 height 18
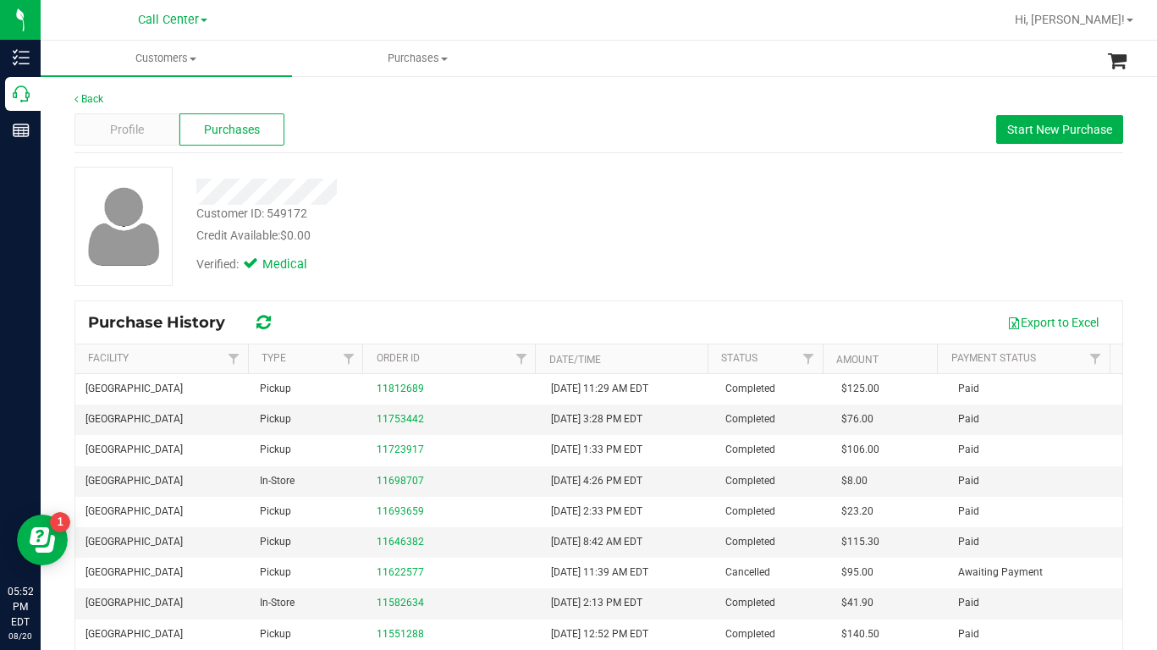
click at [880, 215] on div "Customer ID: 549172 Credit Available: $0.00 Verified: Medical" at bounding box center [599, 226] width 1074 height 119
click at [714, 281] on div "Verified: Medical" at bounding box center [453, 263] width 538 height 37
click at [905, 233] on div "Customer ID: 549172 Credit Available: $0.00 Verified: Medical" at bounding box center [599, 226] width 1074 height 119
click at [904, 239] on div "Customer ID: 549172 Credit Available: $0.00 Verified: Medical" at bounding box center [599, 226] width 1074 height 119
click at [192, 61] on span "Customers" at bounding box center [166, 58] width 251 height 15
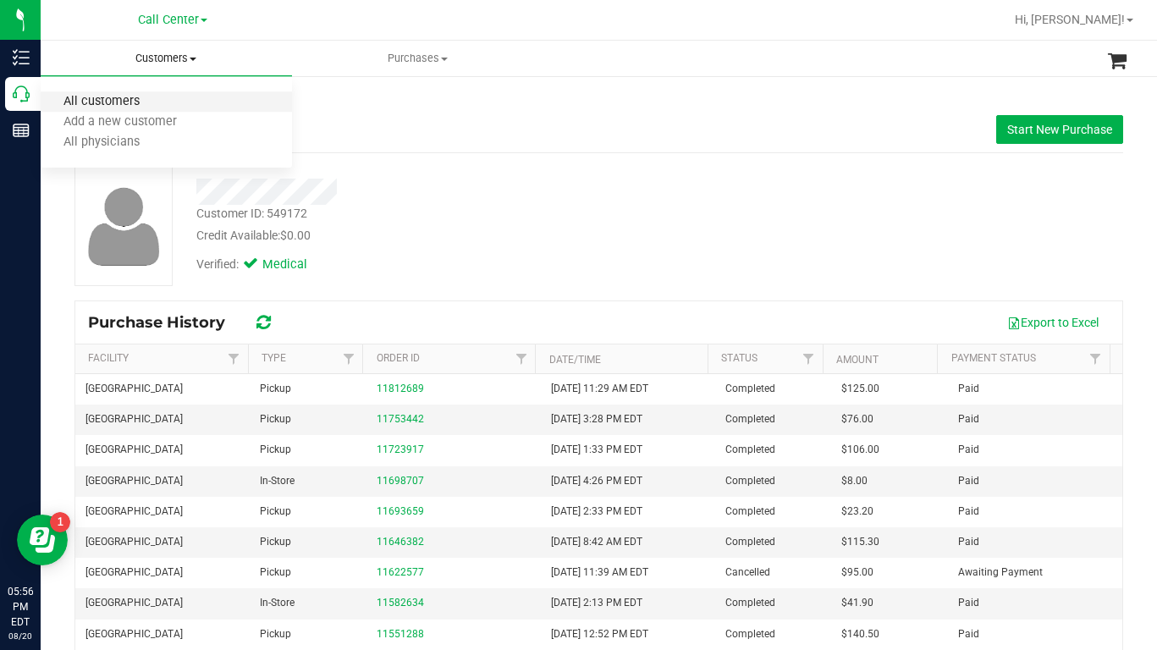
click at [148, 102] on span "All customers" at bounding box center [102, 102] width 122 height 14
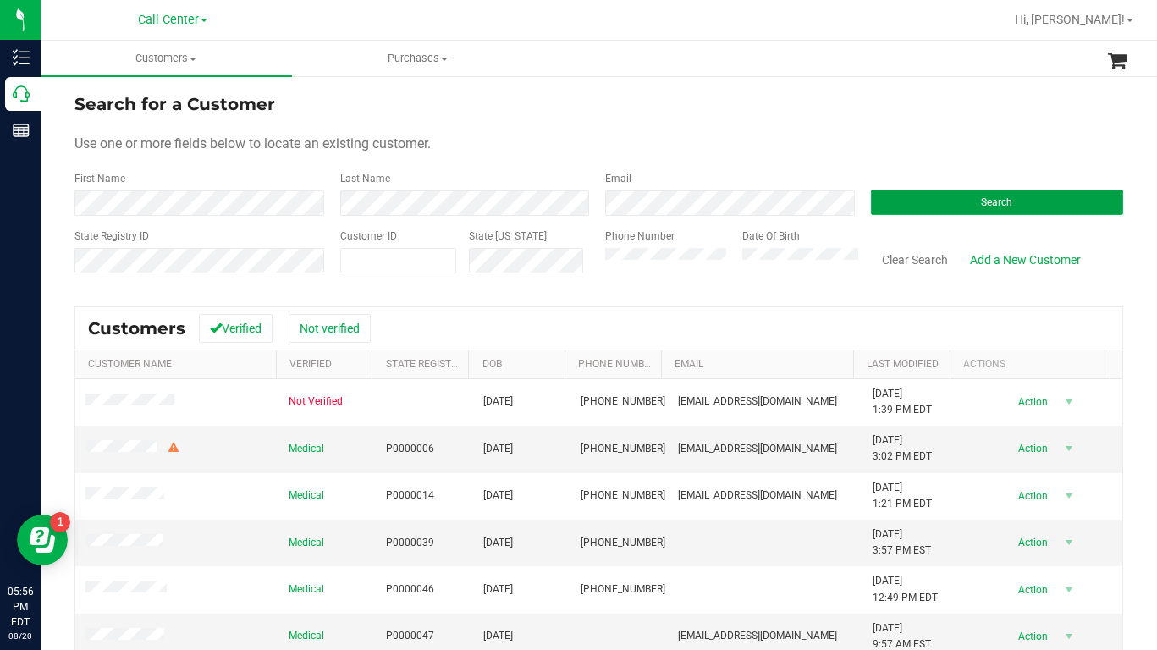
click at [896, 192] on button "Search" at bounding box center [997, 202] width 253 height 25
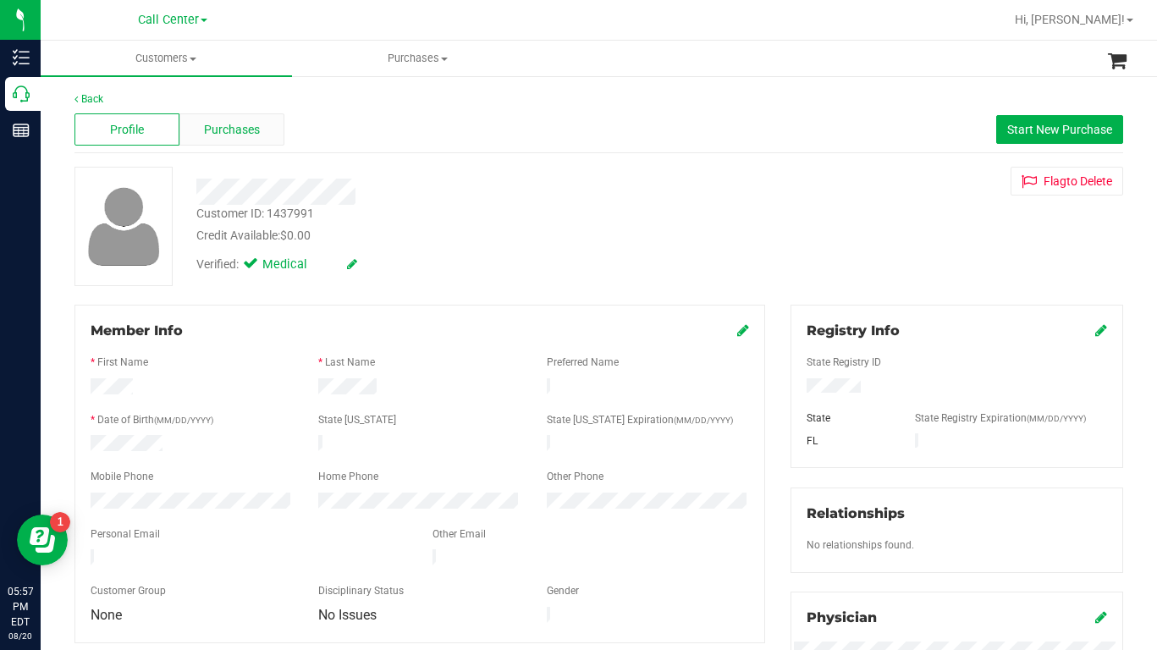
click at [218, 131] on span "Purchases" at bounding box center [232, 130] width 56 height 18
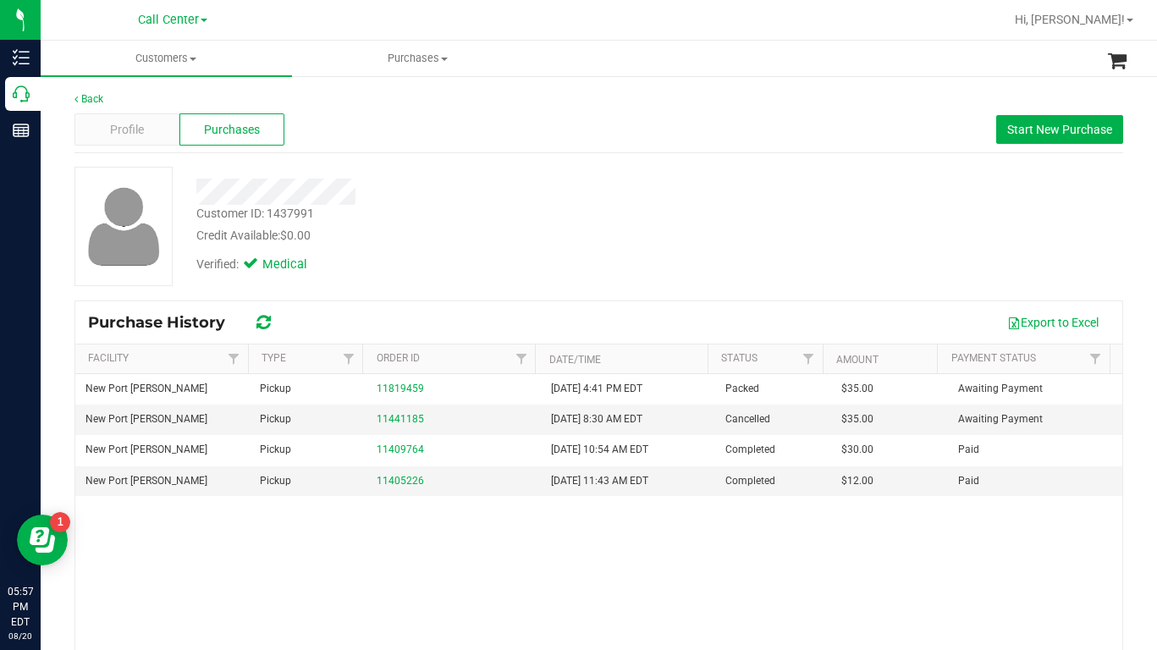
click at [511, 230] on div "Credit Available: $0.00" at bounding box center [452, 236] width 512 height 18
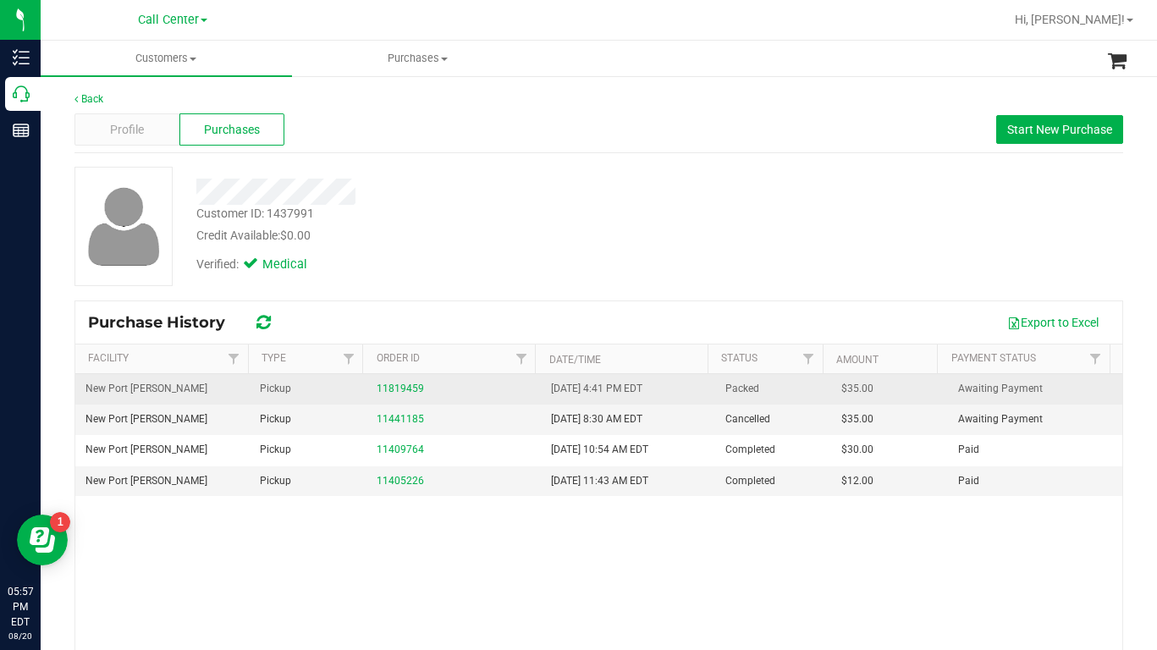
click at [393, 377] on td "11819459" at bounding box center [454, 389] width 174 height 30
click at [394, 386] on link "11819459" at bounding box center [400, 389] width 47 height 12
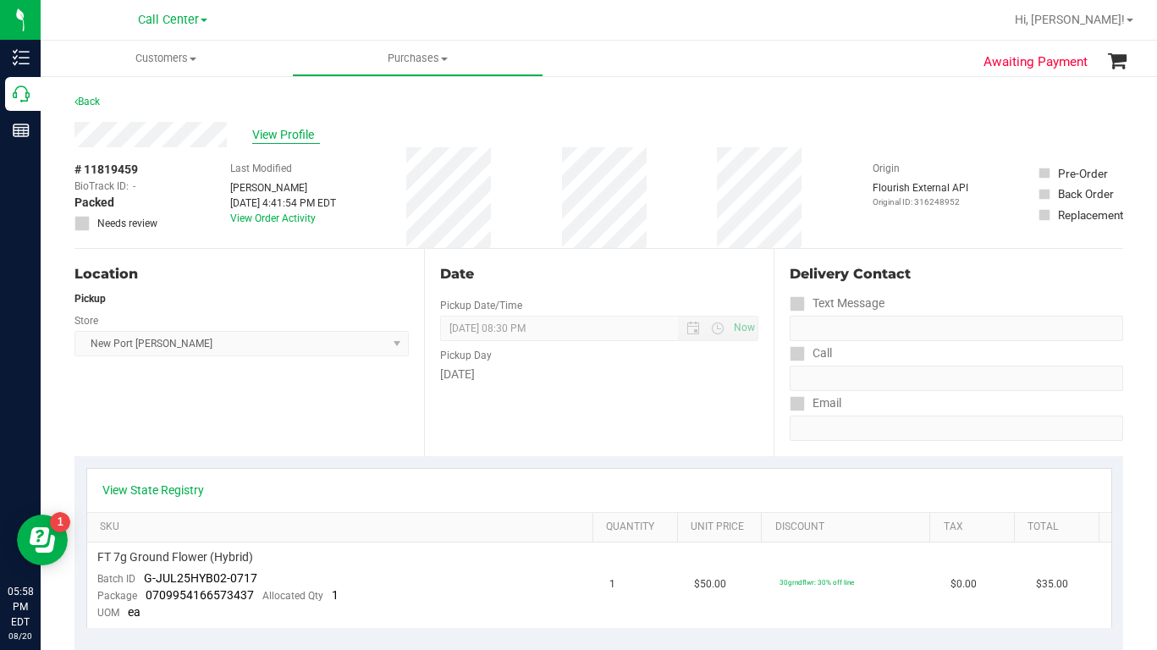
click at [266, 134] on span "View Profile" at bounding box center [286, 135] width 68 height 18
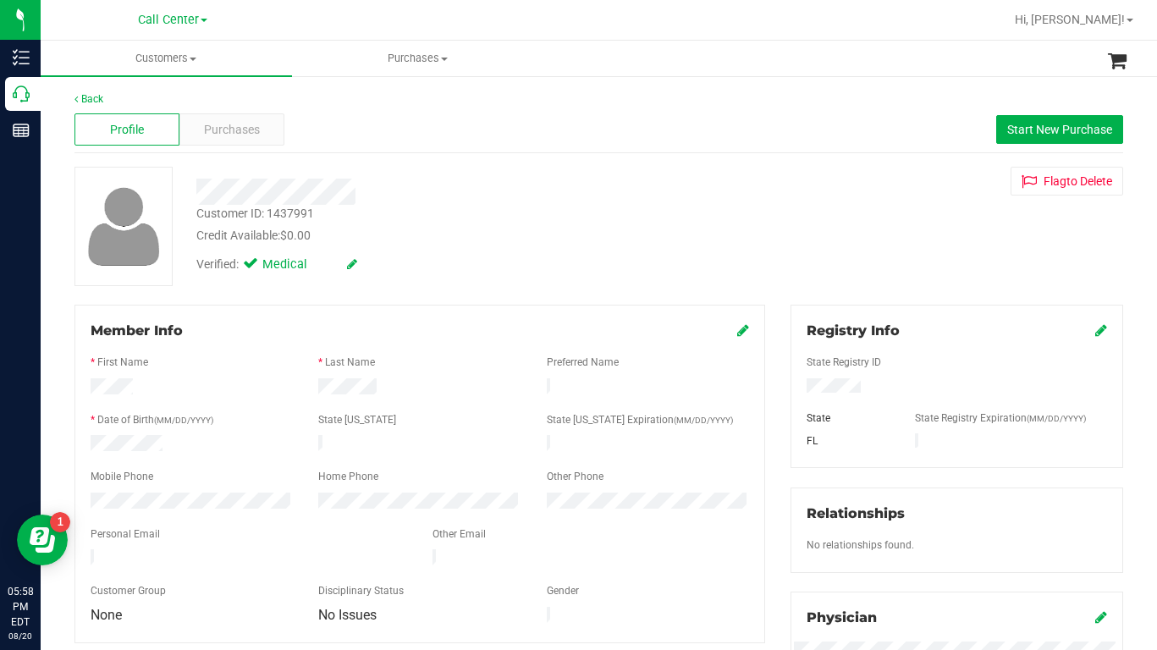
click at [248, 207] on div "Customer ID: 1437991" at bounding box center [255, 214] width 118 height 18
click at [242, 209] on div "Customer ID: 1437991" at bounding box center [255, 214] width 118 height 18
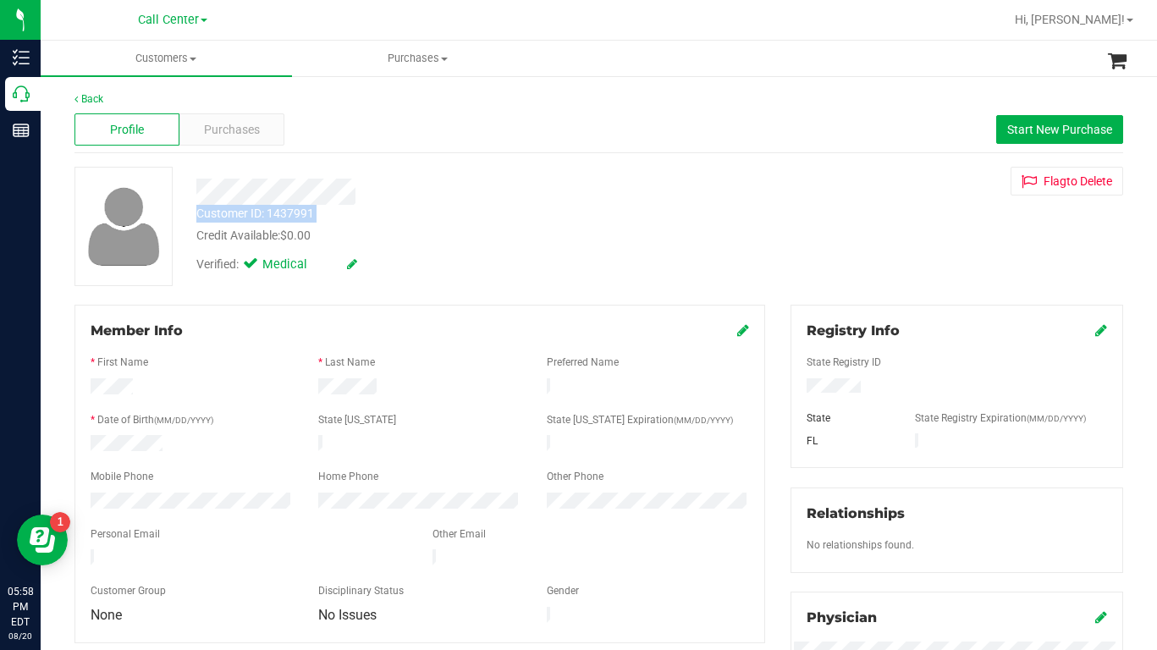
click at [241, 210] on div "Customer ID: 1437991" at bounding box center [255, 214] width 118 height 18
copy div "Customer ID: 1437991"
click at [210, 132] on span "Purchases" at bounding box center [232, 130] width 56 height 18
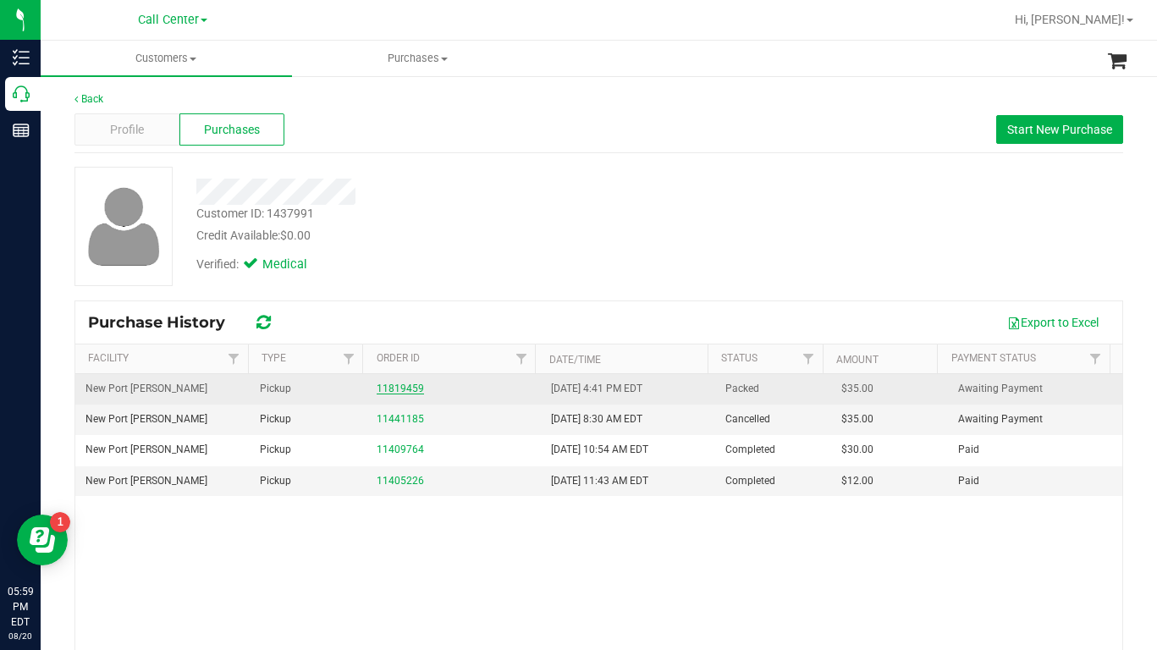
click at [393, 389] on link "11819459" at bounding box center [400, 389] width 47 height 12
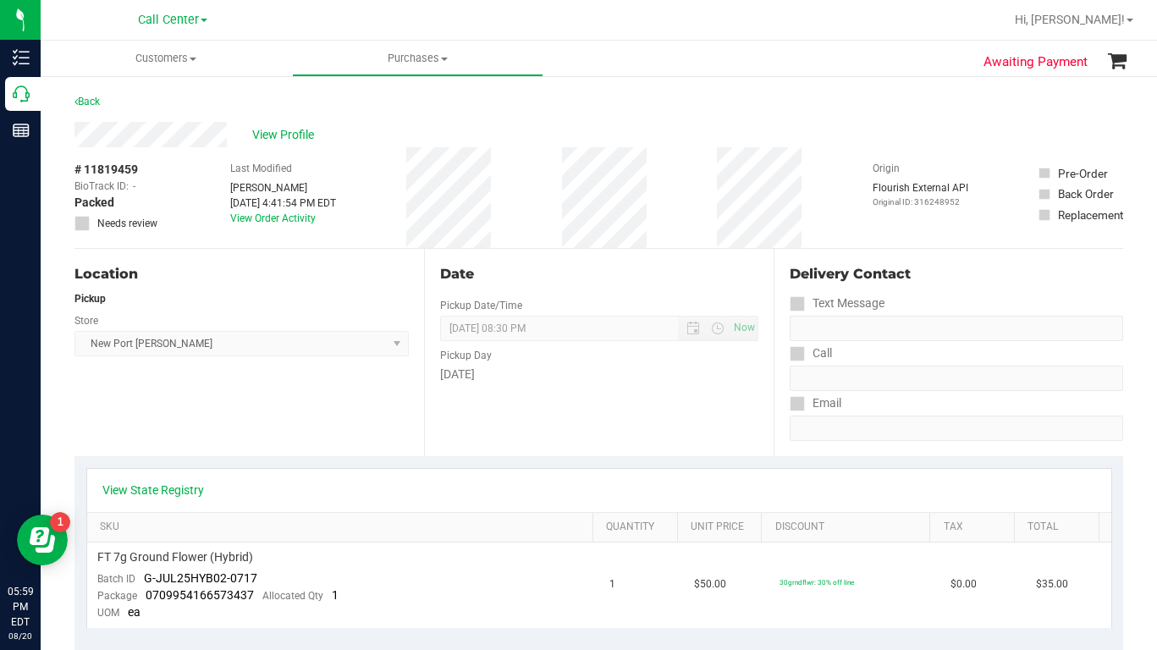
click at [106, 167] on span "# 11819459" at bounding box center [105, 170] width 63 height 18
copy div "# 11819459"
click at [280, 140] on span "View Profile" at bounding box center [286, 135] width 68 height 18
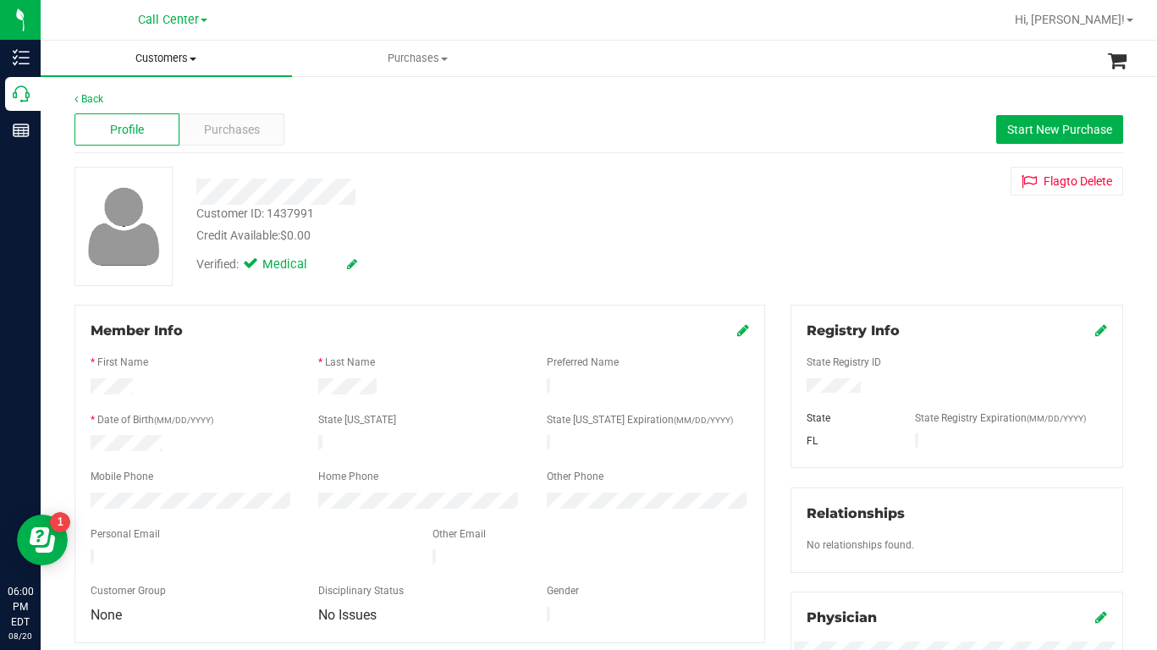
click at [196, 58] on span at bounding box center [193, 59] width 7 height 3
click at [121, 108] on span "All customers" at bounding box center [102, 102] width 122 height 14
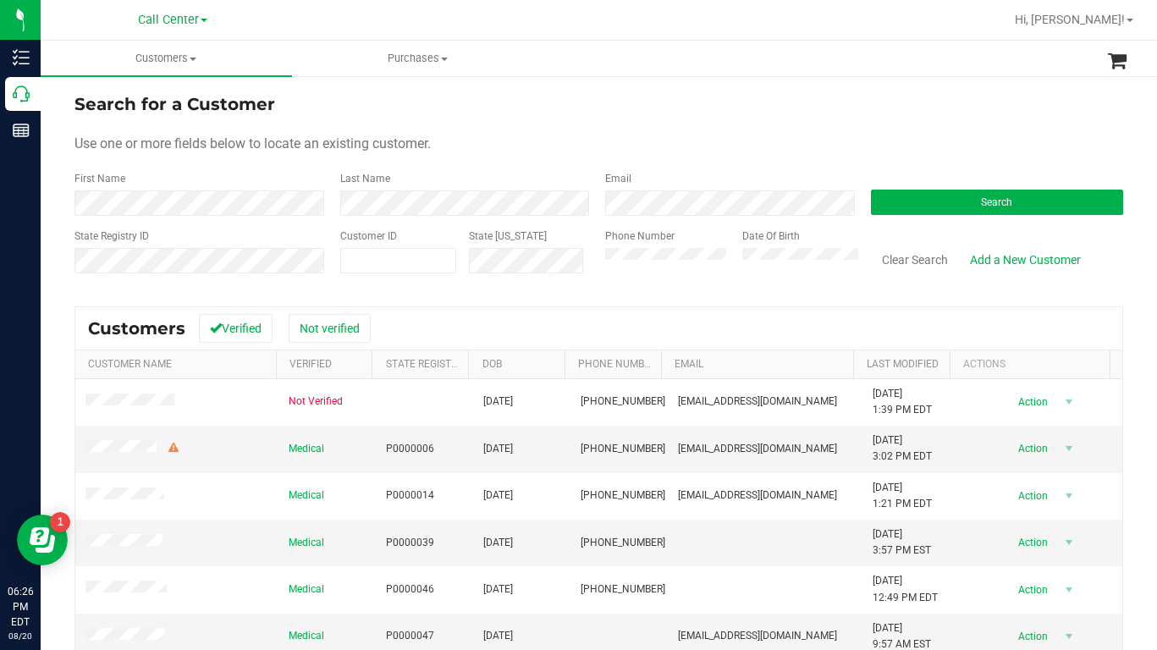
click at [884, 136] on div "Use one or more fields below to locate an existing customer." at bounding box center [598, 144] width 1049 height 20
click at [879, 212] on button "Search" at bounding box center [997, 202] width 253 height 25
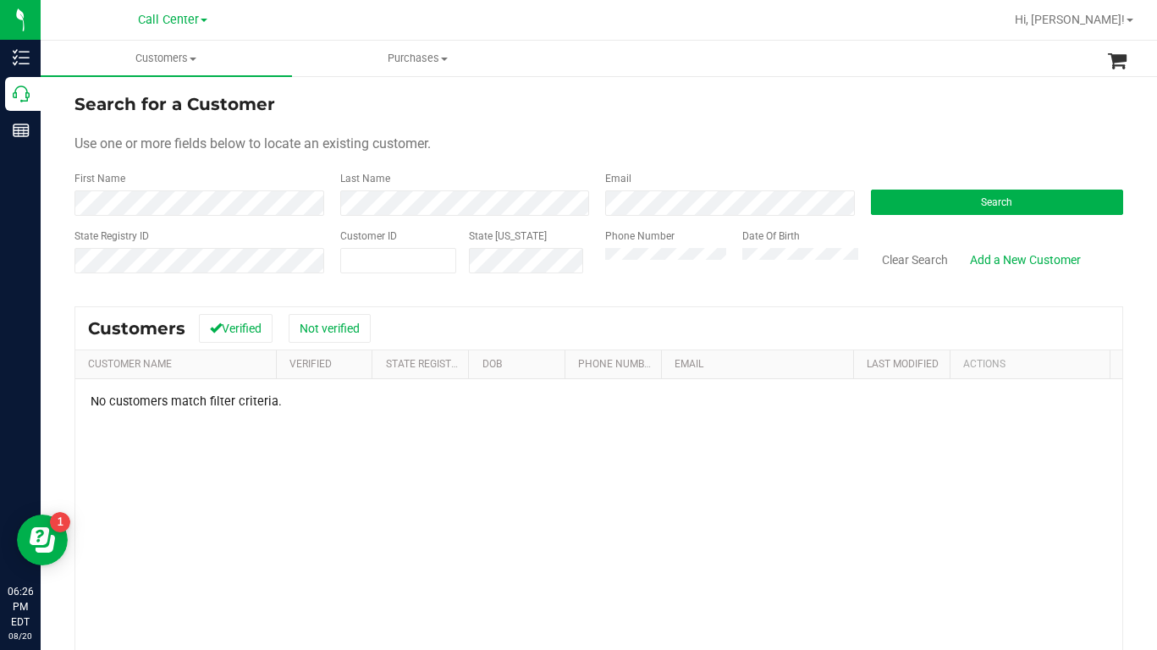
click at [667, 163] on form "Search for a Customer Use one or more fields below to locate an existing custom…" at bounding box center [598, 189] width 1049 height 197
click at [940, 121] on form "Search for a Customer Use one or more fields below to locate an existing custom…" at bounding box center [598, 189] width 1049 height 197
click at [626, 152] on div "Use one or more fields below to locate an existing customer." at bounding box center [598, 144] width 1049 height 20
click at [536, 159] on form "Search for a Customer Use one or more fields below to locate an existing custom…" at bounding box center [598, 189] width 1049 height 197
click at [896, 124] on form "Search for a Customer Use one or more fields below to locate an existing custom…" at bounding box center [598, 189] width 1049 height 197
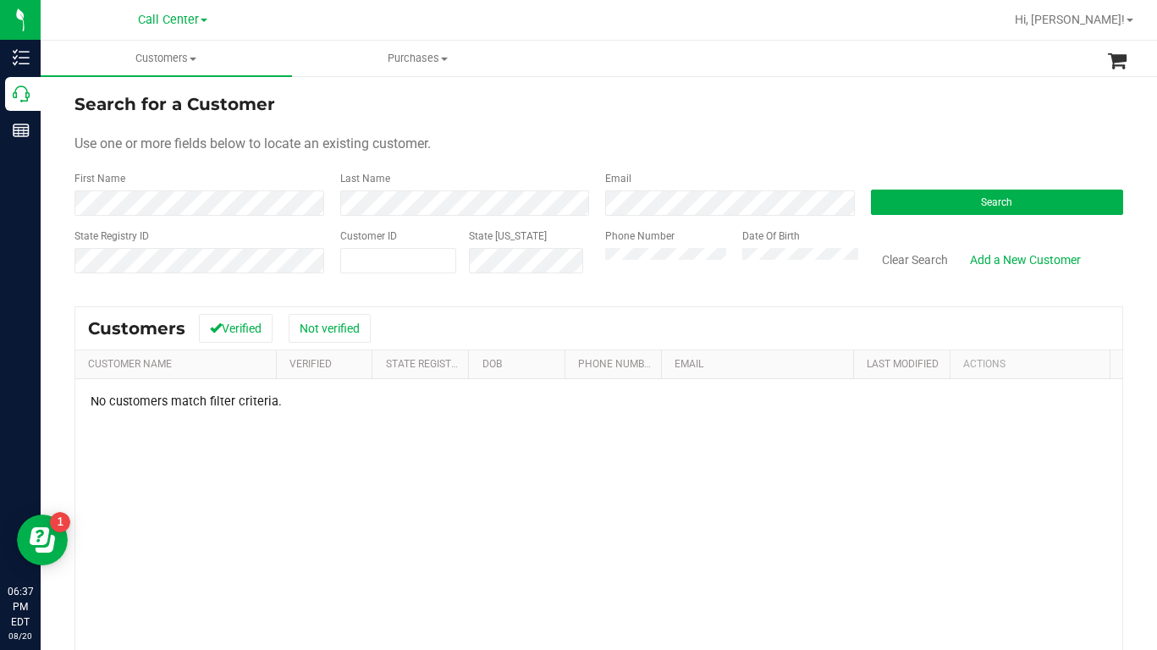
click at [593, 135] on div "Use one or more fields below to locate an existing customer." at bounding box center [598, 144] width 1049 height 20
click at [595, 145] on div "Use one or more fields below to locate an existing customer." at bounding box center [598, 144] width 1049 height 20
click at [898, 111] on div "Search for a Customer" at bounding box center [598, 103] width 1049 height 25
click at [871, 195] on button "Search" at bounding box center [997, 202] width 253 height 25
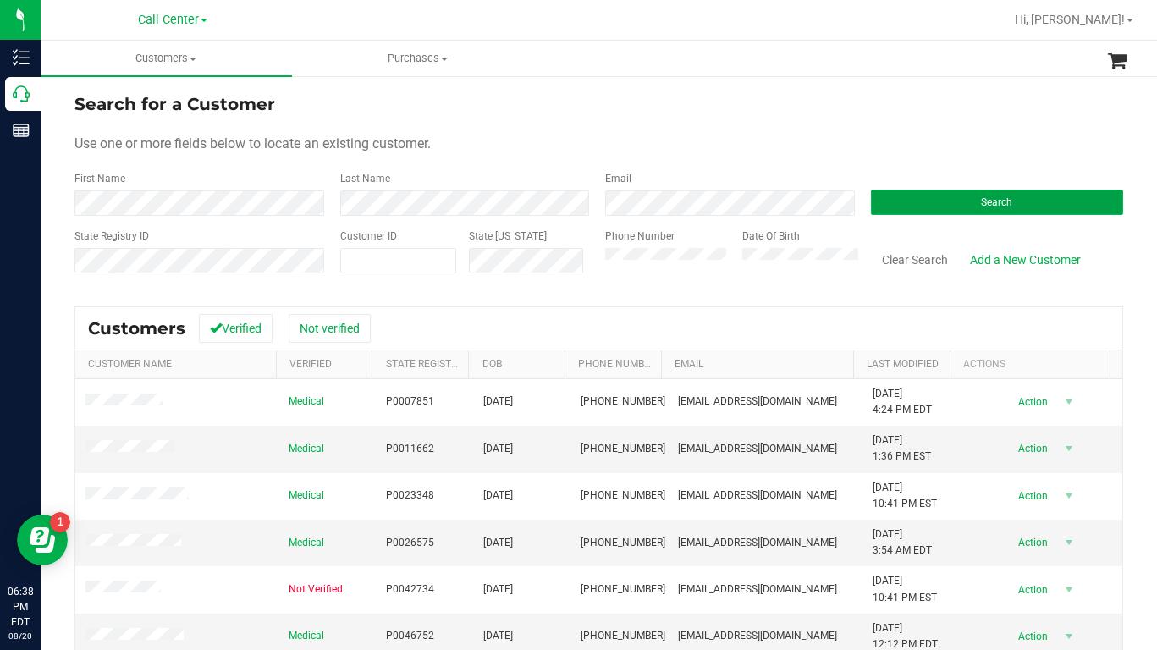
click at [896, 196] on button "Search" at bounding box center [997, 202] width 253 height 25
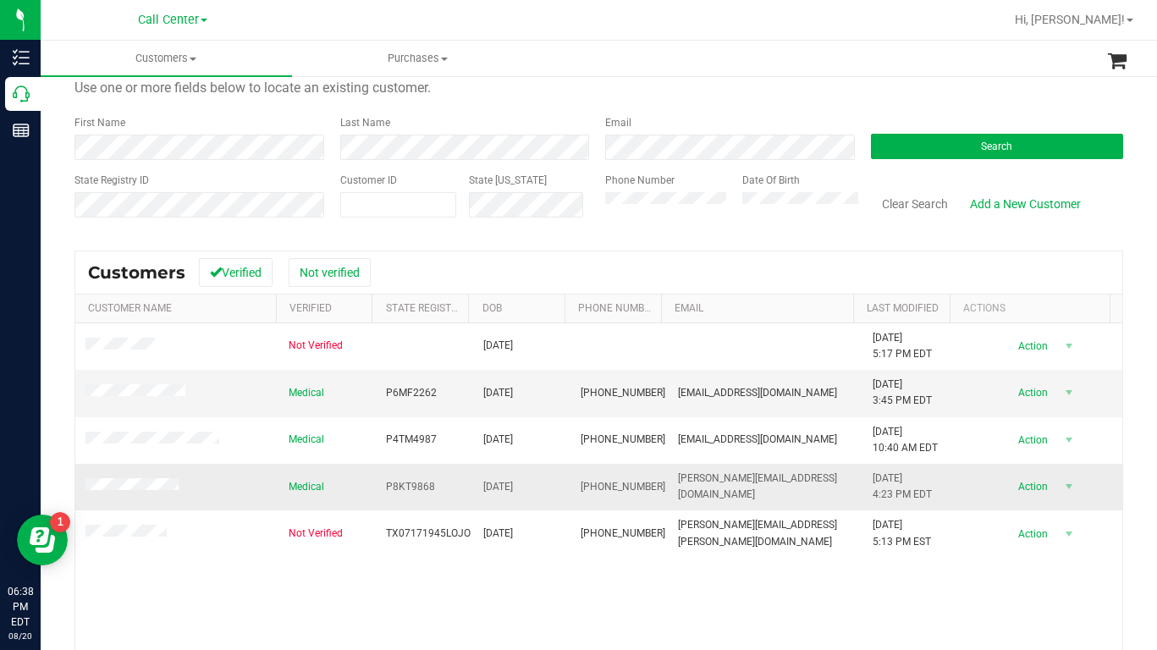
scroll to position [85, 0]
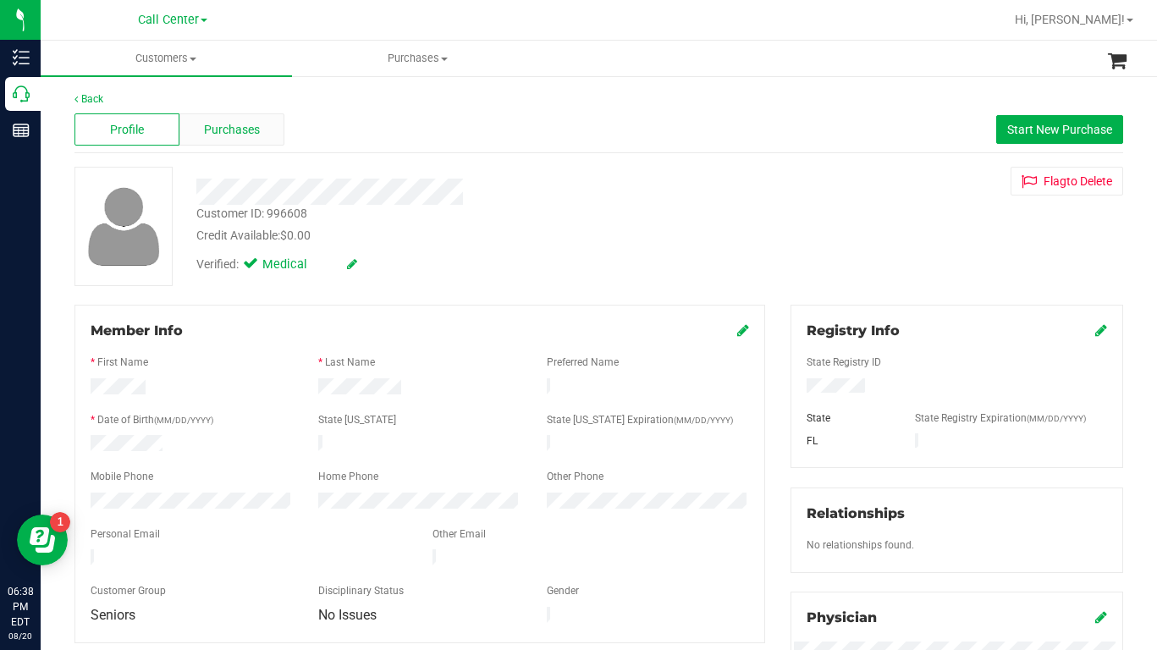
click at [230, 130] on span "Purchases" at bounding box center [232, 130] width 56 height 18
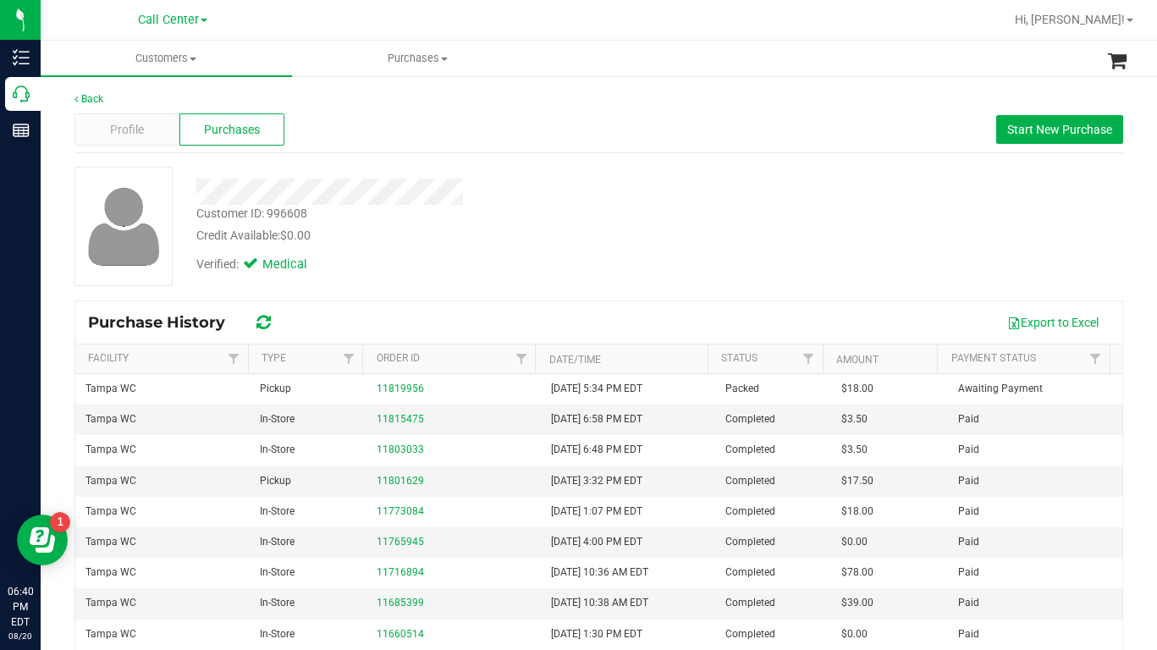
click at [940, 242] on div "Customer ID: 996608 Credit Available: $0.00 Verified: Medical" at bounding box center [599, 226] width 1074 height 119
click at [194, 58] on span at bounding box center [193, 59] width 7 height 3
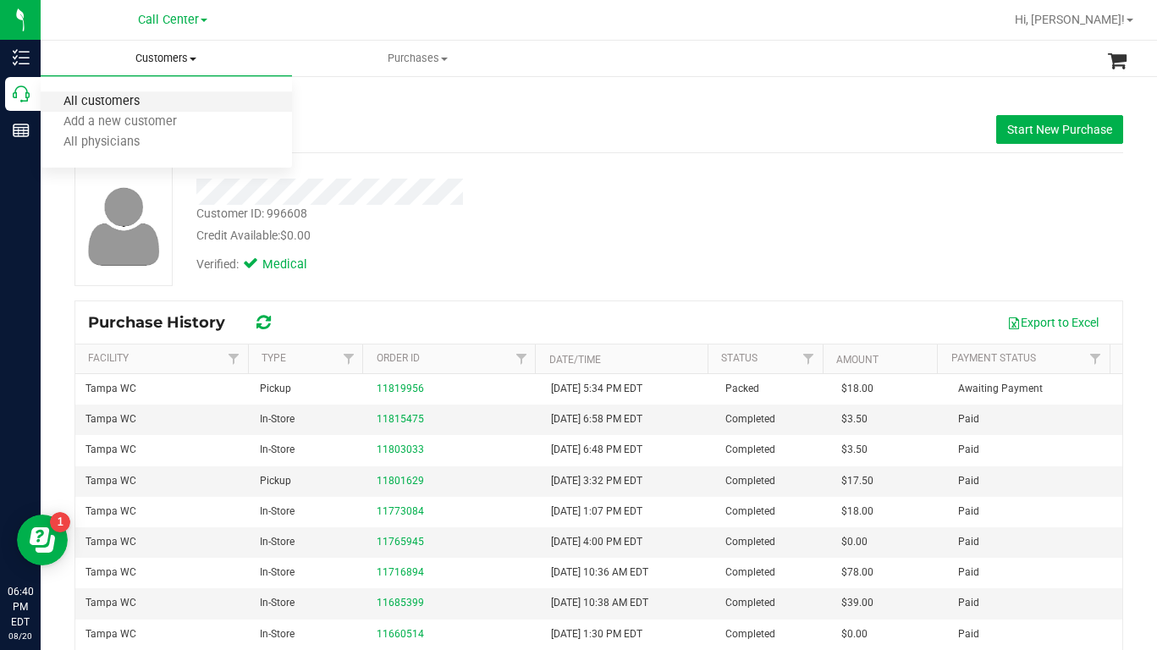
click at [105, 108] on span "All customers" at bounding box center [102, 102] width 122 height 14
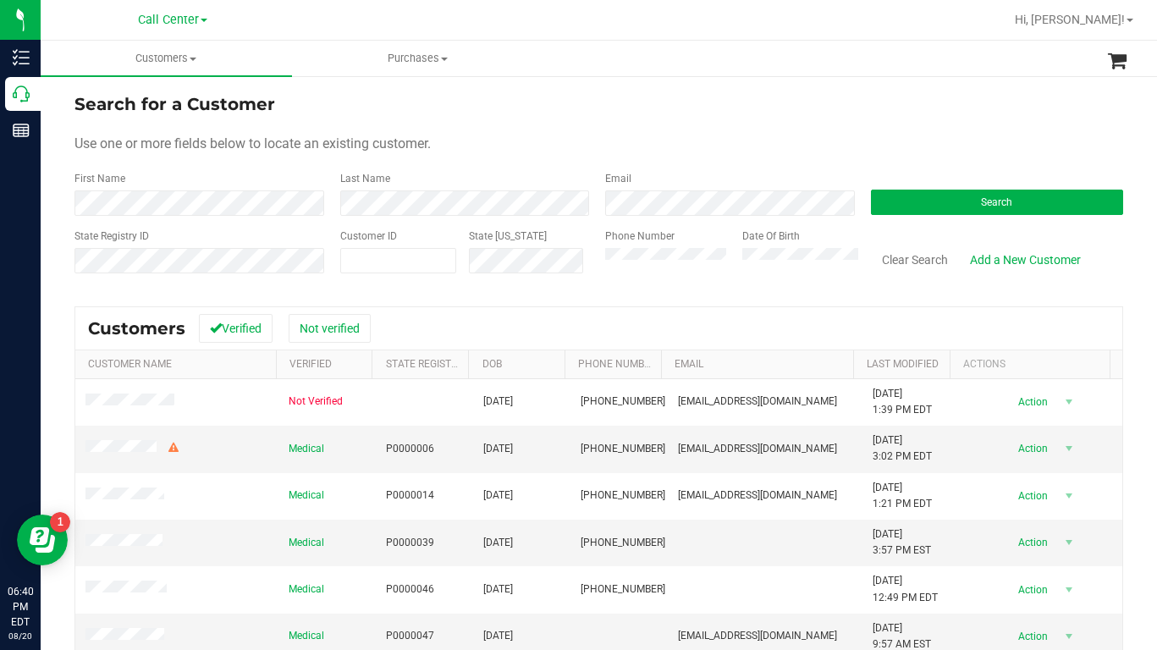
click at [726, 139] on div "Use one or more fields below to locate an existing customer." at bounding box center [598, 144] width 1049 height 20
click at [877, 145] on div "Use one or more fields below to locate an existing customer." at bounding box center [598, 144] width 1049 height 20
click at [679, 156] on form "Search for a Customer Use one or more fields below to locate an existing custom…" at bounding box center [598, 189] width 1049 height 197
click at [944, 152] on div "Use one or more fields below to locate an existing customer." at bounding box center [598, 144] width 1049 height 20
click at [662, 138] on div "Use one or more fields below to locate an existing customer." at bounding box center [598, 144] width 1049 height 20
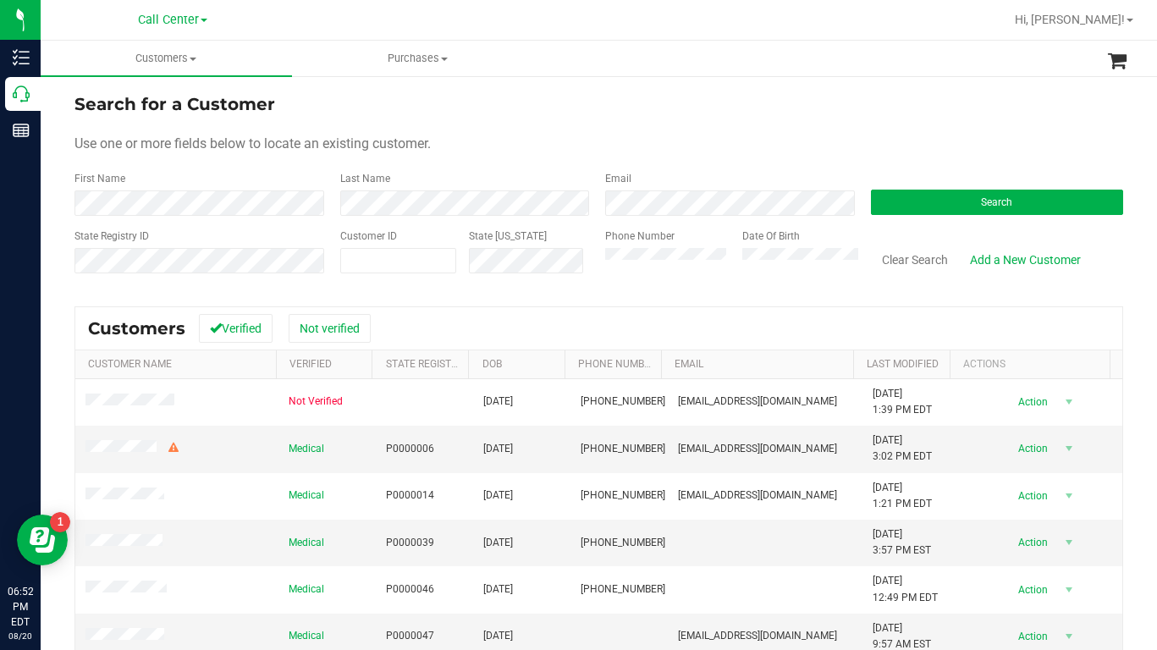
click at [865, 136] on div "Use one or more fields below to locate an existing customer." at bounding box center [598, 144] width 1049 height 20
click at [881, 141] on div "Use one or more fields below to locate an existing customer." at bounding box center [598, 144] width 1049 height 20
click at [951, 146] on div "Use one or more fields below to locate an existing customer." at bounding box center [598, 144] width 1049 height 20
click at [956, 206] on button "Search" at bounding box center [997, 202] width 253 height 25
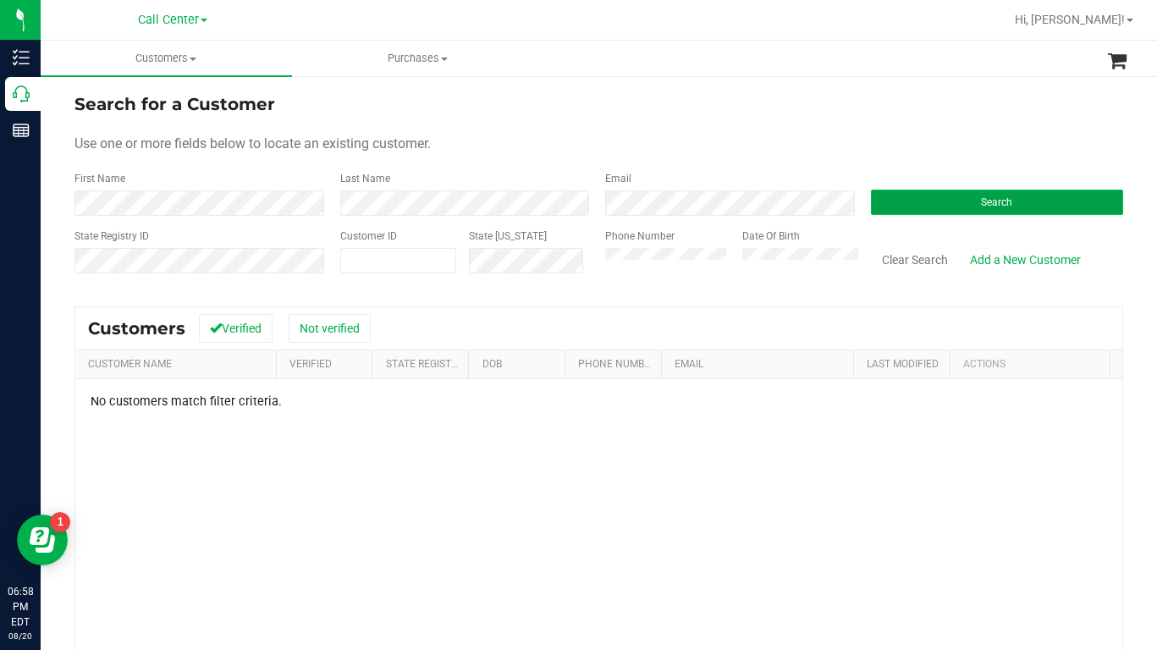
click at [957, 207] on button "Search" at bounding box center [997, 202] width 253 height 25
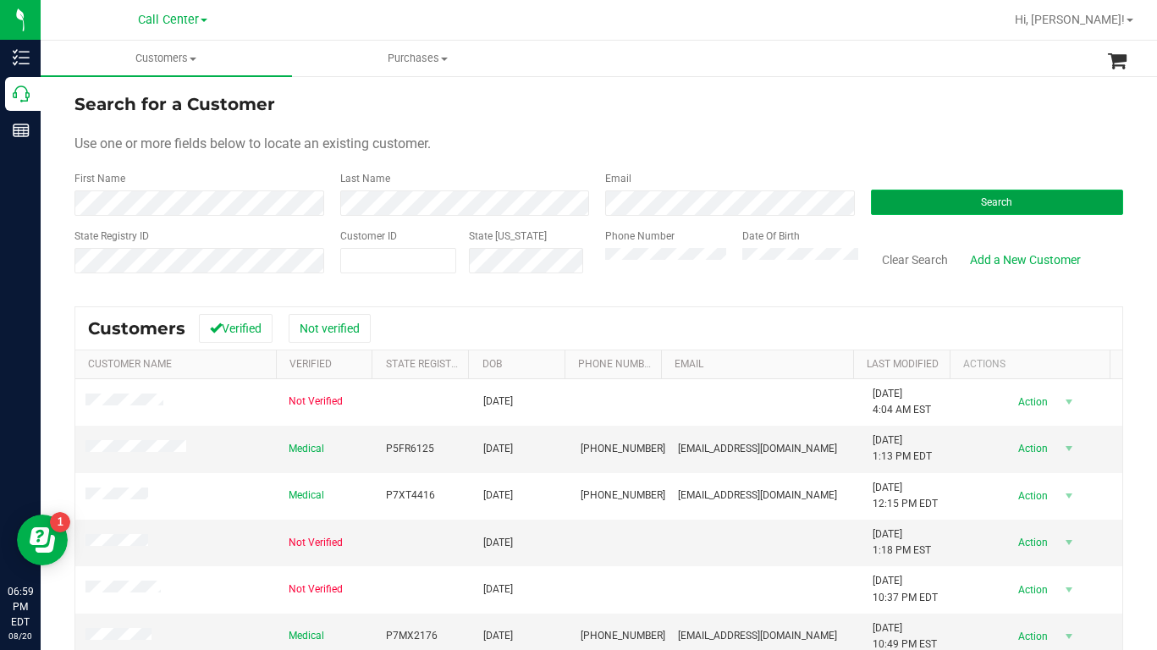
click at [894, 205] on button "Search" at bounding box center [997, 202] width 253 height 25
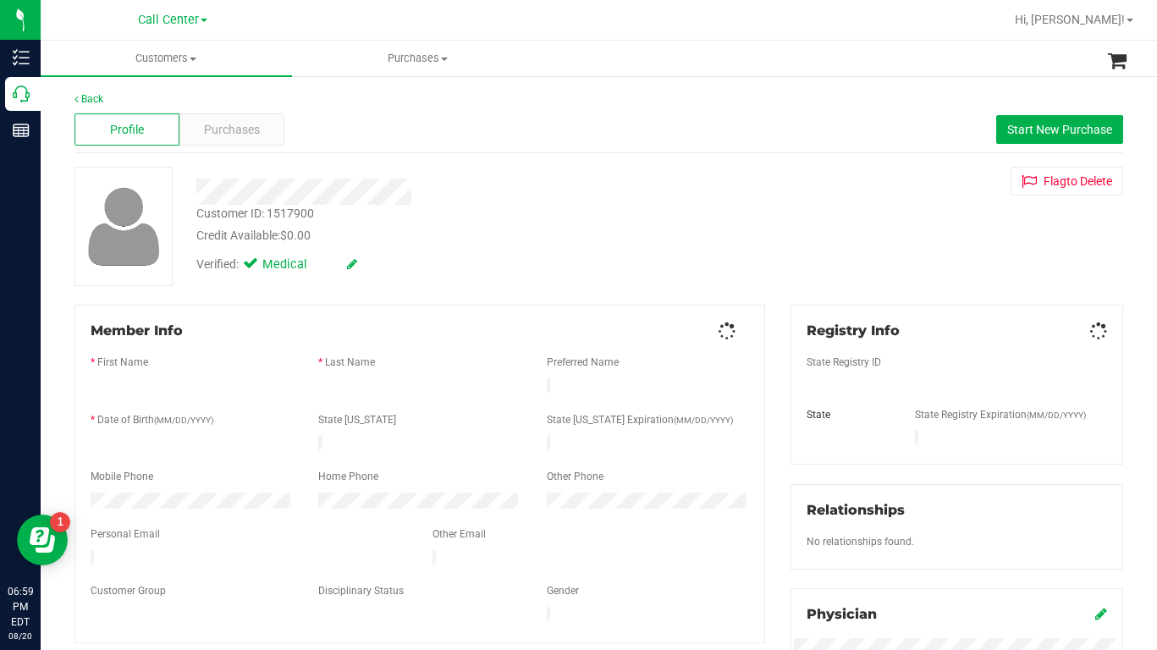
click at [136, 400] on div at bounding box center [420, 406] width 659 height 14
click at [218, 136] on span "Purchases" at bounding box center [232, 130] width 56 height 18
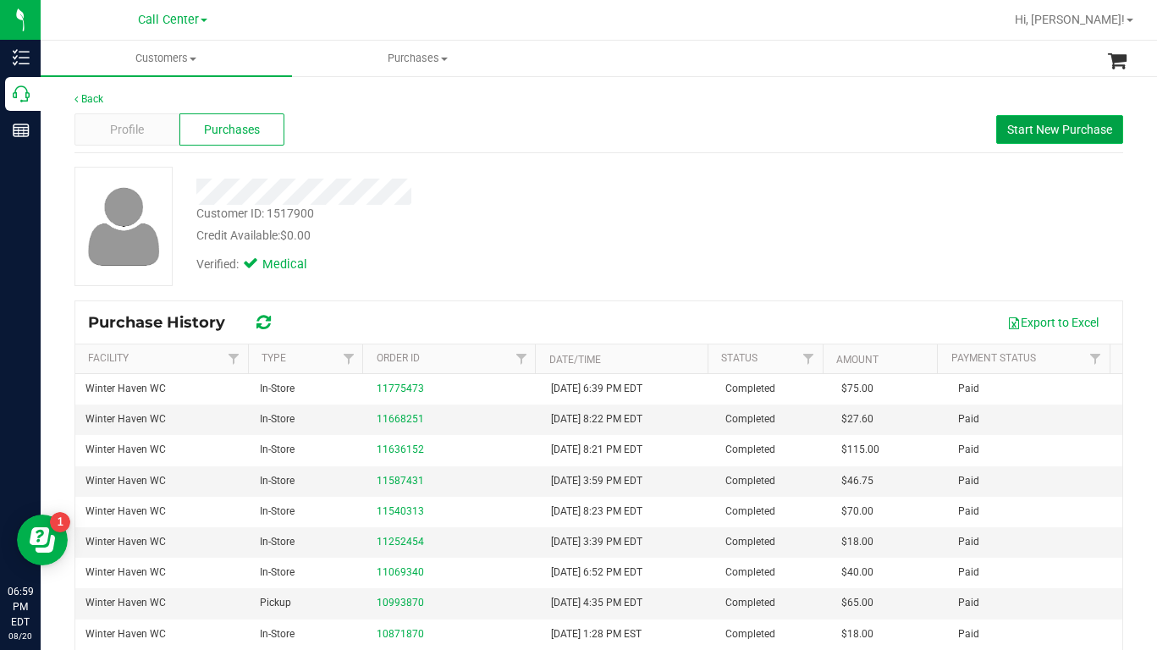
click at [1016, 143] on button "Start New Purchase" at bounding box center [1059, 129] width 127 height 29
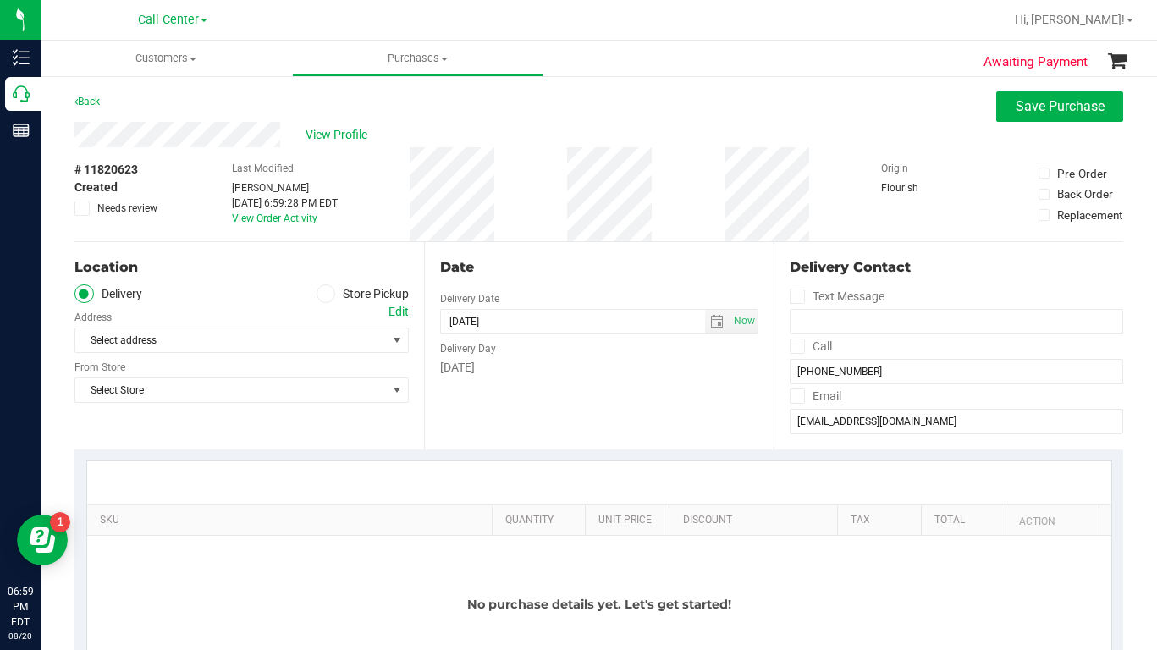
click at [326, 294] on span at bounding box center [326, 293] width 19 height 19
click at [0, 0] on input "Store Pickup" at bounding box center [0, 0] width 0 height 0
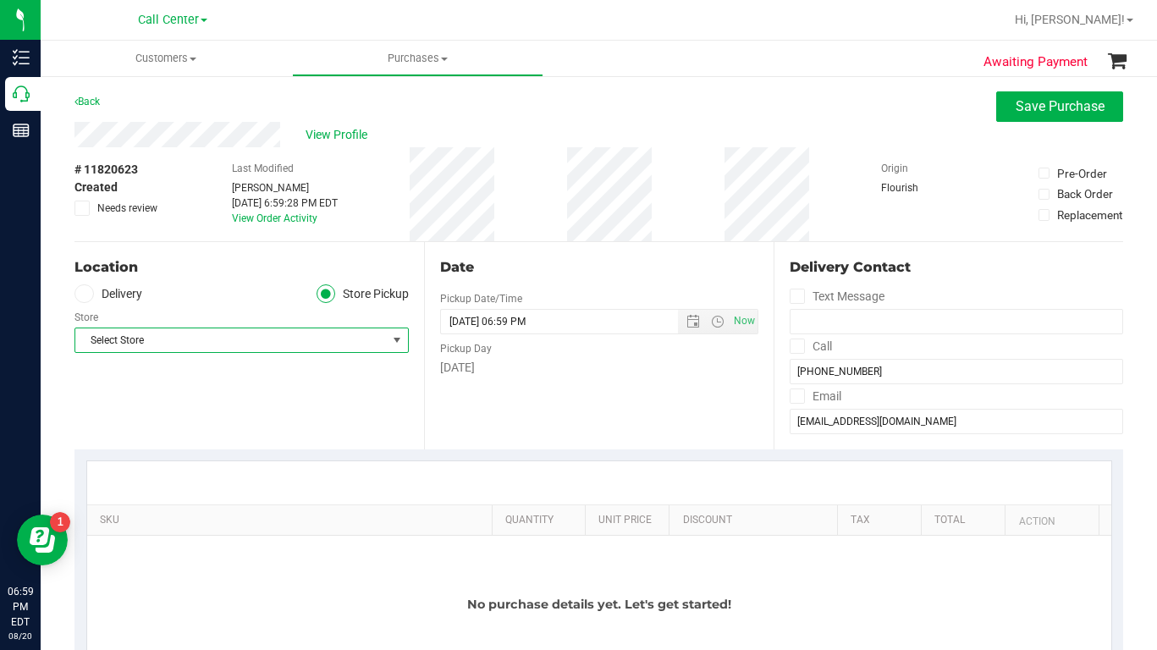
click at [175, 349] on span "Select Store" at bounding box center [231, 340] width 312 height 24
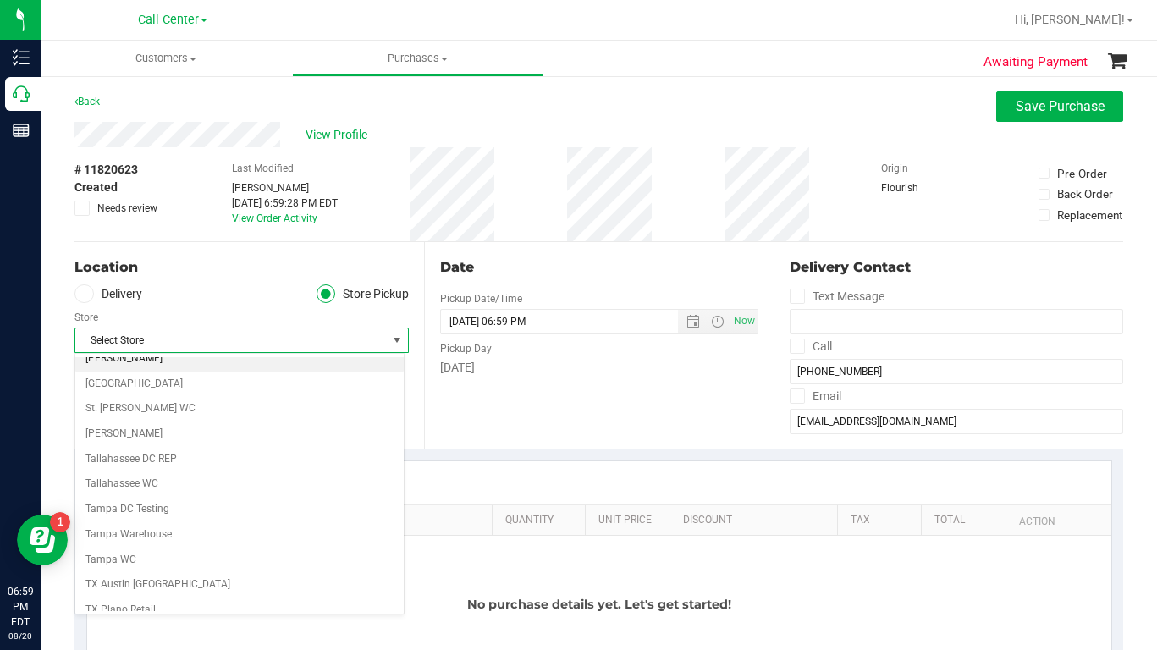
scroll to position [1230, 0]
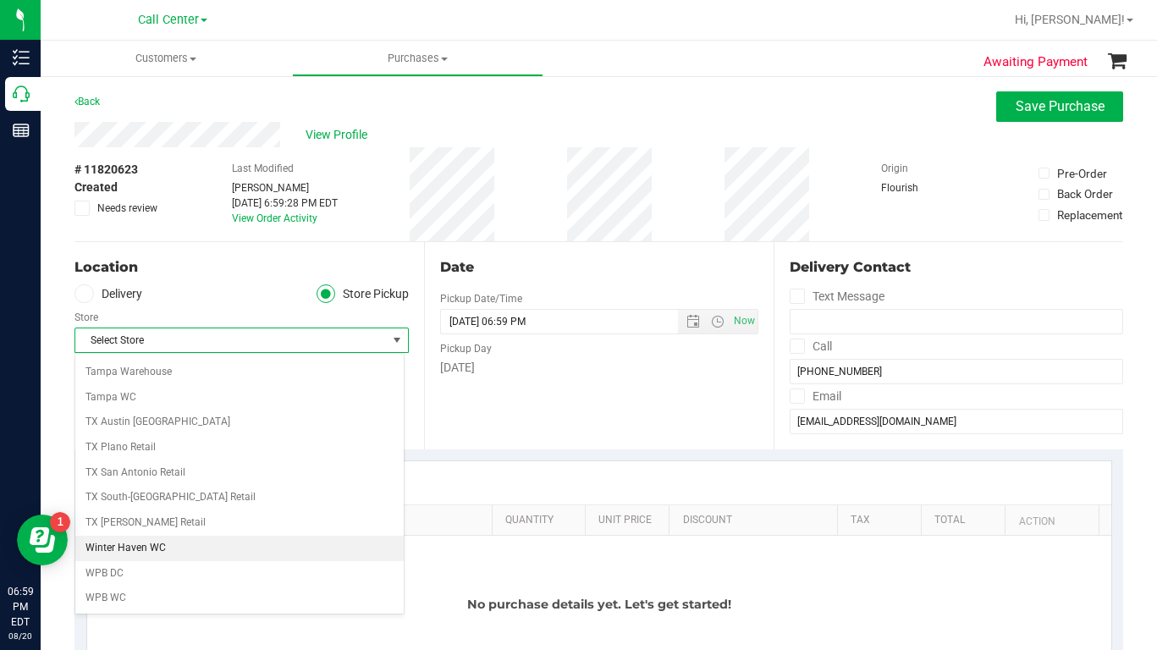
click at [135, 548] on li "Winter Haven WC" at bounding box center [239, 548] width 328 height 25
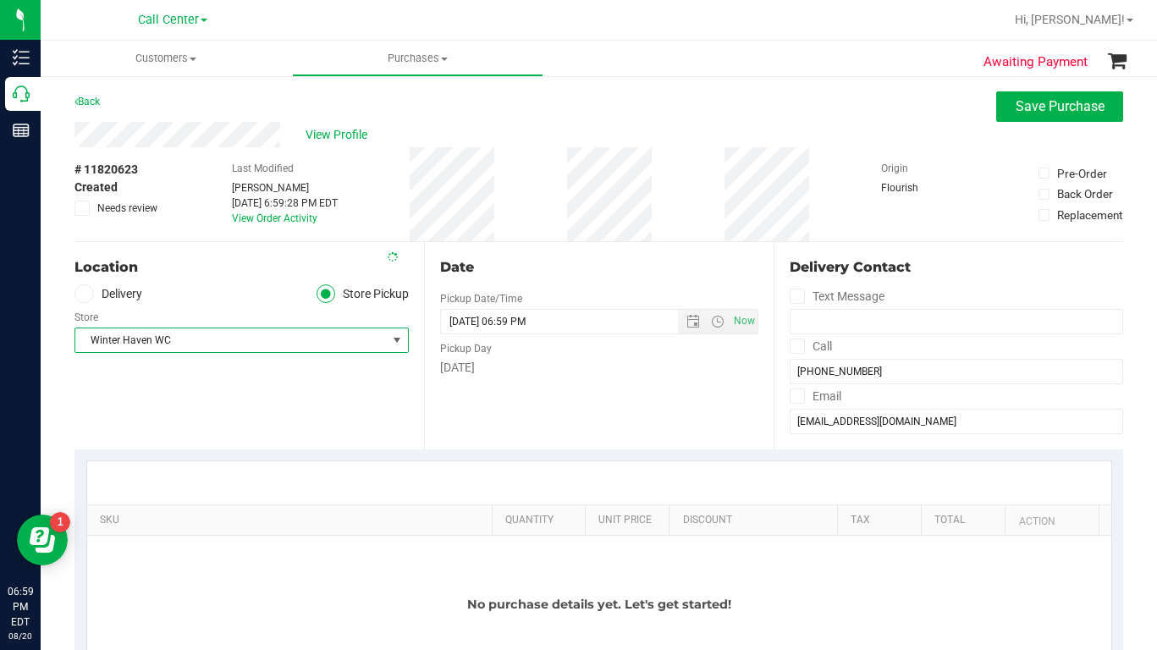
click at [219, 400] on div "Location Delivery Store Pickup Store [GEOGRAPHIC_DATA] WC Select Store [PERSON_…" at bounding box center [249, 345] width 350 height 207
click at [240, 398] on div "Location Delivery Store Pickup Store [GEOGRAPHIC_DATA] WC Select Store [PERSON_…" at bounding box center [249, 345] width 350 height 207
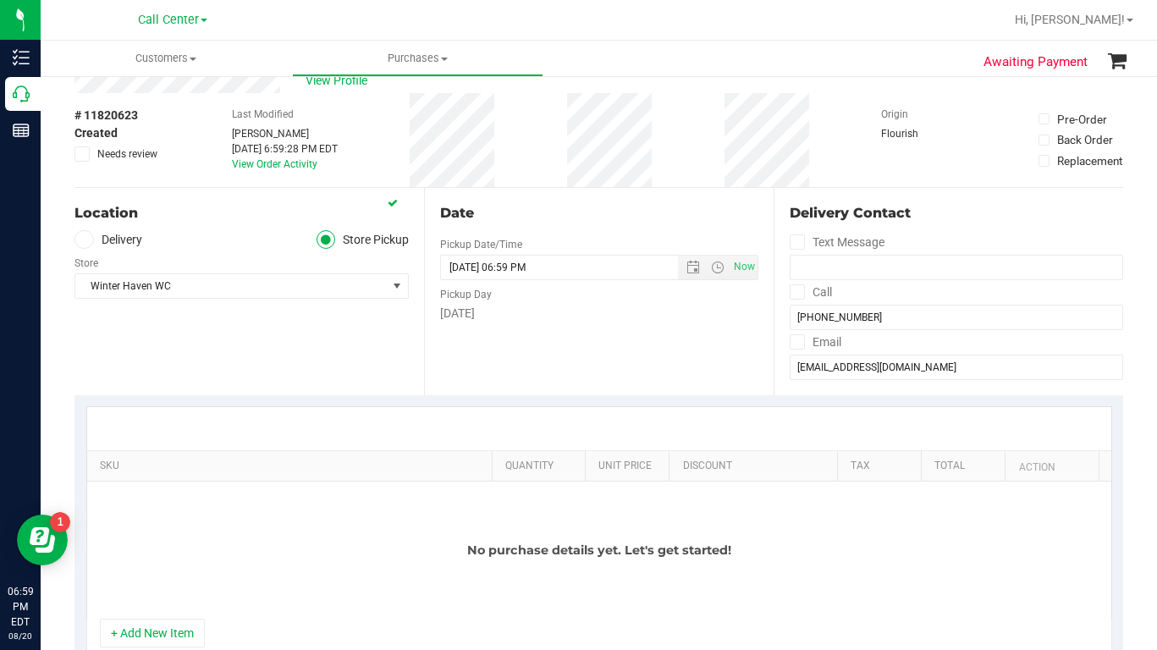
scroll to position [85, 0]
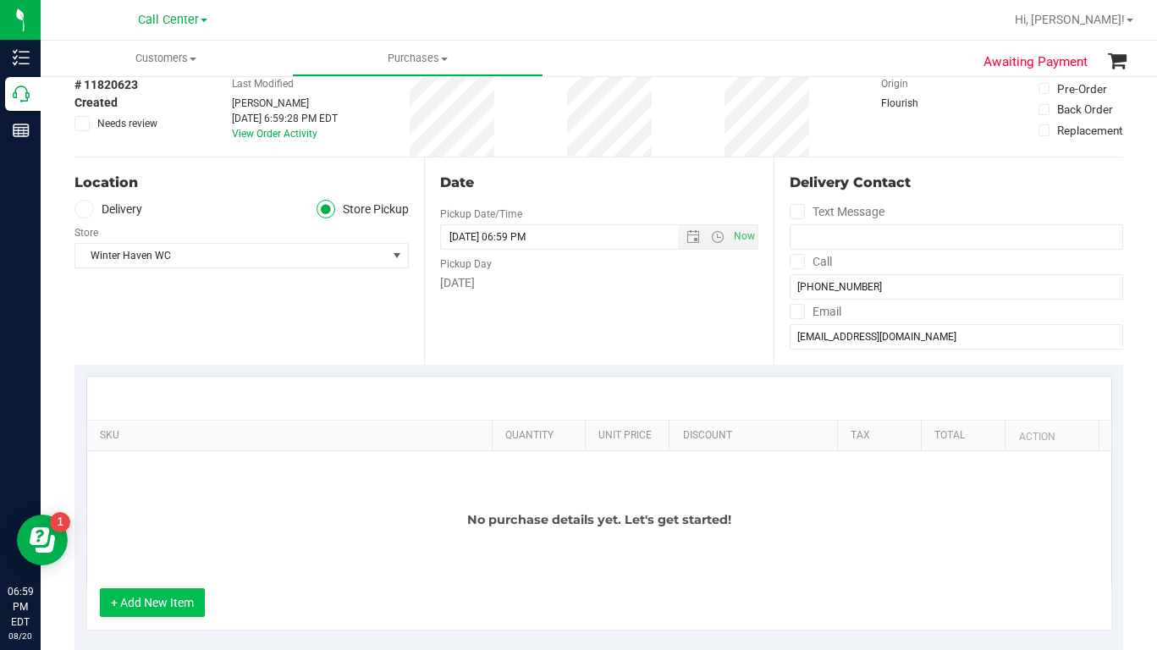
click at [168, 604] on button "+ Add New Item" at bounding box center [152, 602] width 105 height 29
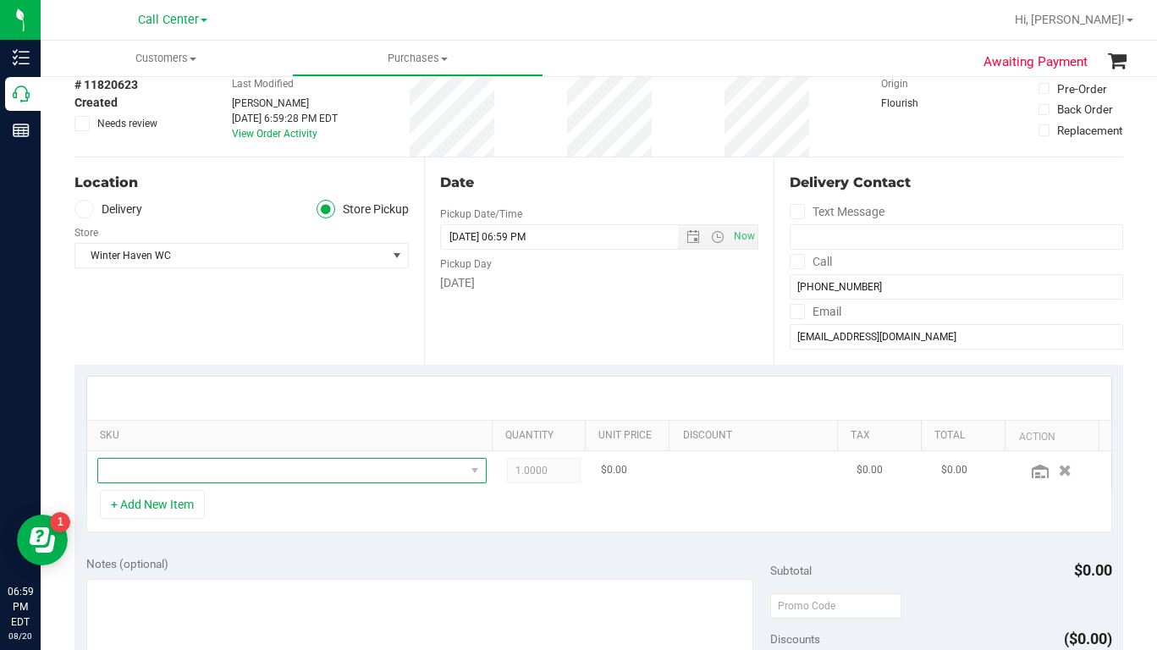
click at [157, 472] on span "NO DATA FOUND" at bounding box center [281, 471] width 367 height 24
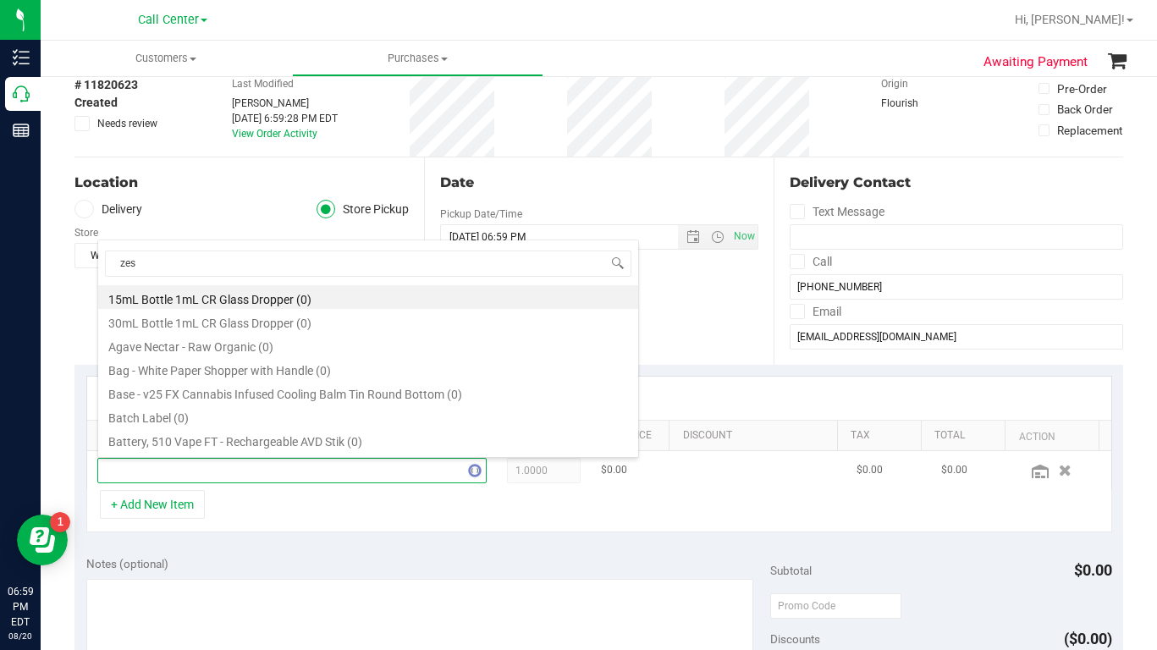
type input "zest"
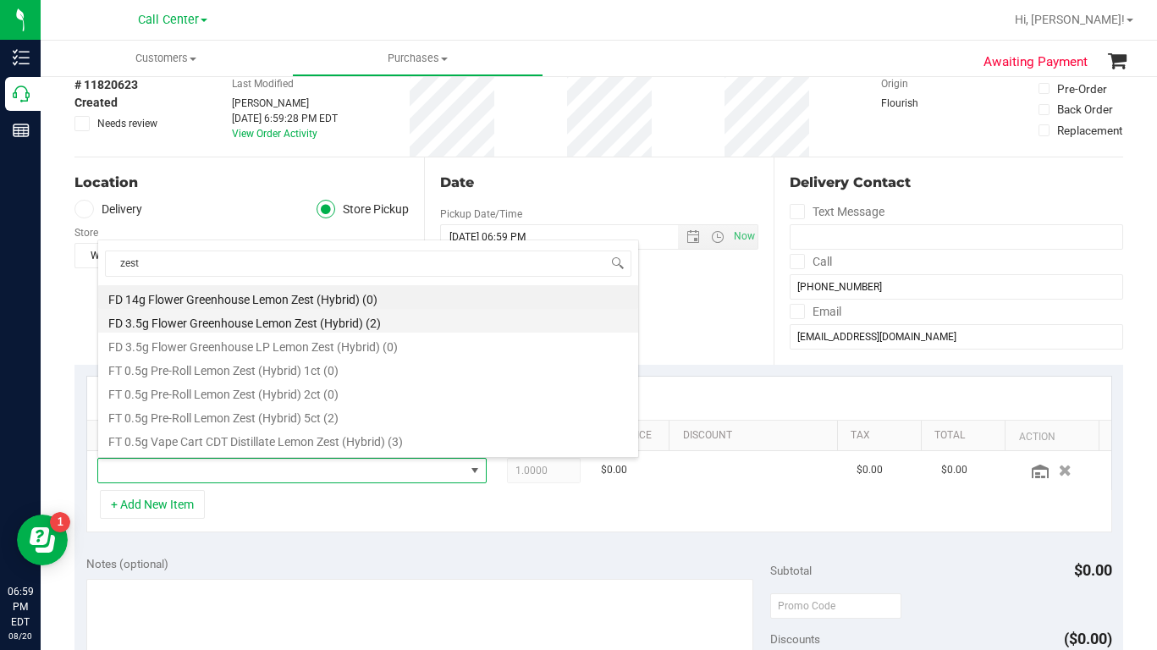
click at [247, 323] on li "FD 3.5g Flower Greenhouse Lemon Zest (Hybrid) (2)" at bounding box center [368, 321] width 540 height 24
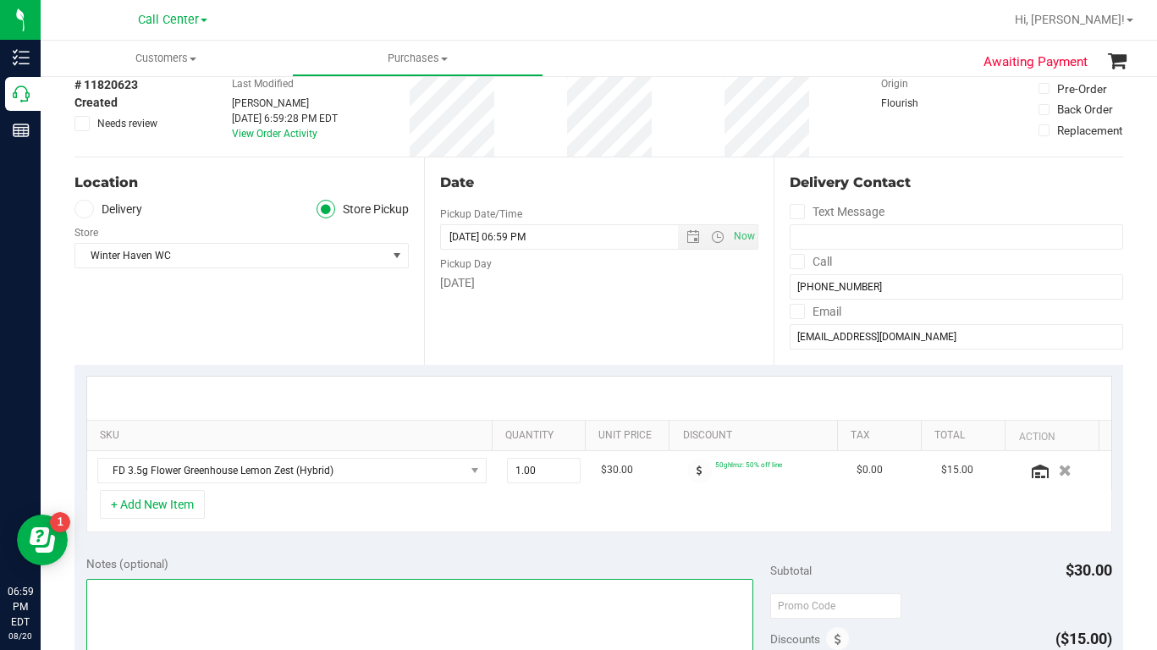
click at [155, 607] on textarea at bounding box center [419, 660] width 667 height 163
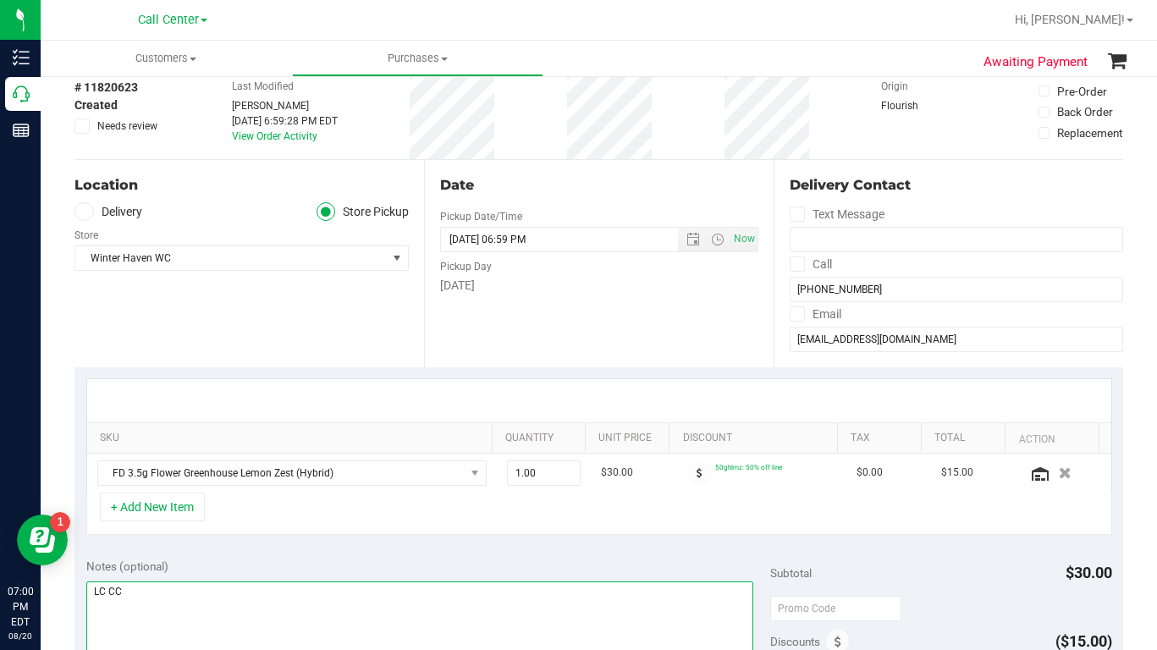
scroll to position [0, 0]
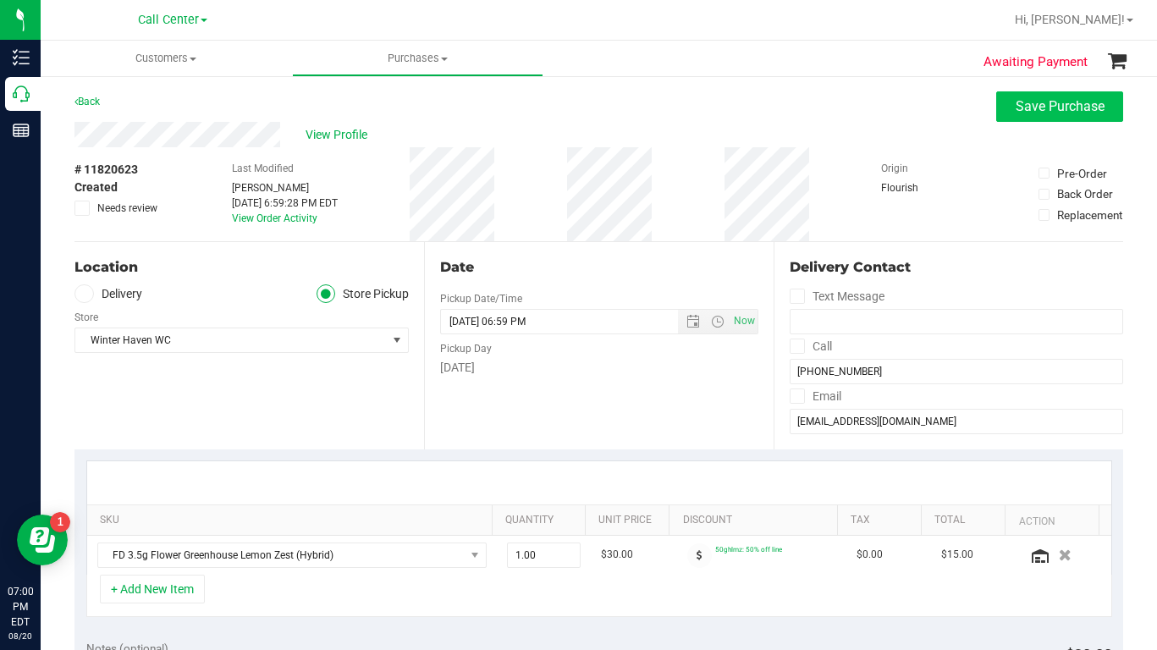
type textarea "LC CC"
click at [1029, 108] on span "Save Purchase" at bounding box center [1060, 106] width 89 height 16
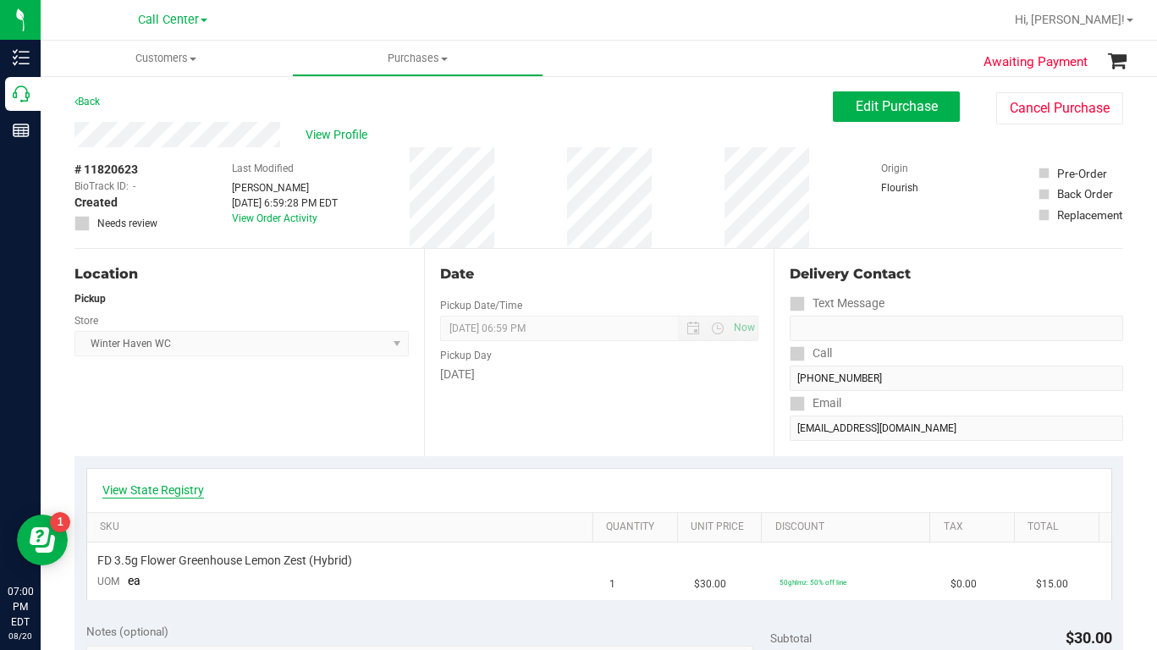
click at [143, 493] on link "View State Registry" at bounding box center [153, 490] width 102 height 17
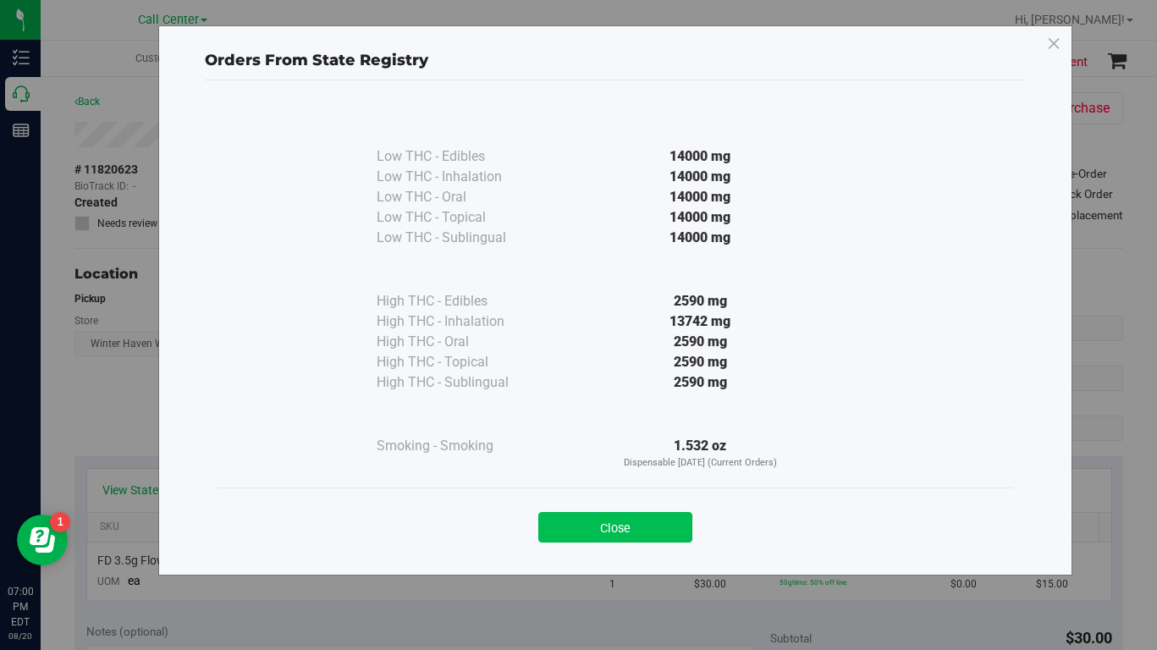
click at [578, 528] on button "Close" at bounding box center [615, 527] width 154 height 30
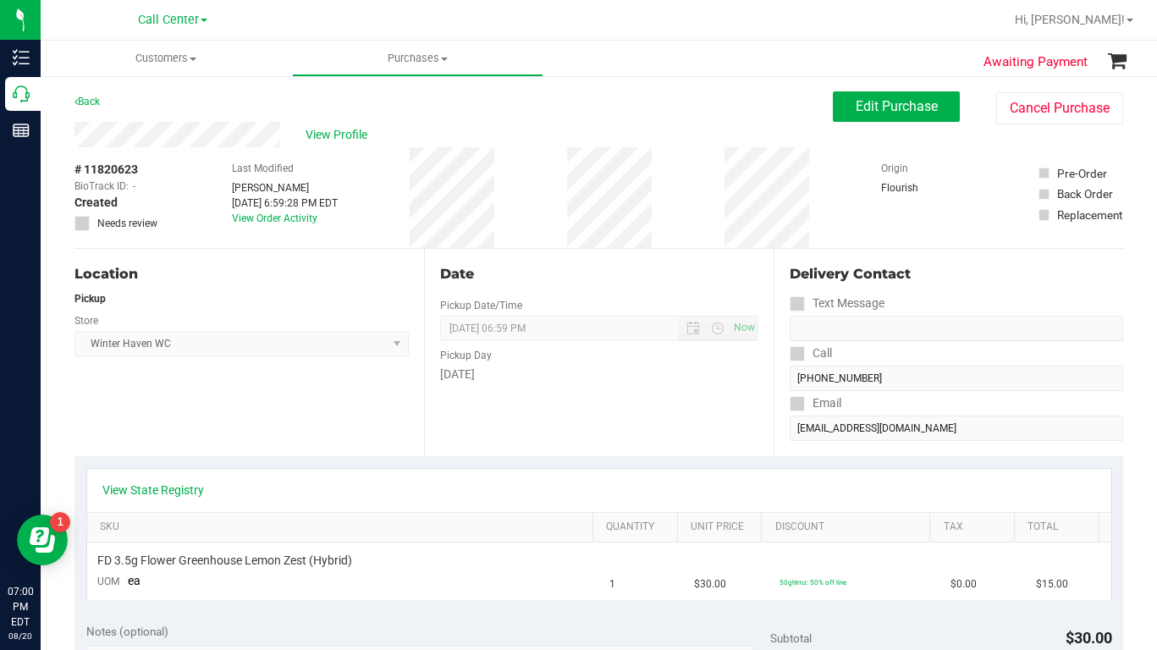
click at [321, 433] on div "Location Pickup Store [GEOGRAPHIC_DATA] WC Select Store [PERSON_NAME][GEOGRAPHI…" at bounding box center [249, 352] width 350 height 207
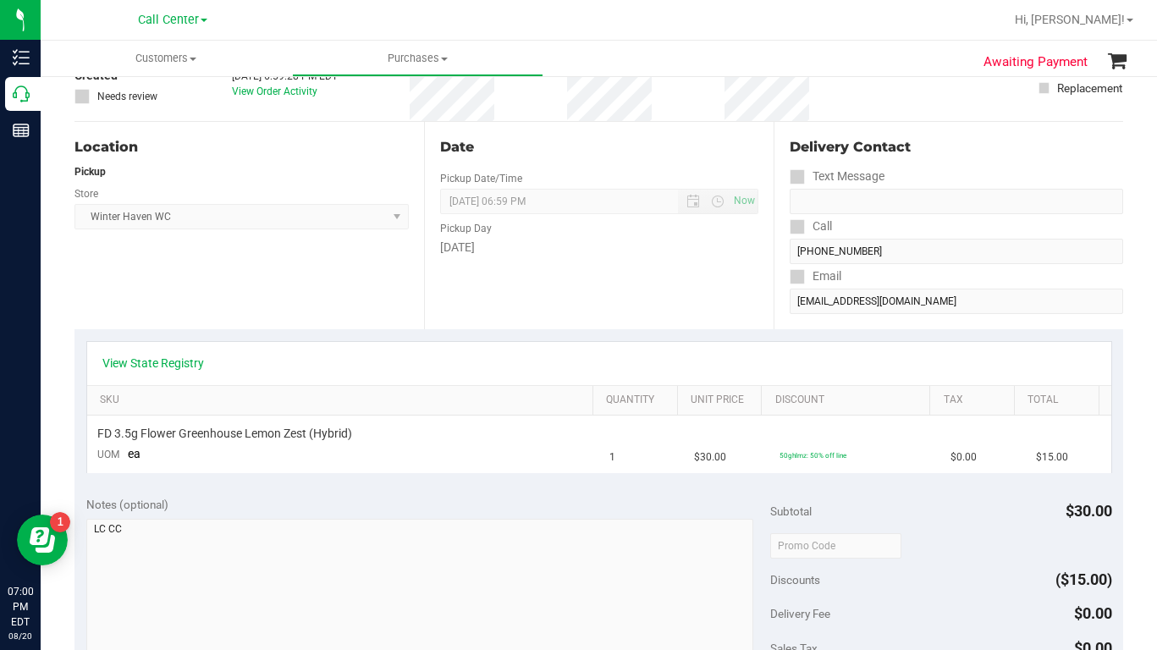
scroll to position [339, 0]
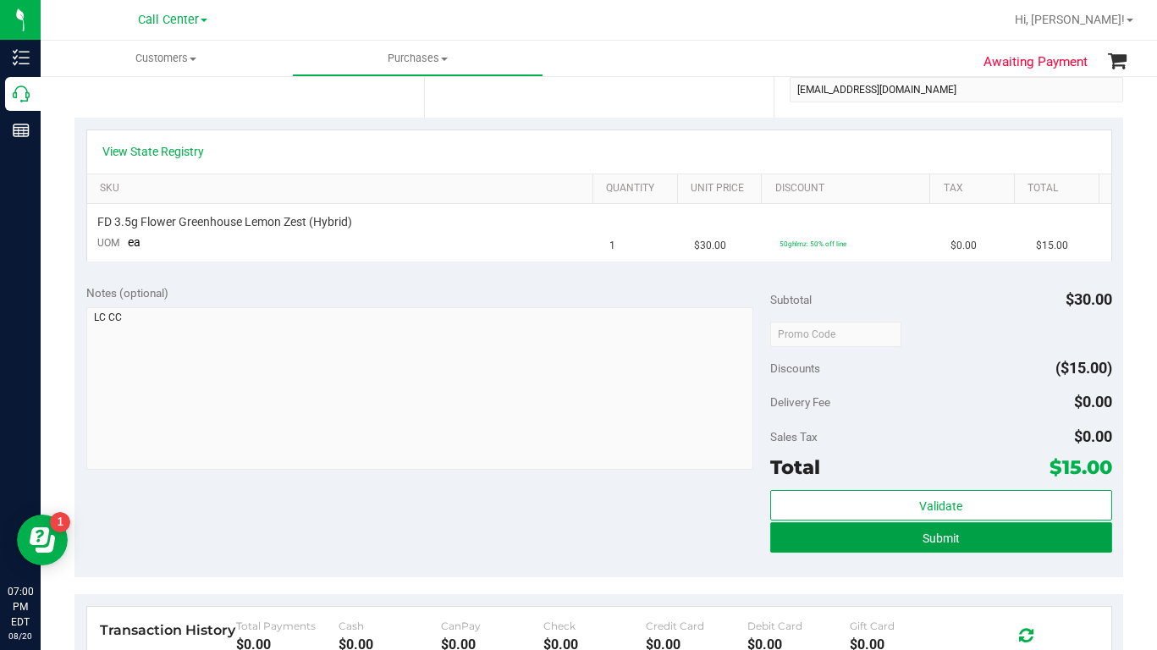
click at [803, 542] on button "Submit" at bounding box center [941, 537] width 342 height 30
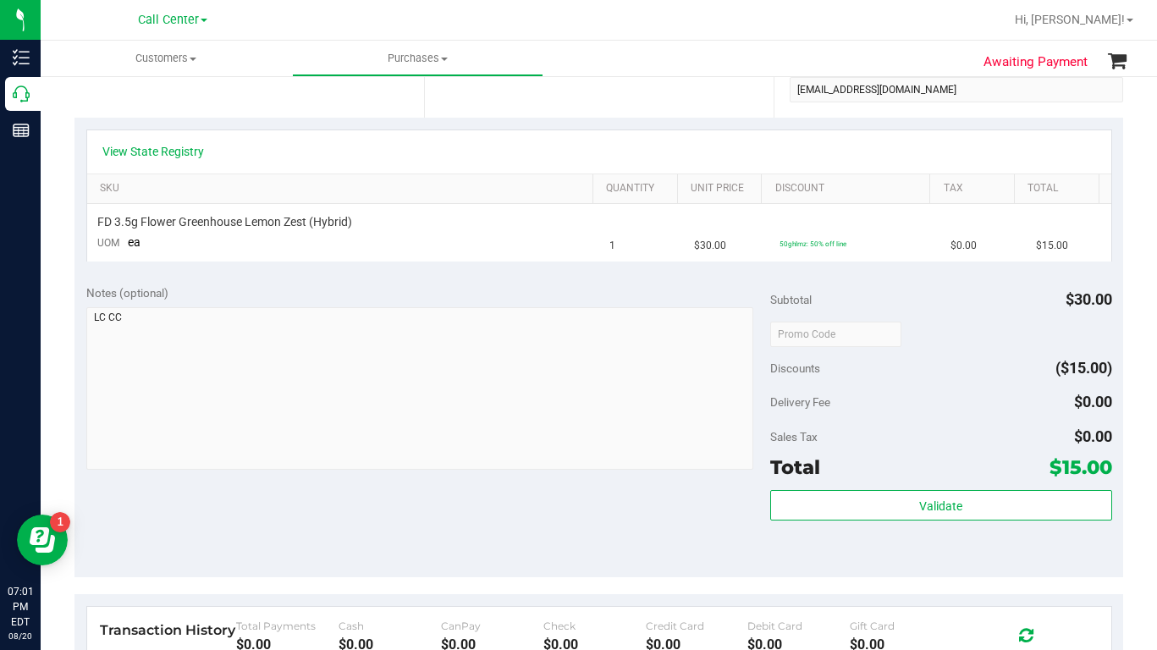
click at [941, 381] on div "Discounts ($15.00)" at bounding box center [941, 368] width 342 height 30
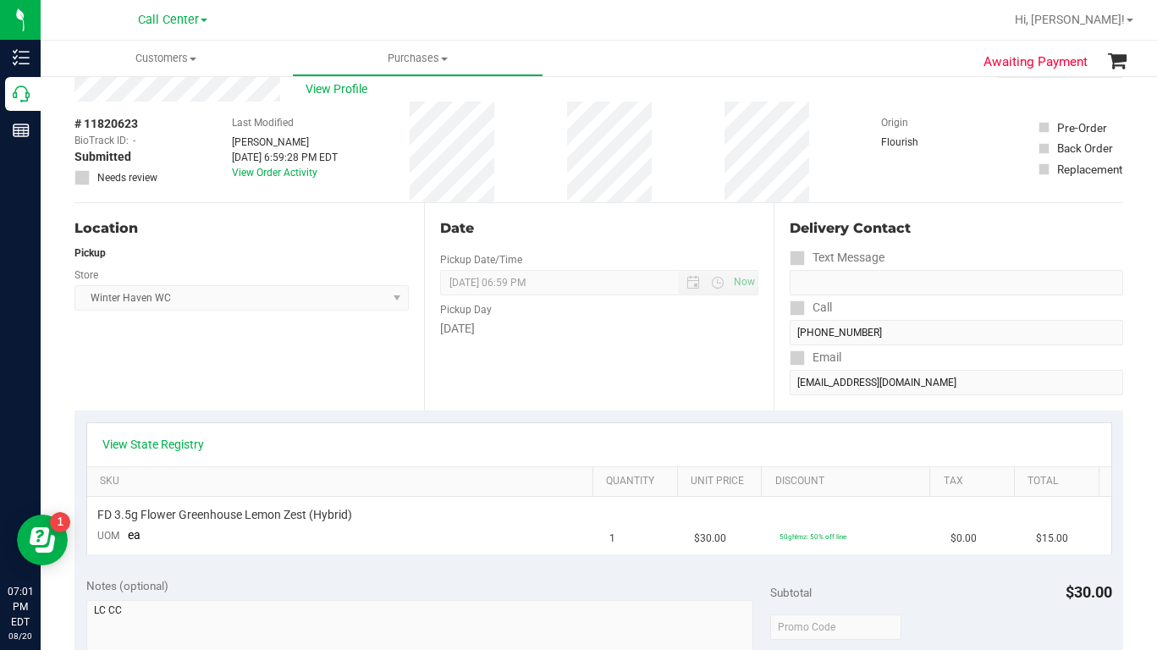
scroll to position [0, 0]
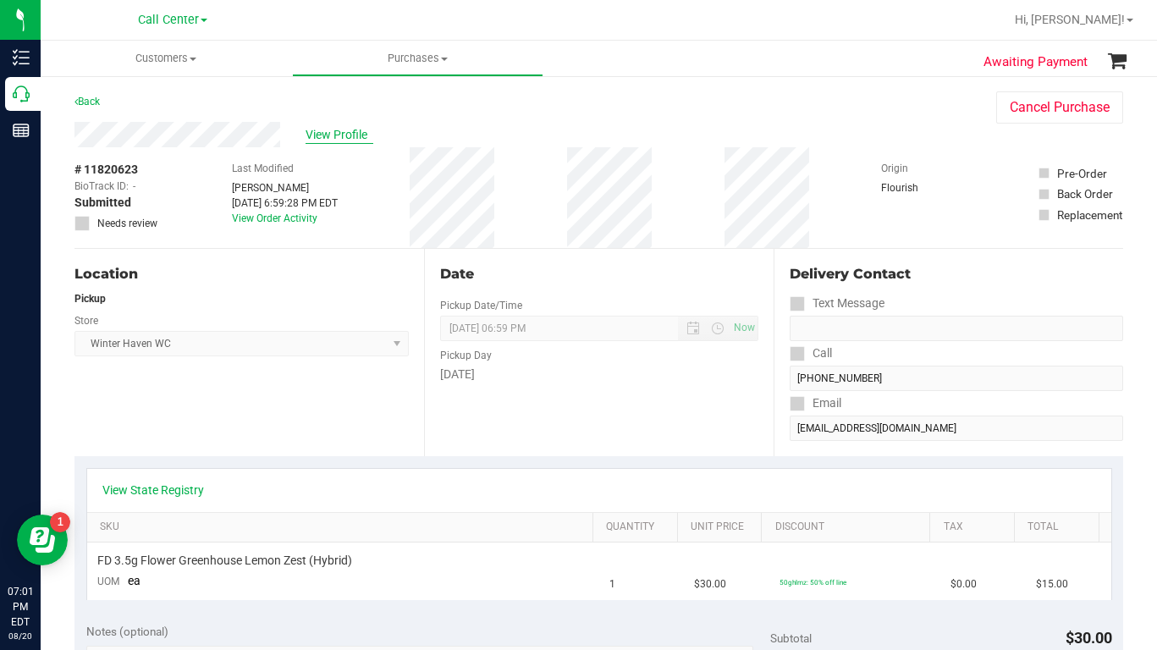
click at [333, 134] on span "View Profile" at bounding box center [340, 135] width 68 height 18
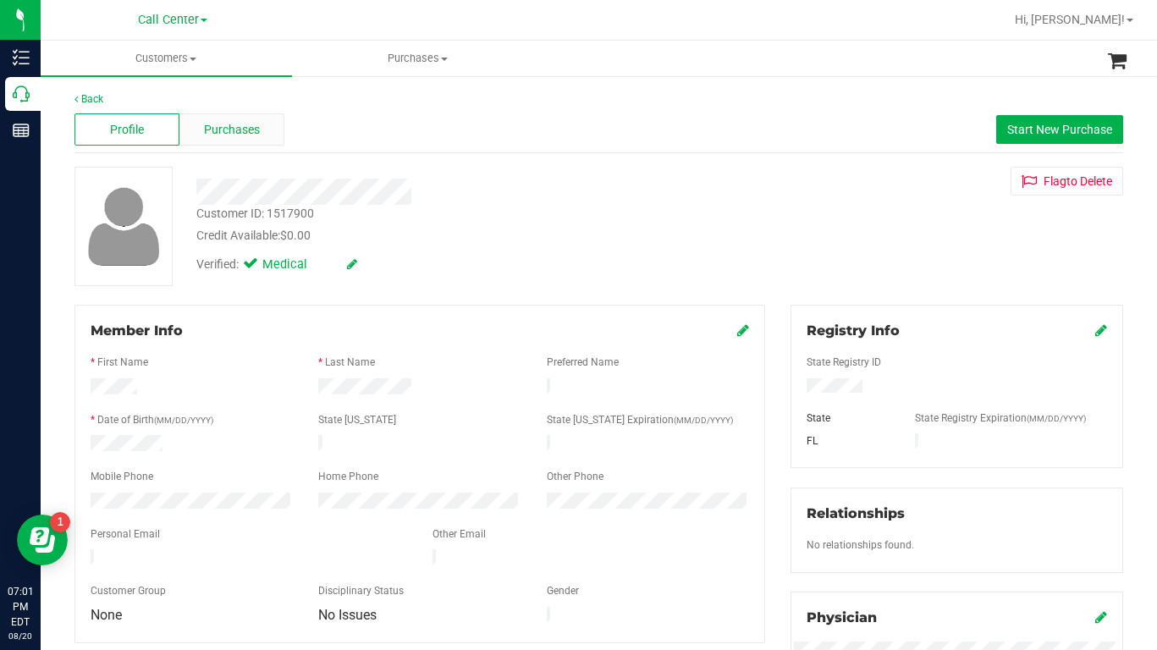
click at [237, 123] on span "Purchases" at bounding box center [232, 130] width 56 height 18
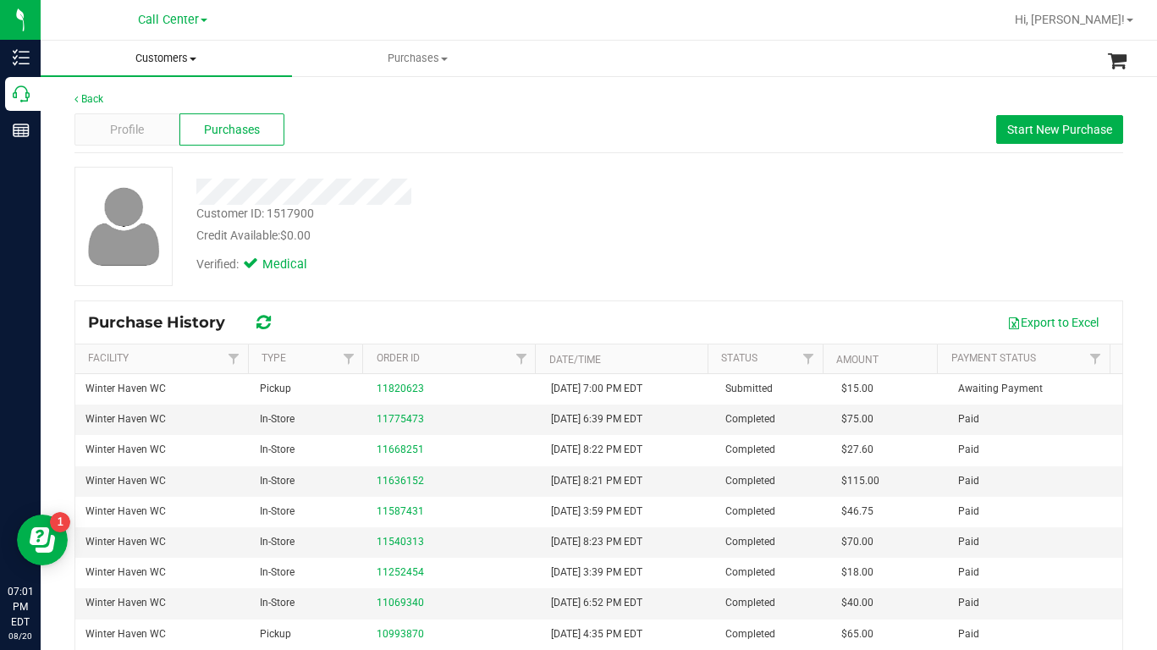
click at [196, 60] on span at bounding box center [193, 59] width 7 height 3
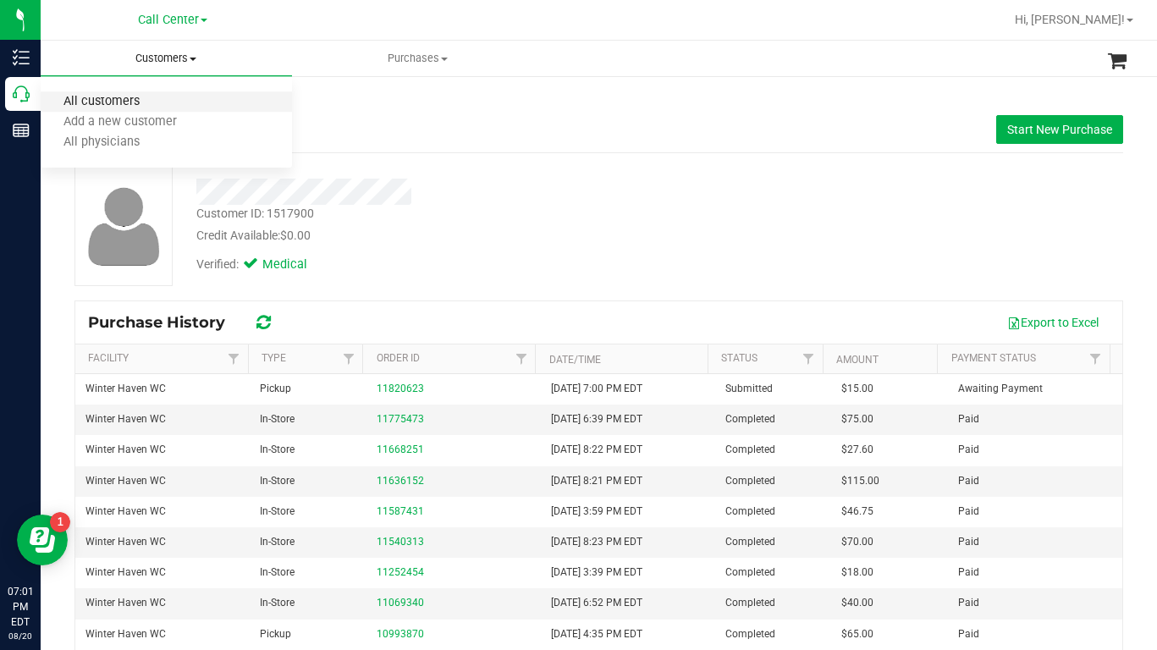
click at [116, 102] on span "All customers" at bounding box center [102, 102] width 122 height 14
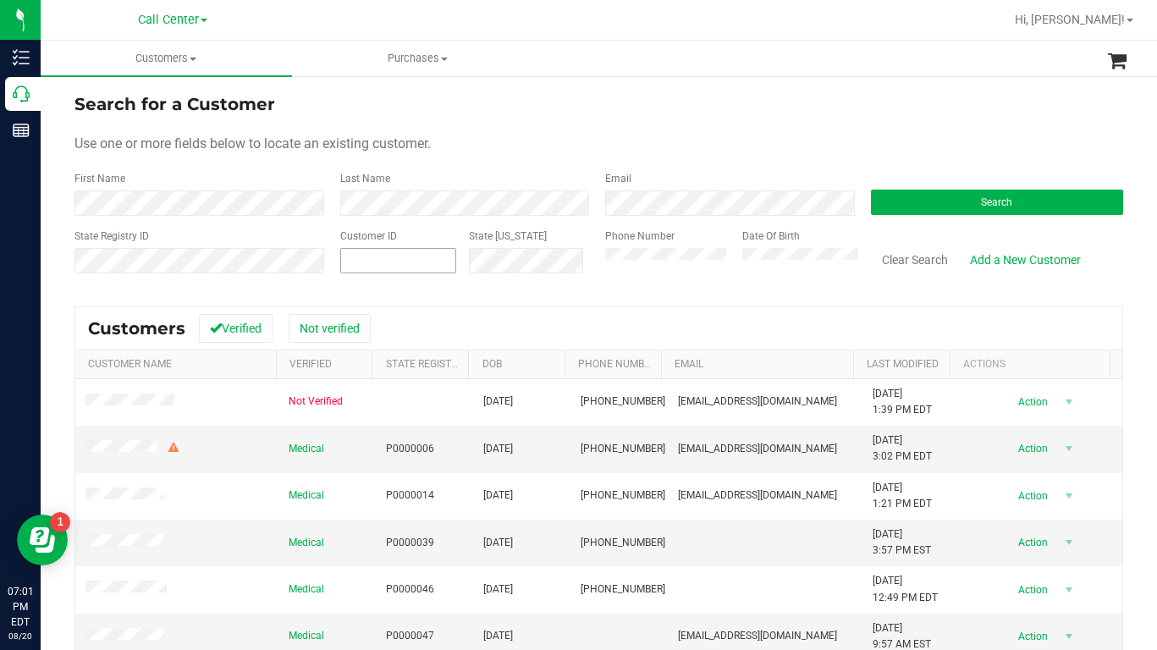
click at [384, 264] on span at bounding box center [398, 260] width 117 height 25
type input "608075"
click at [946, 202] on button "Search" at bounding box center [997, 202] width 253 height 25
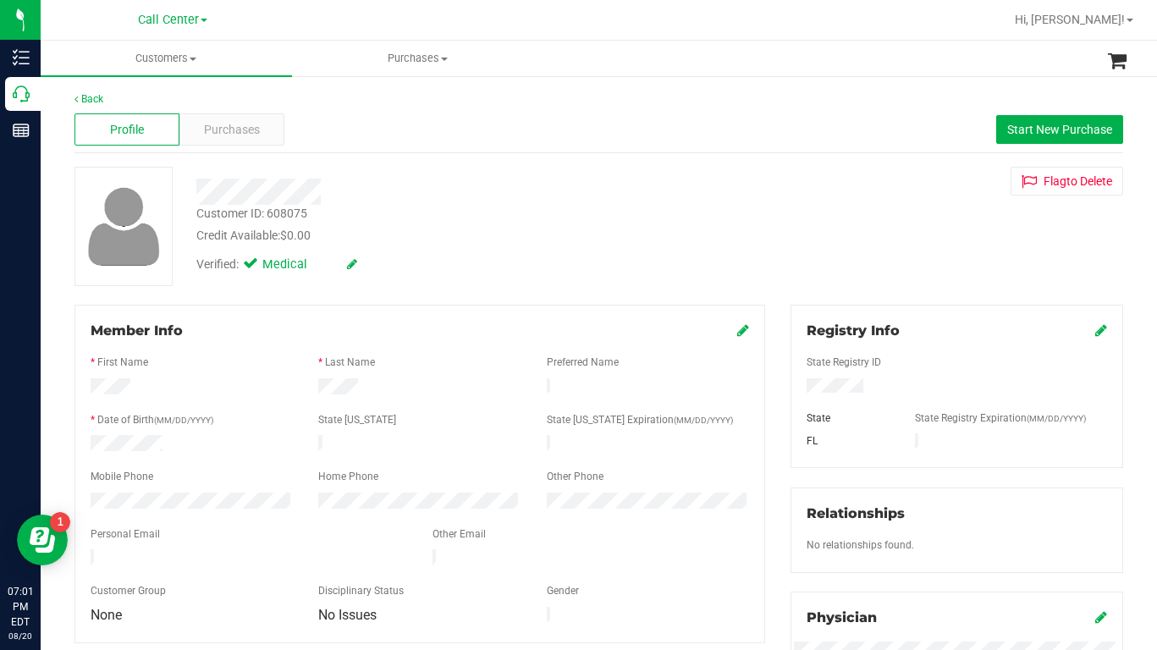
click at [902, 261] on div "Customer ID: 608075 Credit Available: $0.00 Verified: Medical Flag to [GEOGRAPH…" at bounding box center [599, 226] width 1074 height 119
click at [901, 240] on div "Customer ID: 608075 Credit Available: $0.00 Verified: Medical Flag to [GEOGRAPH…" at bounding box center [599, 226] width 1074 height 119
click at [232, 127] on span "Purchases" at bounding box center [232, 130] width 56 height 18
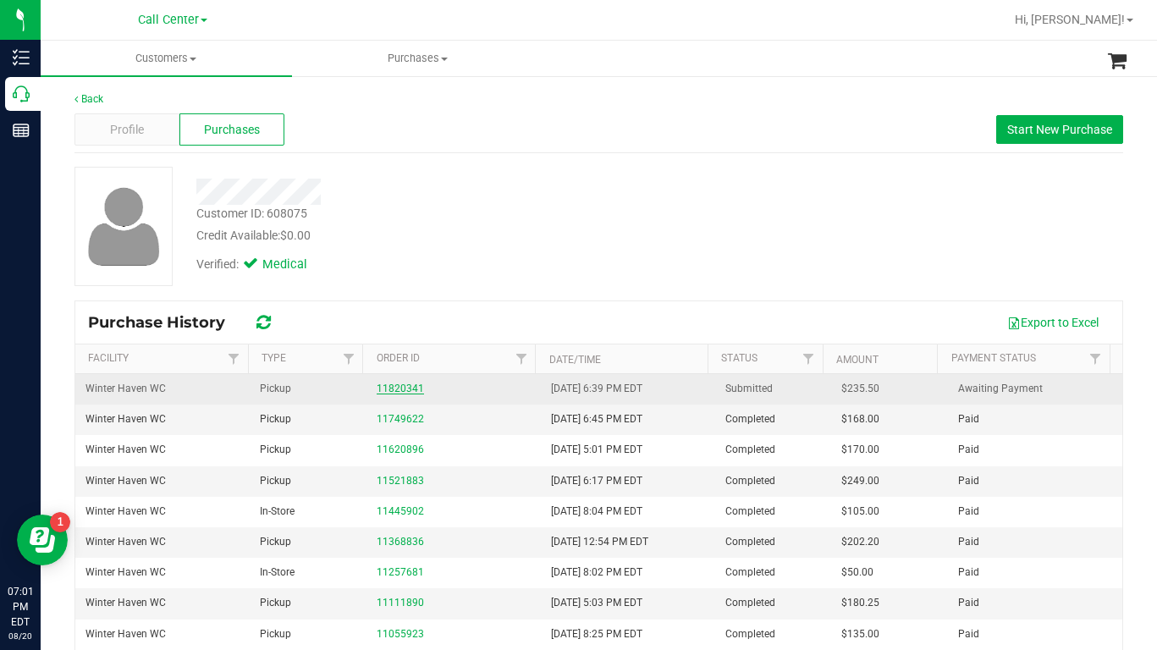
click at [402, 389] on link "11820341" at bounding box center [400, 389] width 47 height 12
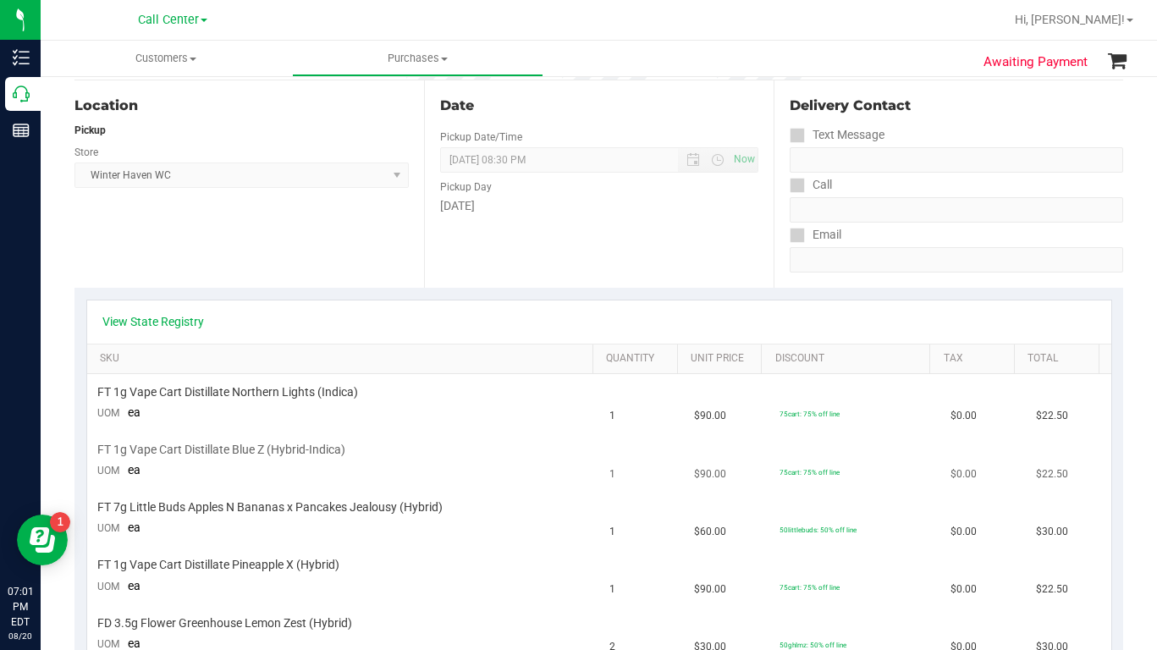
scroll to position [169, 0]
click at [162, 319] on link "View State Registry" at bounding box center [153, 320] width 102 height 17
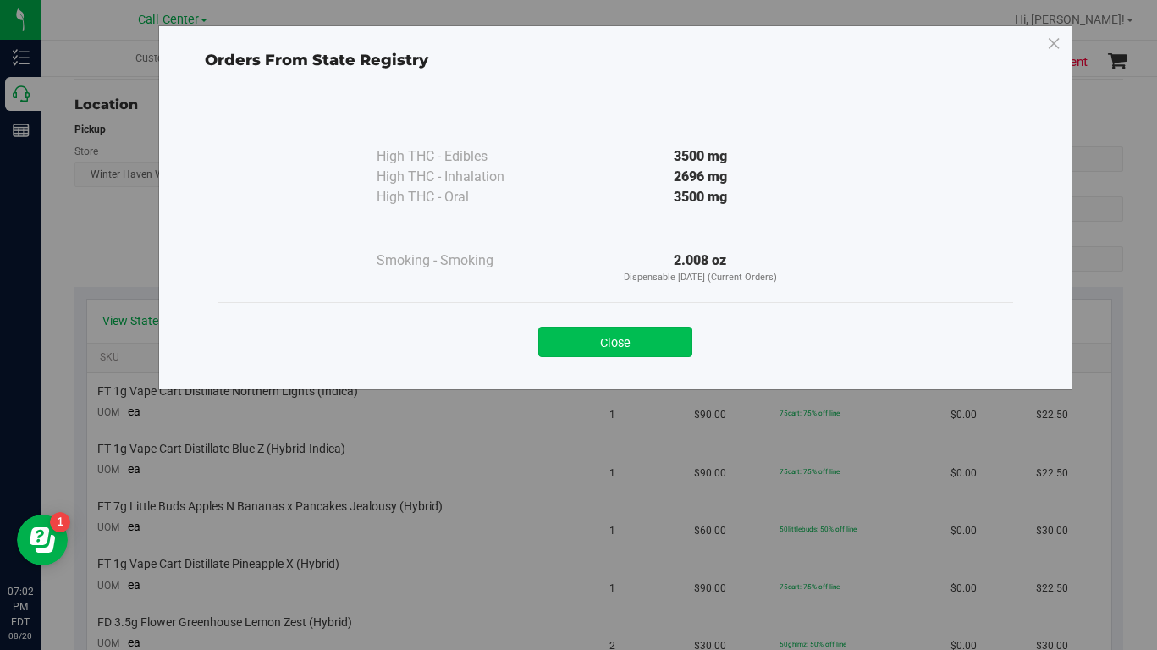
click at [578, 342] on button "Close" at bounding box center [615, 342] width 154 height 30
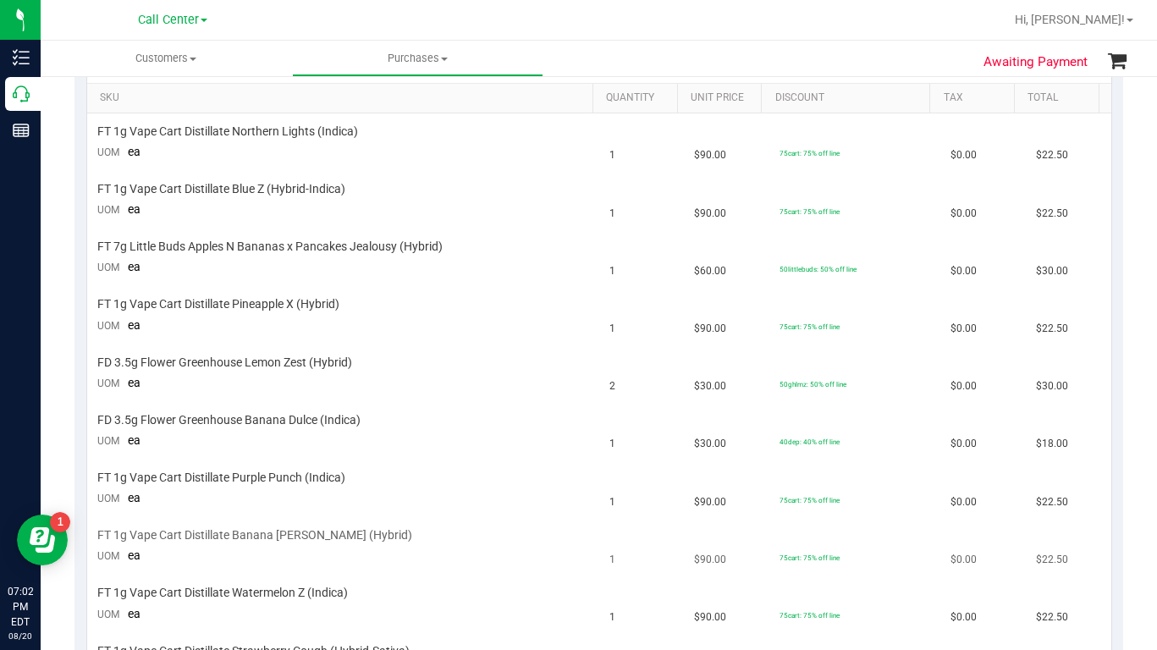
scroll to position [508, 0]
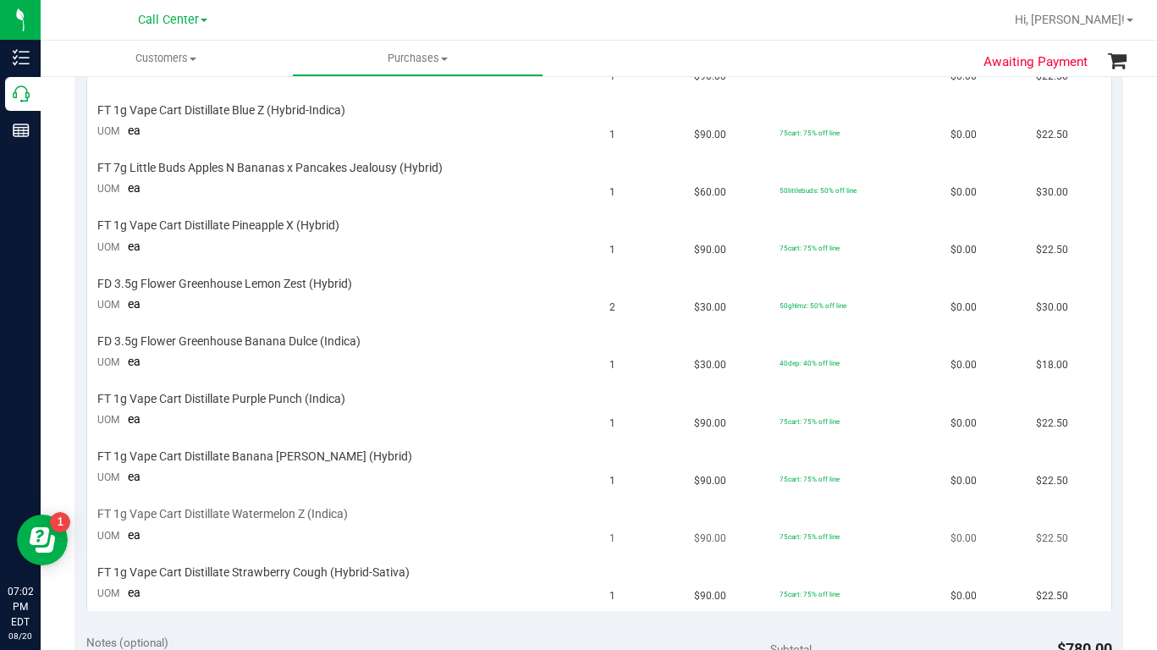
click at [940, 549] on td "$0.00" at bounding box center [982, 526] width 85 height 58
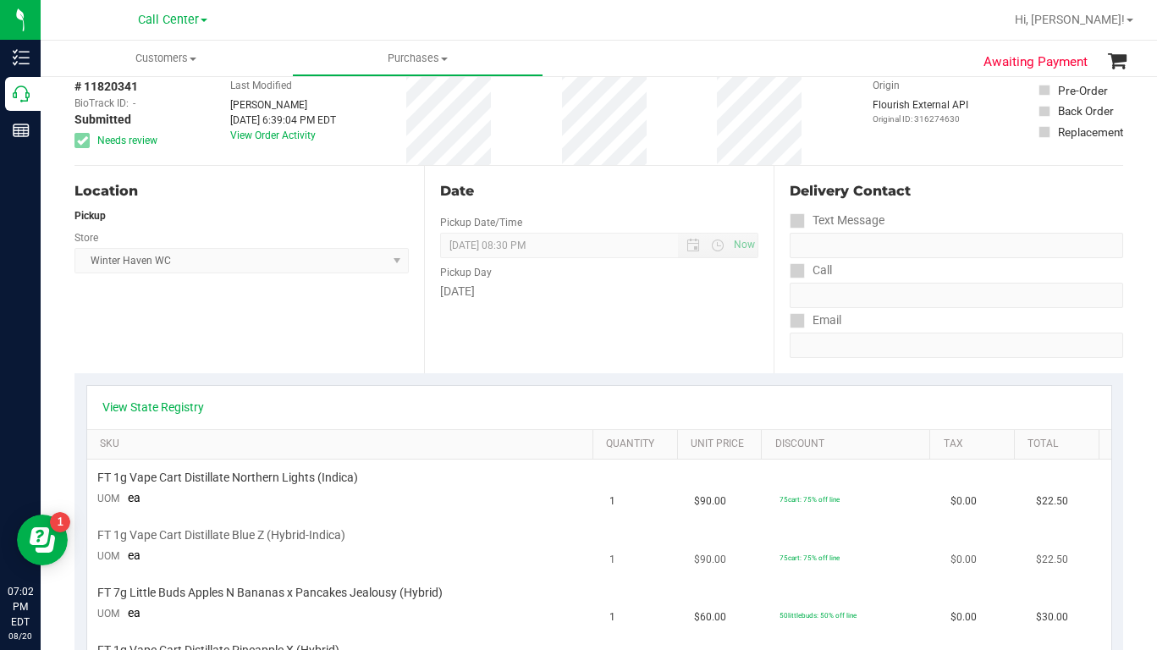
scroll to position [0, 0]
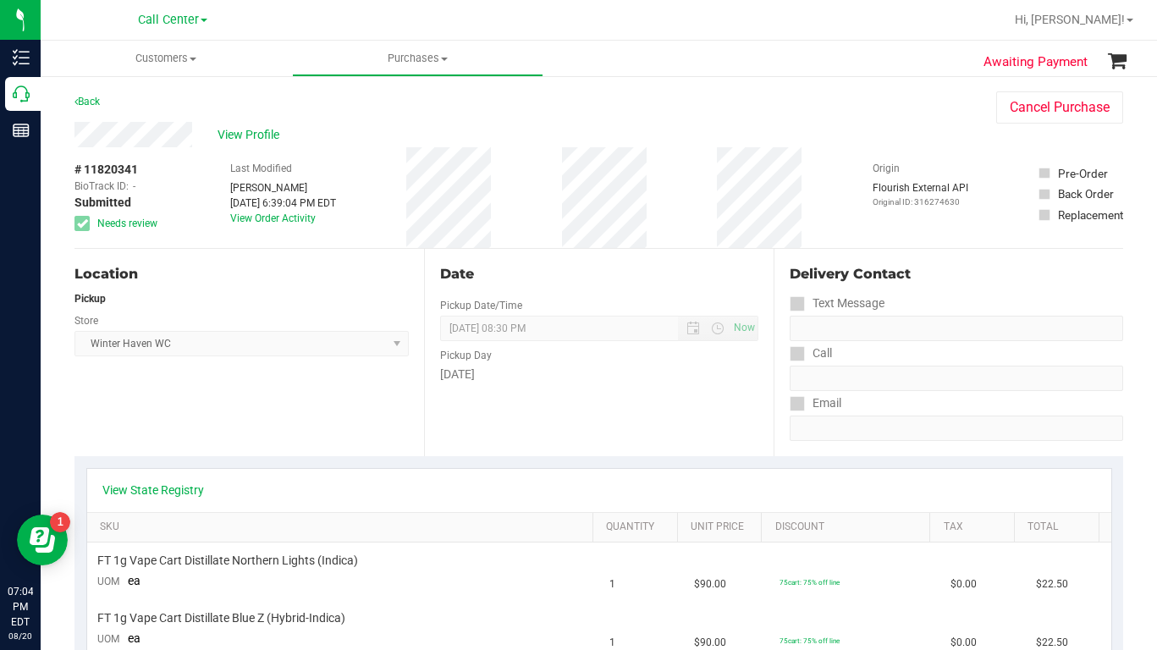
click at [888, 157] on div "Origin Flourish External API Original ID: 316274630" at bounding box center [921, 197] width 96 height 101
click at [891, 121] on div "Back Cancel Purchase" at bounding box center [598, 106] width 1049 height 30
click at [245, 135] on span "View Profile" at bounding box center [252, 135] width 68 height 18
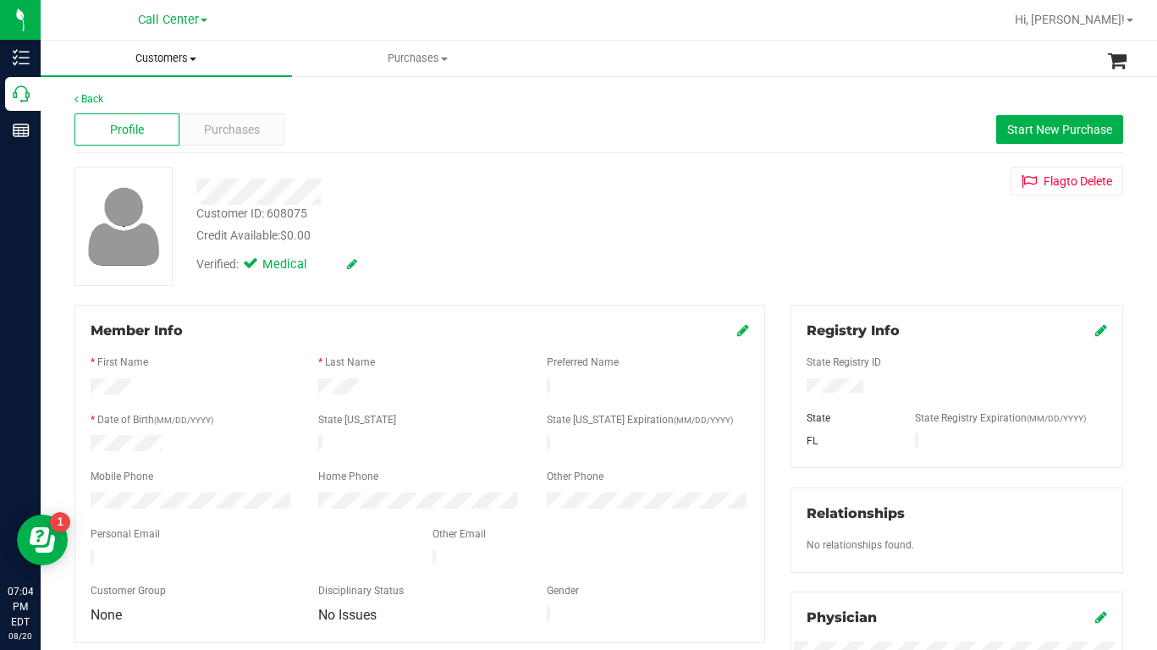
click at [196, 58] on span at bounding box center [193, 59] width 7 height 3
click at [137, 99] on span "All customers" at bounding box center [102, 102] width 122 height 14
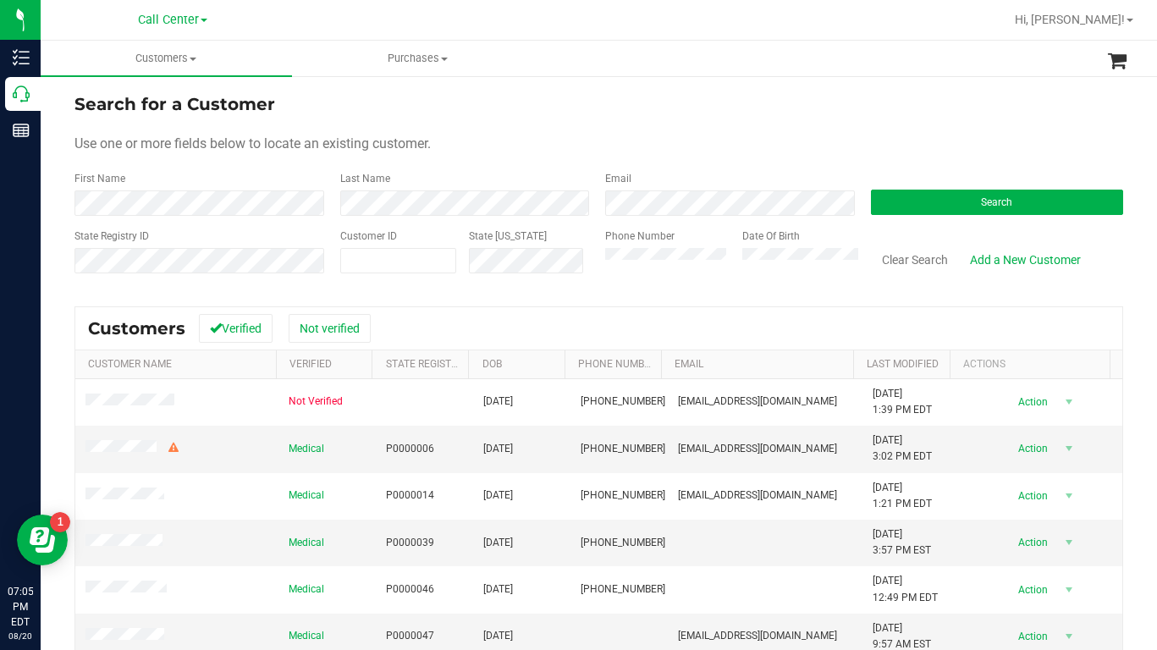
click at [923, 135] on form "Search for a Customer Use one or more fields below to locate an existing custom…" at bounding box center [598, 189] width 1049 height 197
click at [1058, 91] on div "Search for a Customer Use one or more fields below to locate an existing custom…" at bounding box center [599, 460] width 1117 height 772
click at [1128, 25] on link "Hi, [PERSON_NAME]!" at bounding box center [1074, 20] width 132 height 18
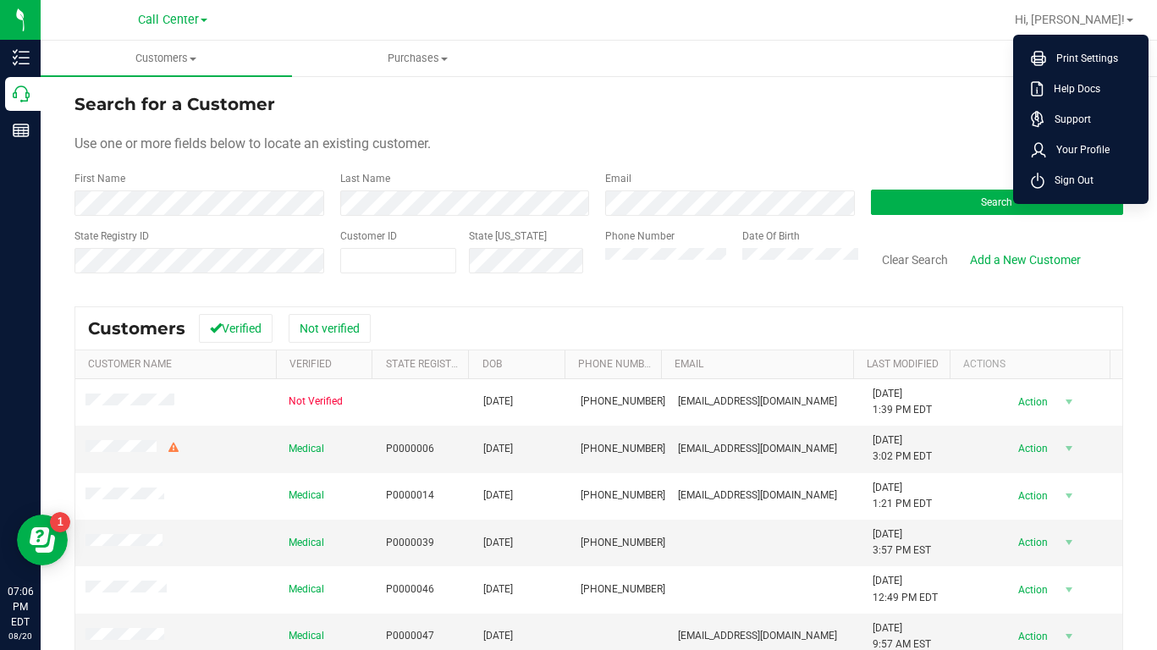
click at [1058, 182] on span "Sign Out" at bounding box center [1069, 180] width 49 height 17
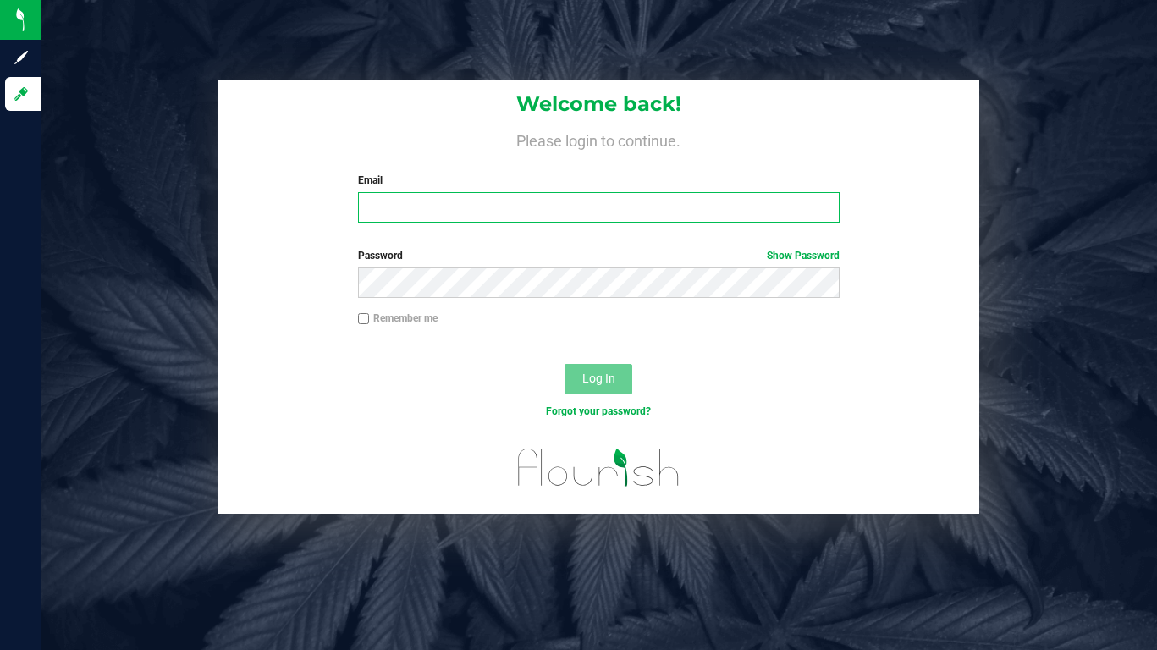
type input "[EMAIL_ADDRESS][DOMAIN_NAME]"
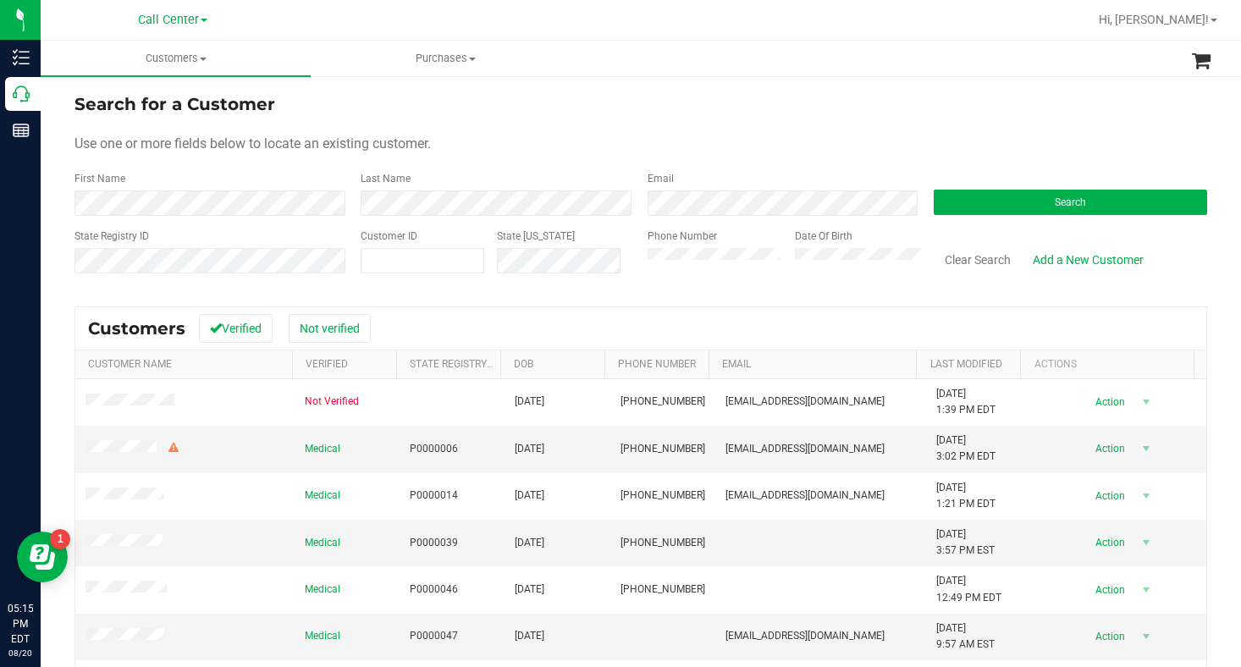
click at [202, 19] on span at bounding box center [204, 20] width 7 height 3
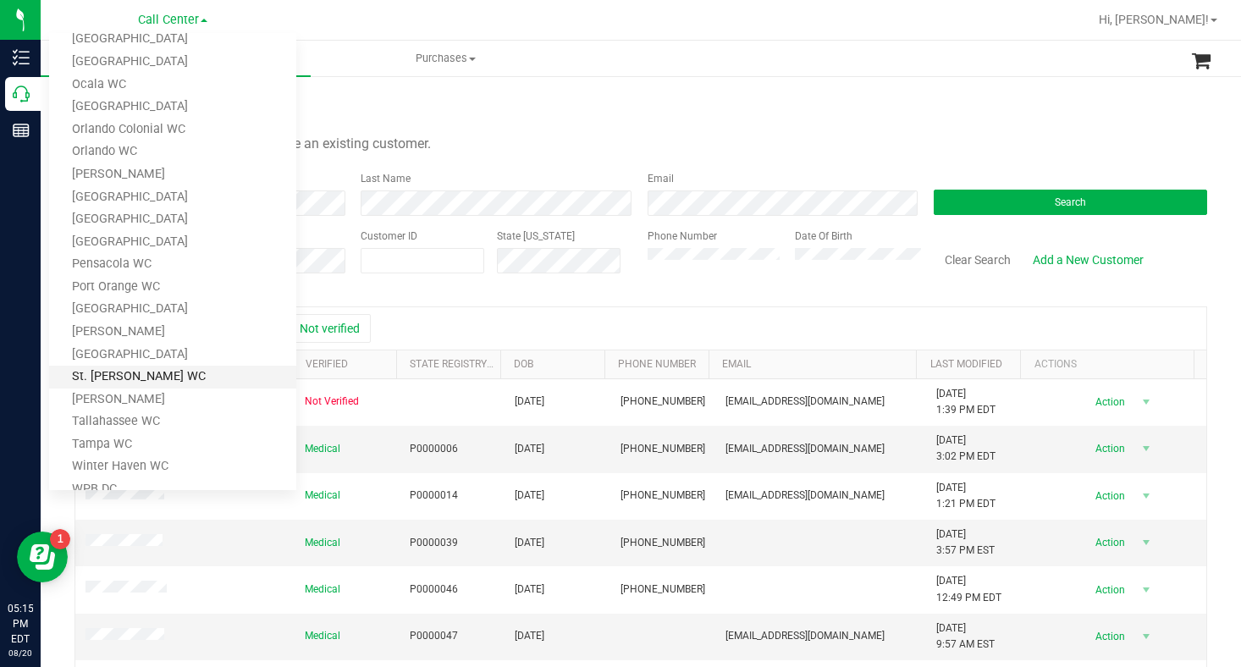
scroll to position [593, 0]
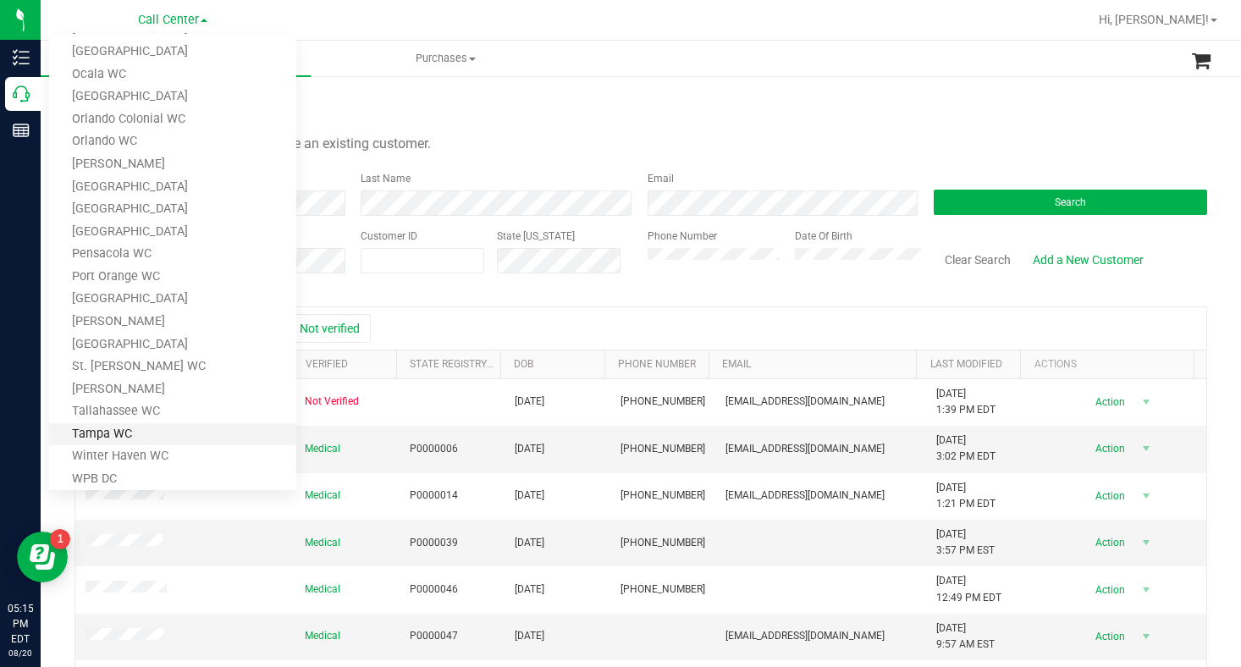
click at [105, 439] on link "Tampa WC" at bounding box center [172, 434] width 247 height 23
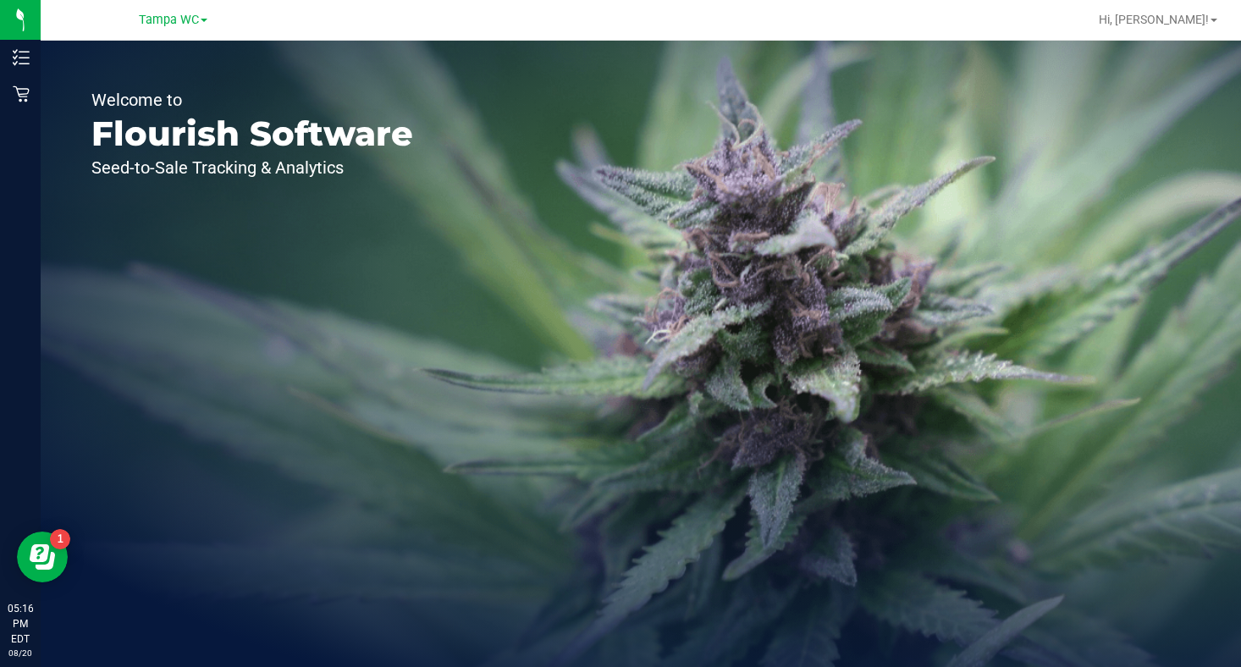
click at [299, 384] on div "Welcome to Flourish Software Seed-to-Sale Tracking & Analytics" at bounding box center [252, 354] width 423 height 626
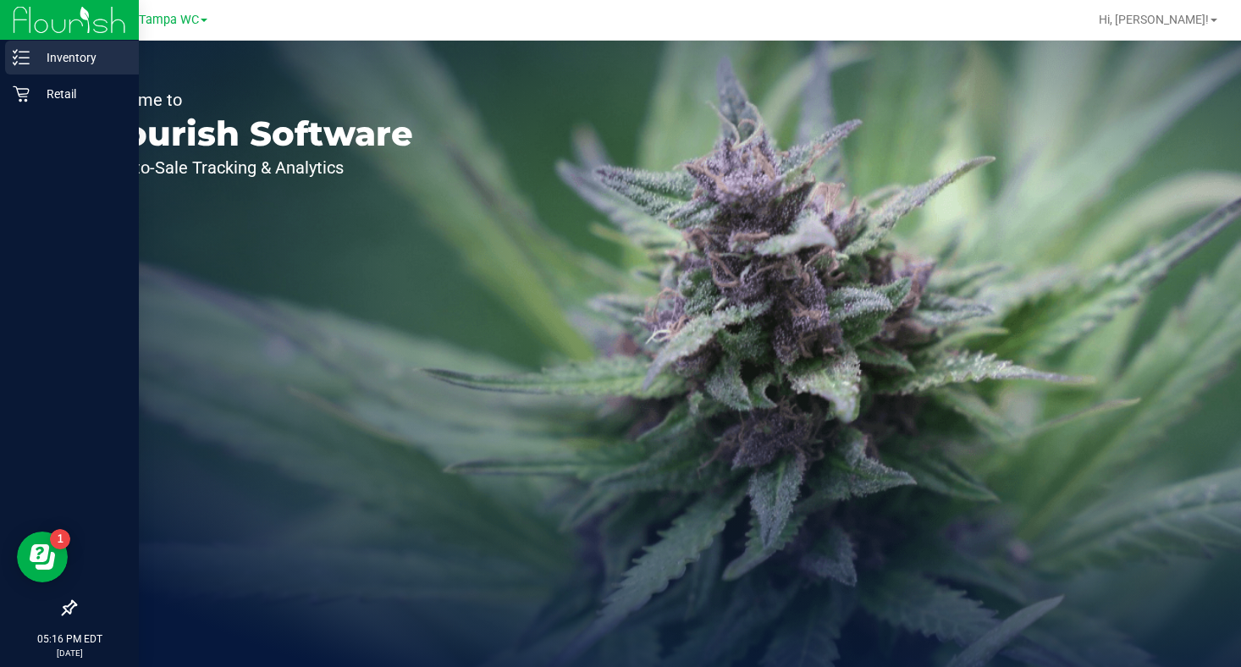
click at [59, 62] on p "Inventory" at bounding box center [81, 57] width 102 height 20
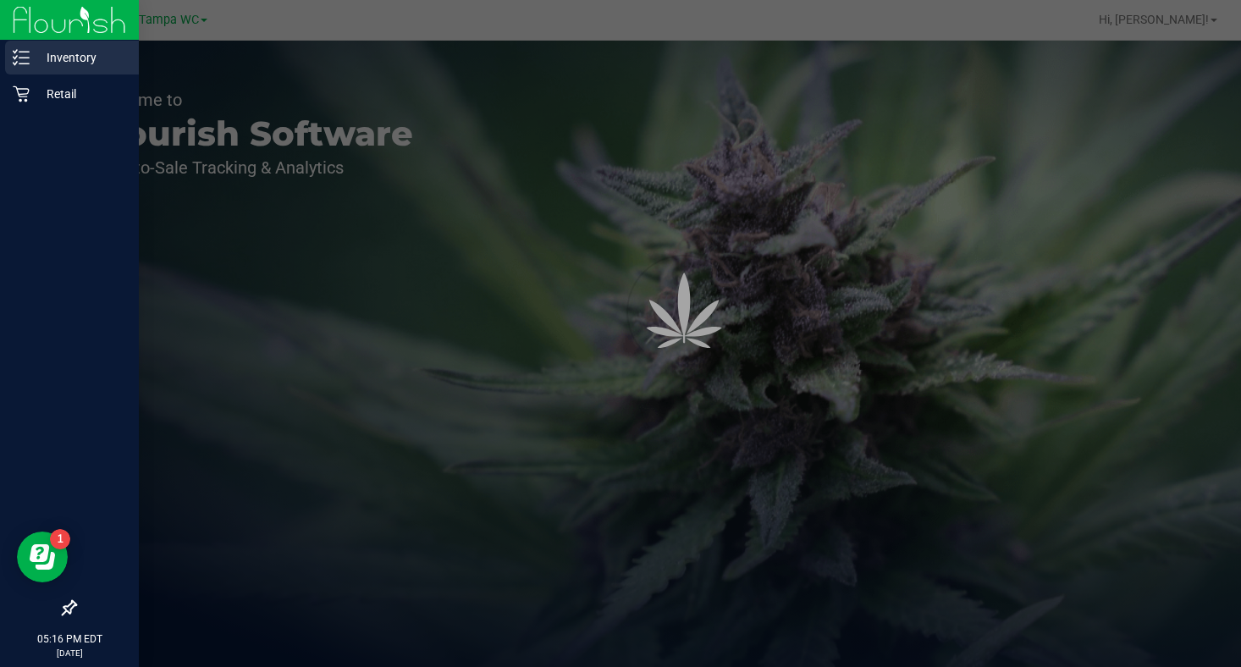
click at [66, 62] on p "Inventory" at bounding box center [81, 57] width 102 height 20
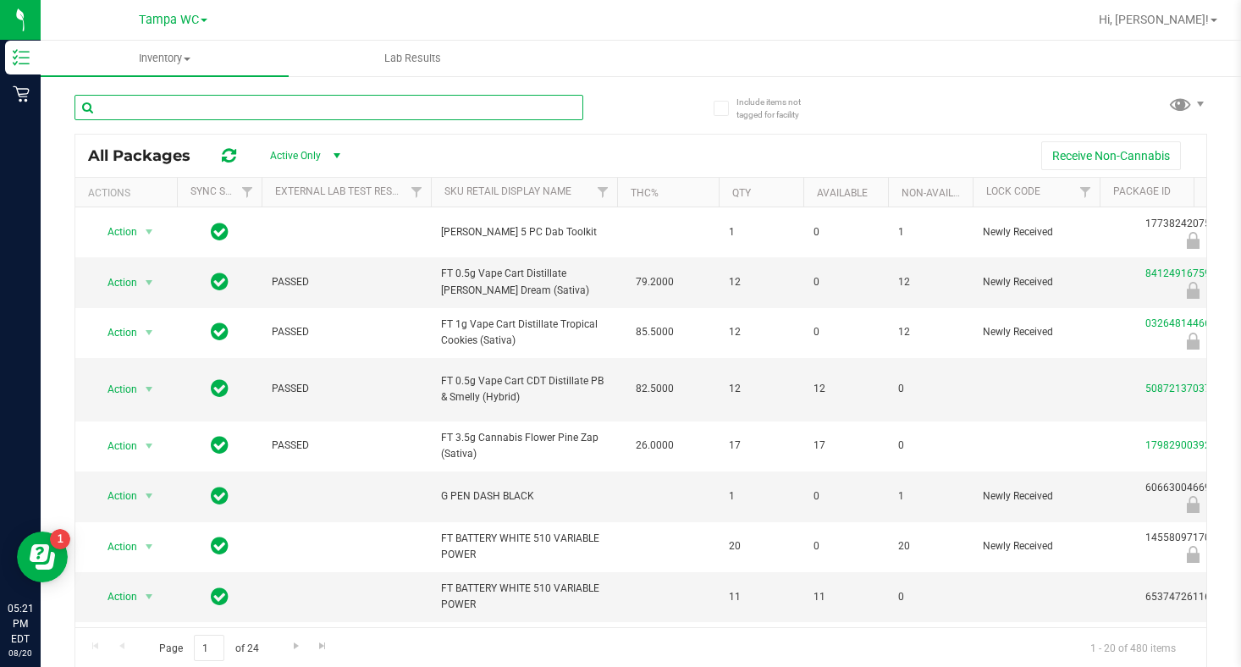
click at [174, 119] on input "text" at bounding box center [328, 107] width 509 height 25
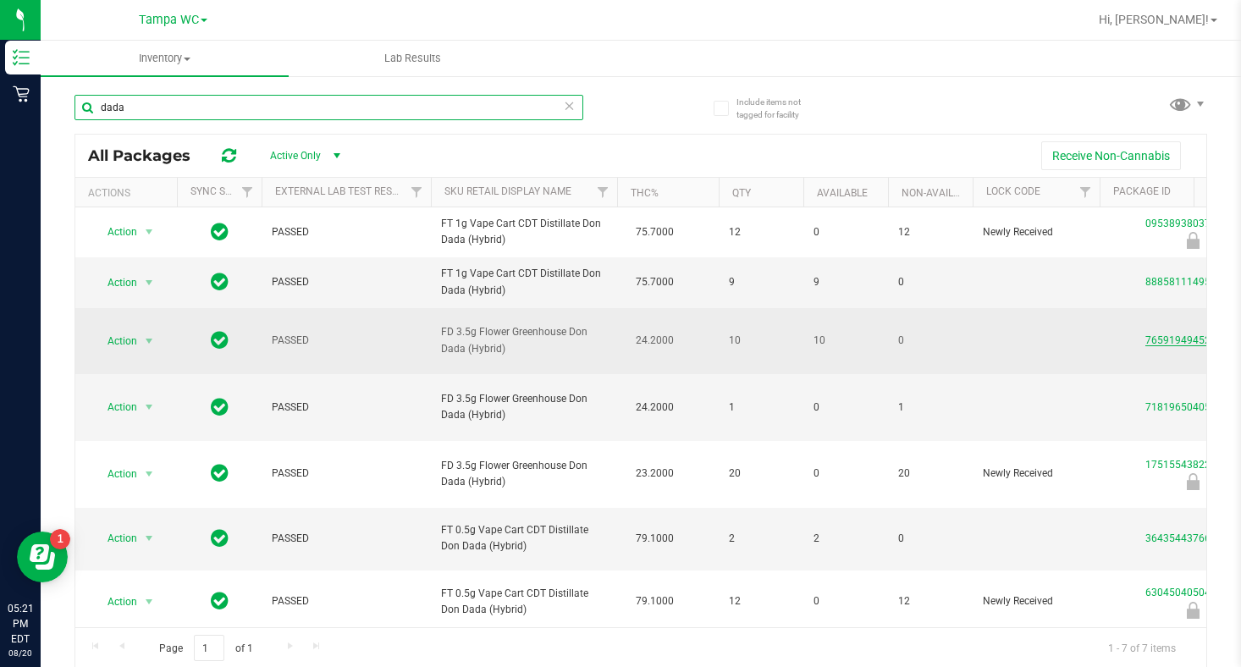
type input "dada"
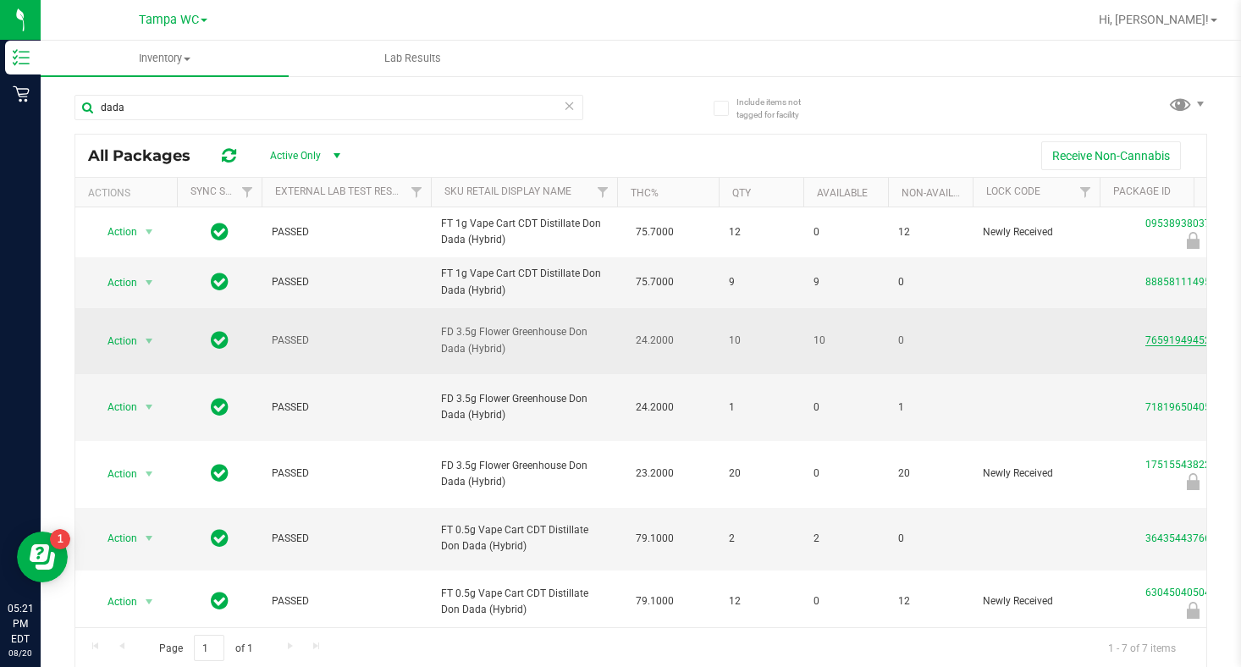
click at [1156, 346] on link "7659194945240916" at bounding box center [1192, 340] width 95 height 12
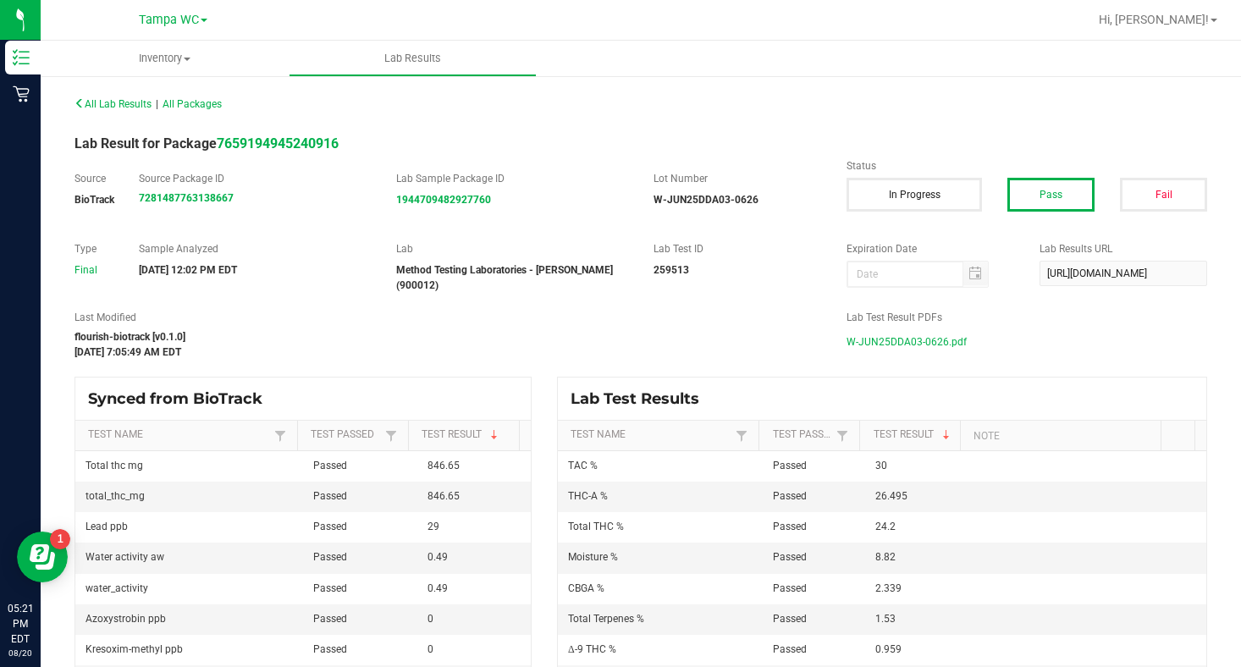
click at [902, 340] on span "W-JUN25DDA03-0626.pdf" at bounding box center [907, 341] width 120 height 25
click at [314, 233] on div "All Lab Results | All Packages Lab Result for Package 7659194945240916 Source B…" at bounding box center [640, 381] width 1133 height 580
click at [876, 337] on span "W-JUN25DDA03-0626.pdf" at bounding box center [907, 341] width 120 height 25
